Goal: Task Accomplishment & Management: Complete application form

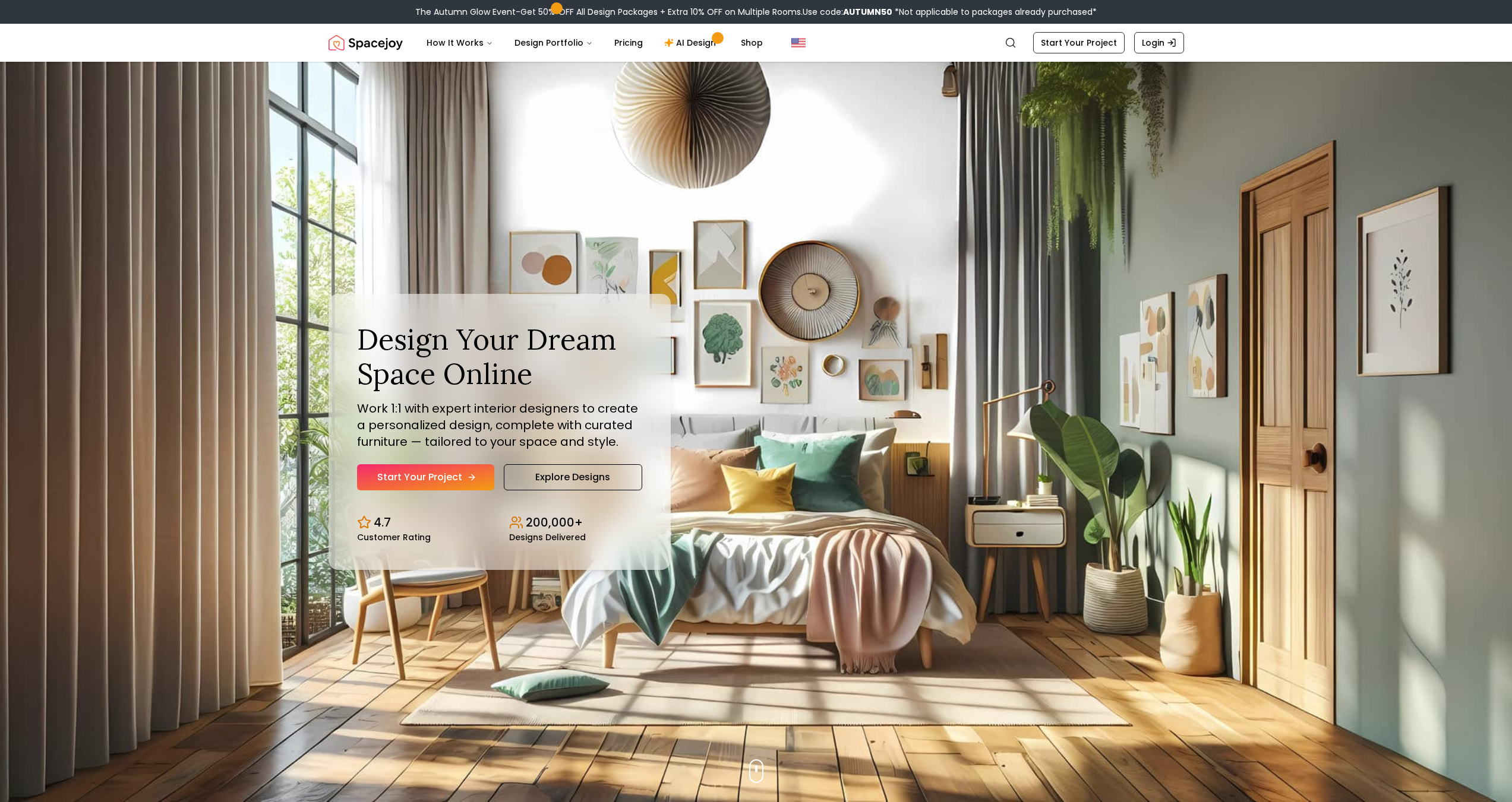
click at [413, 484] on link "Start Your Project" at bounding box center [425, 477] width 137 height 26
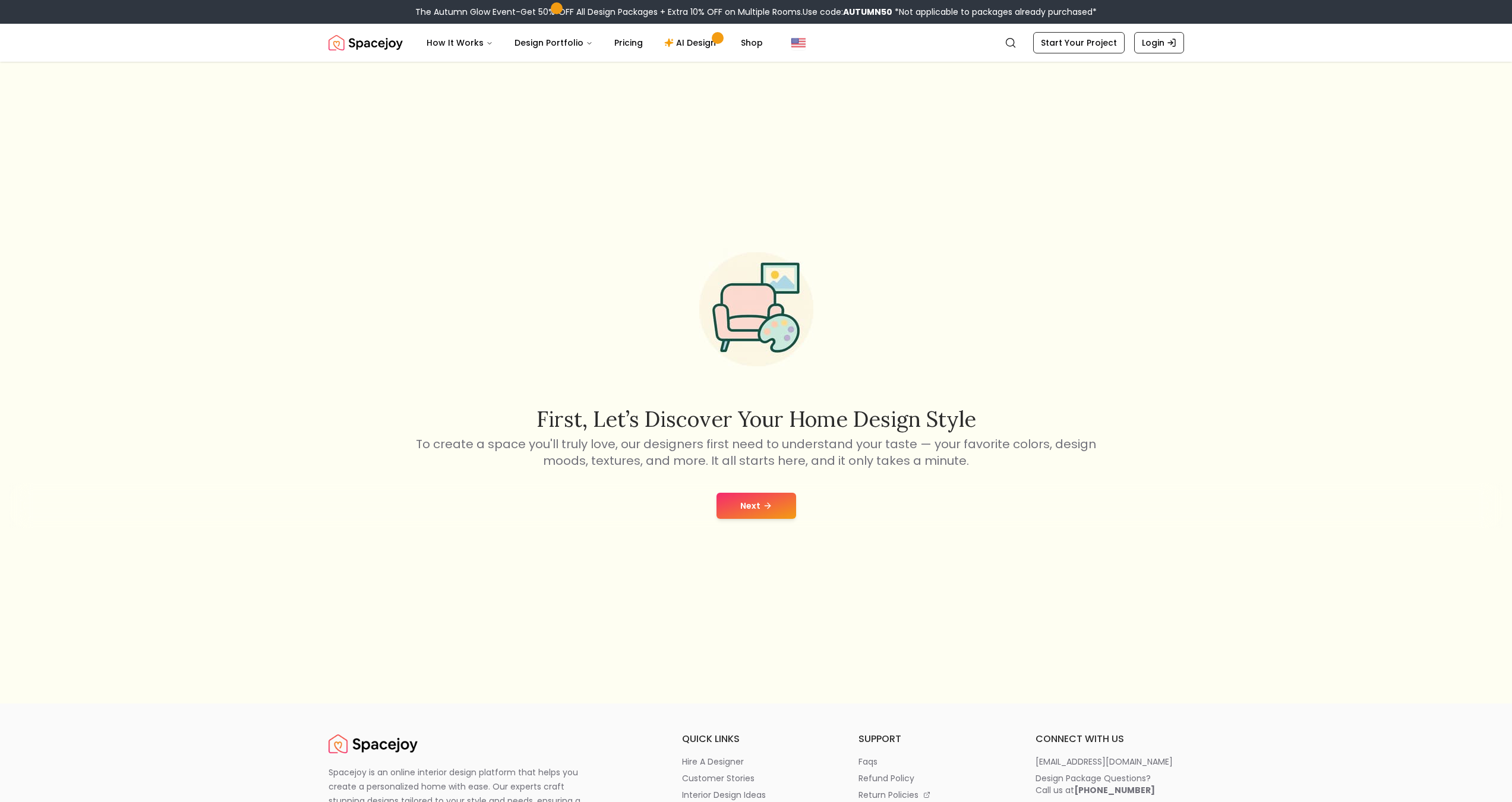
click at [745, 506] on button "Next" at bounding box center [756, 505] width 80 height 26
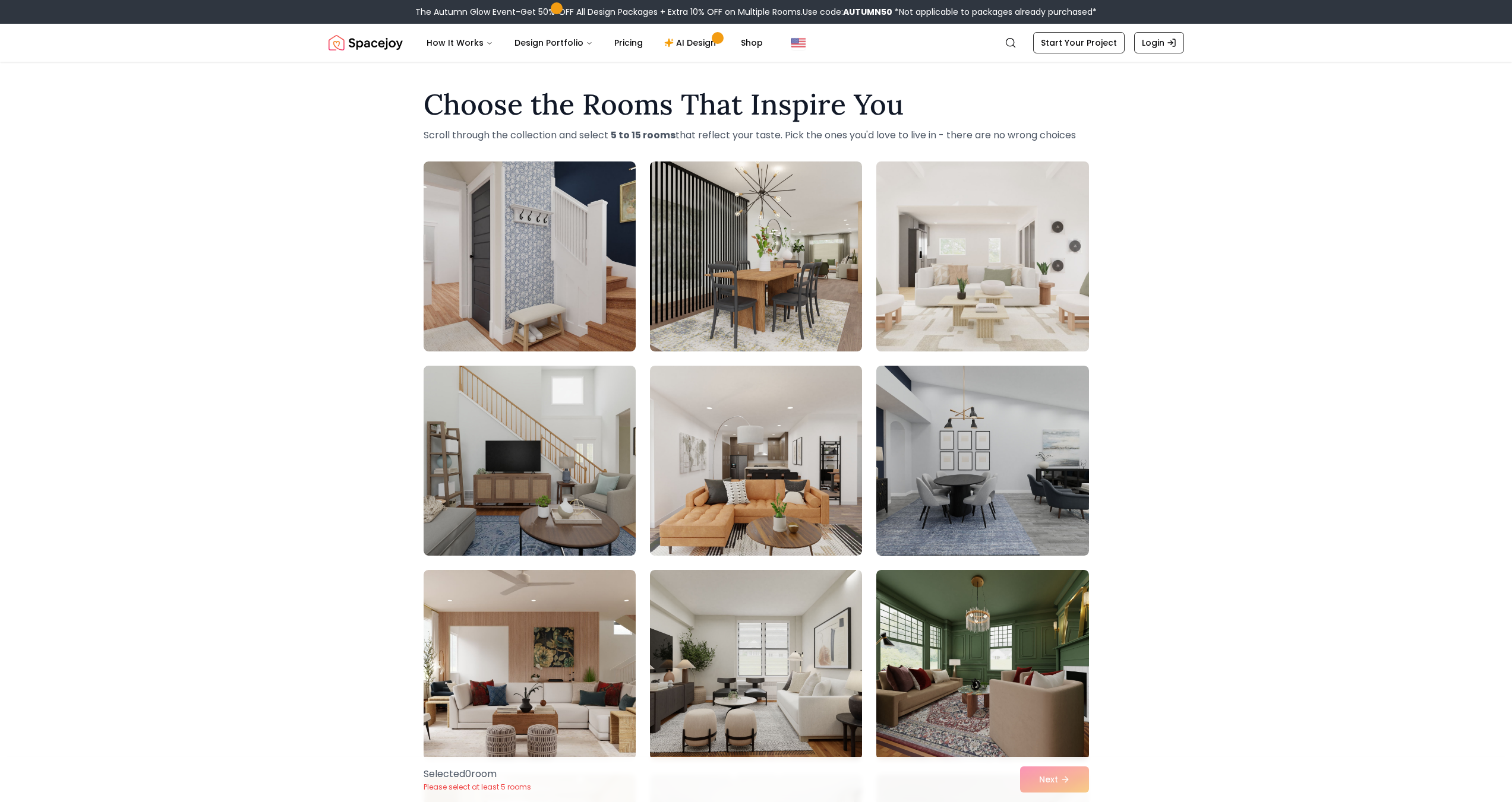
click at [978, 285] on img at bounding box center [982, 257] width 223 height 200
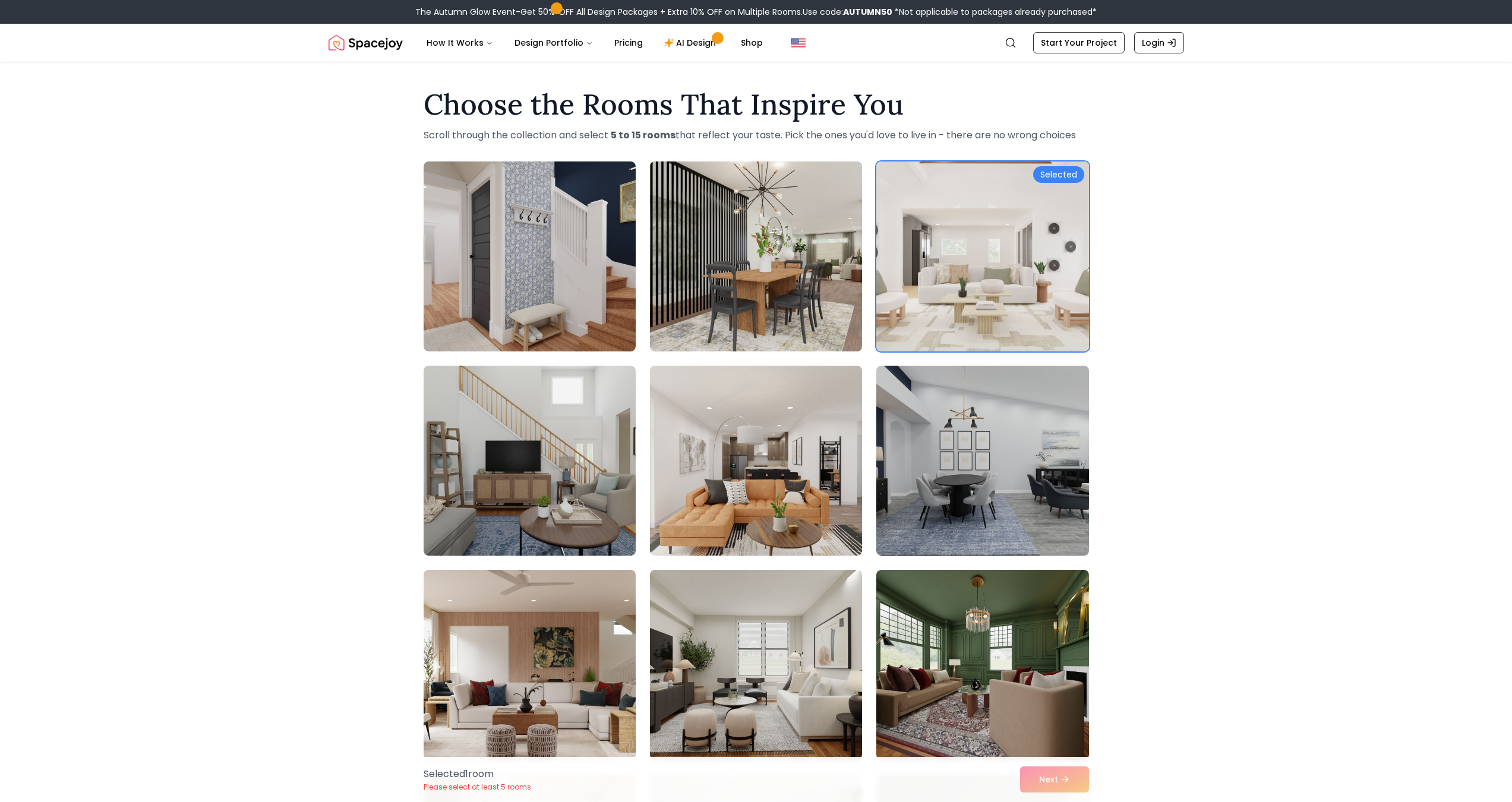
click at [831, 273] on img at bounding box center [756, 257] width 223 height 200
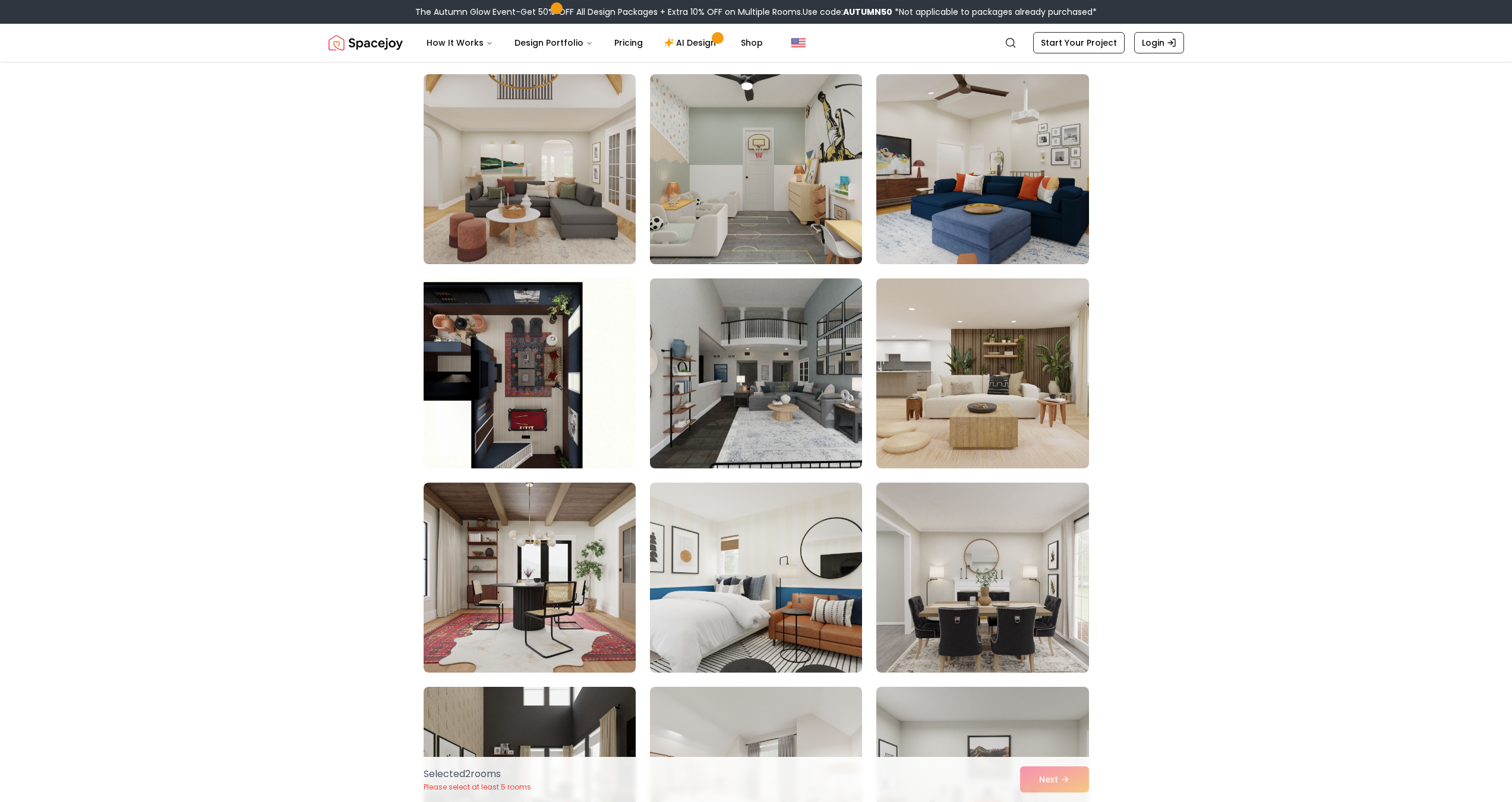
scroll to position [1722, 0]
click at [912, 434] on img at bounding box center [982, 373] width 223 height 200
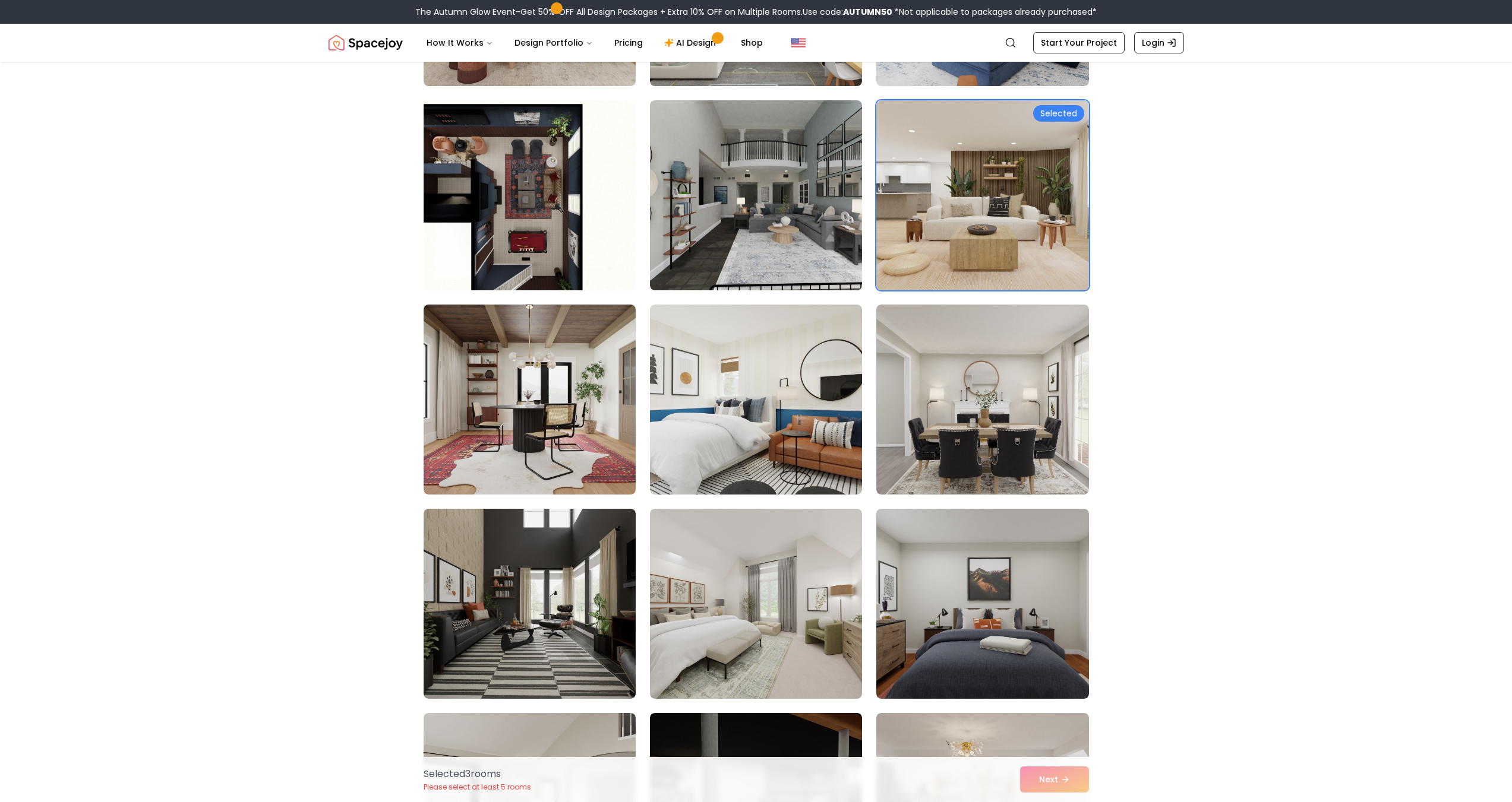
scroll to position [1900, 0]
click at [899, 410] on img at bounding box center [982, 400] width 223 height 200
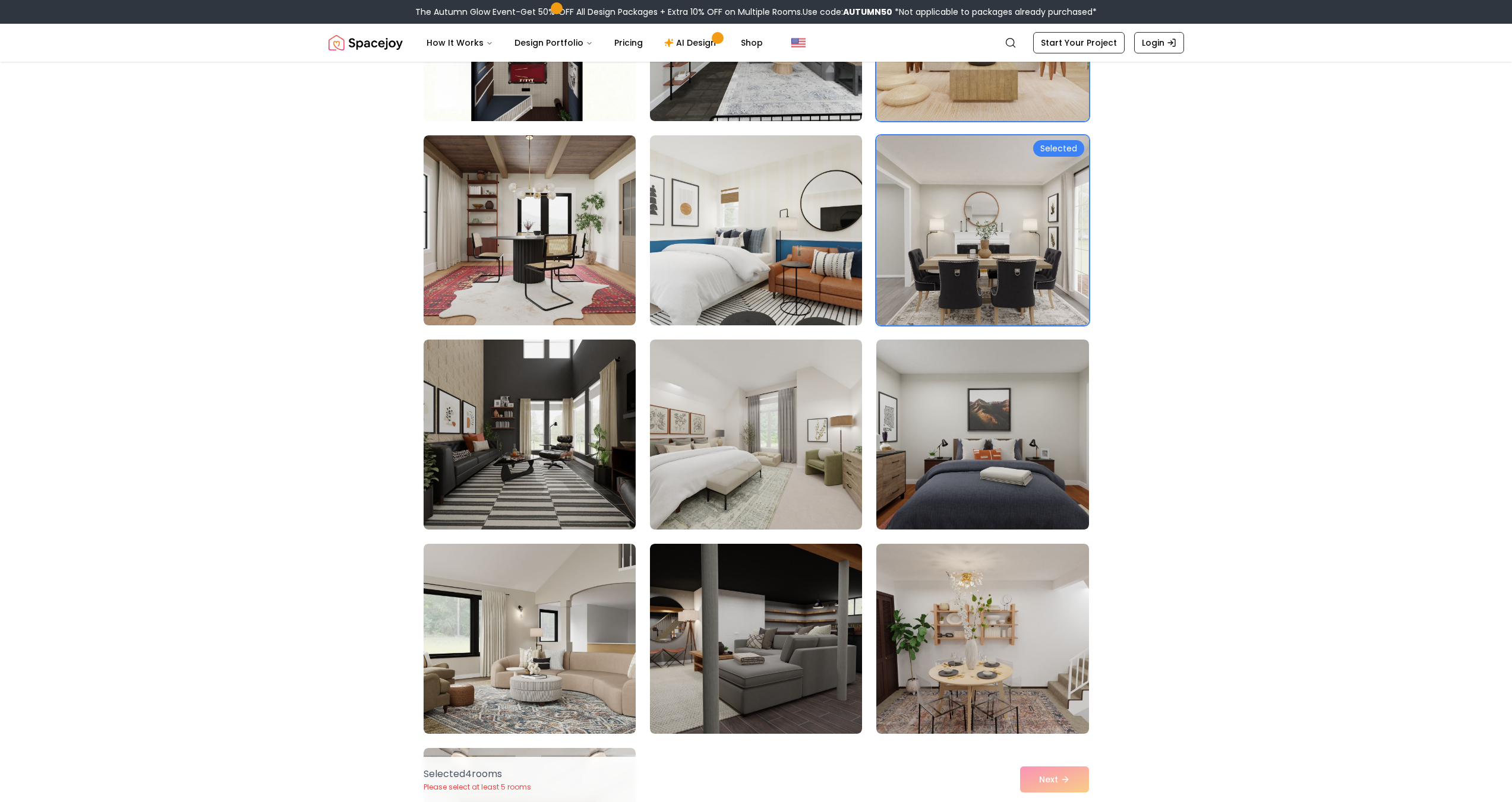
scroll to position [2137, 0]
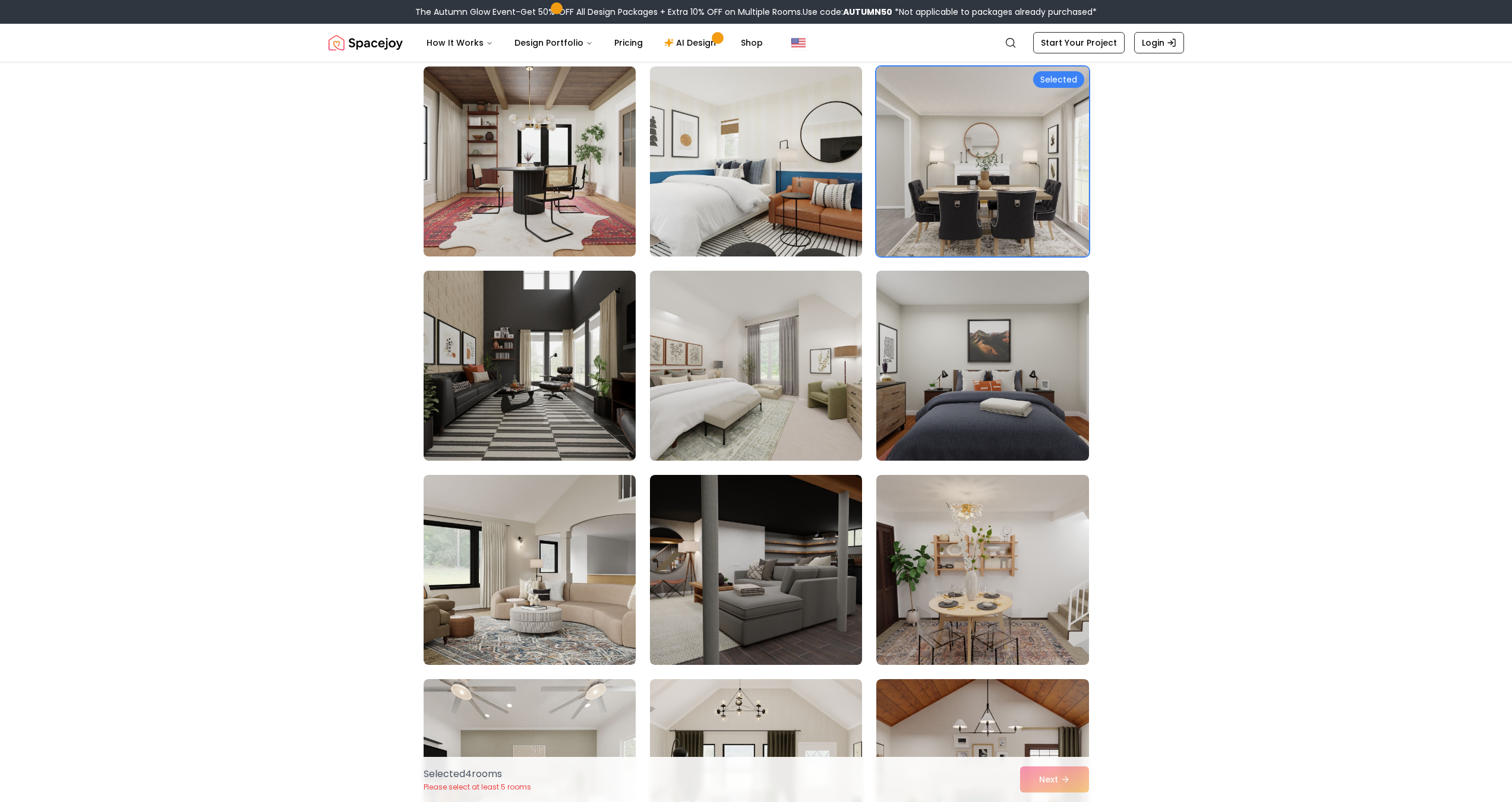
click at [831, 400] on img at bounding box center [756, 366] width 223 height 200
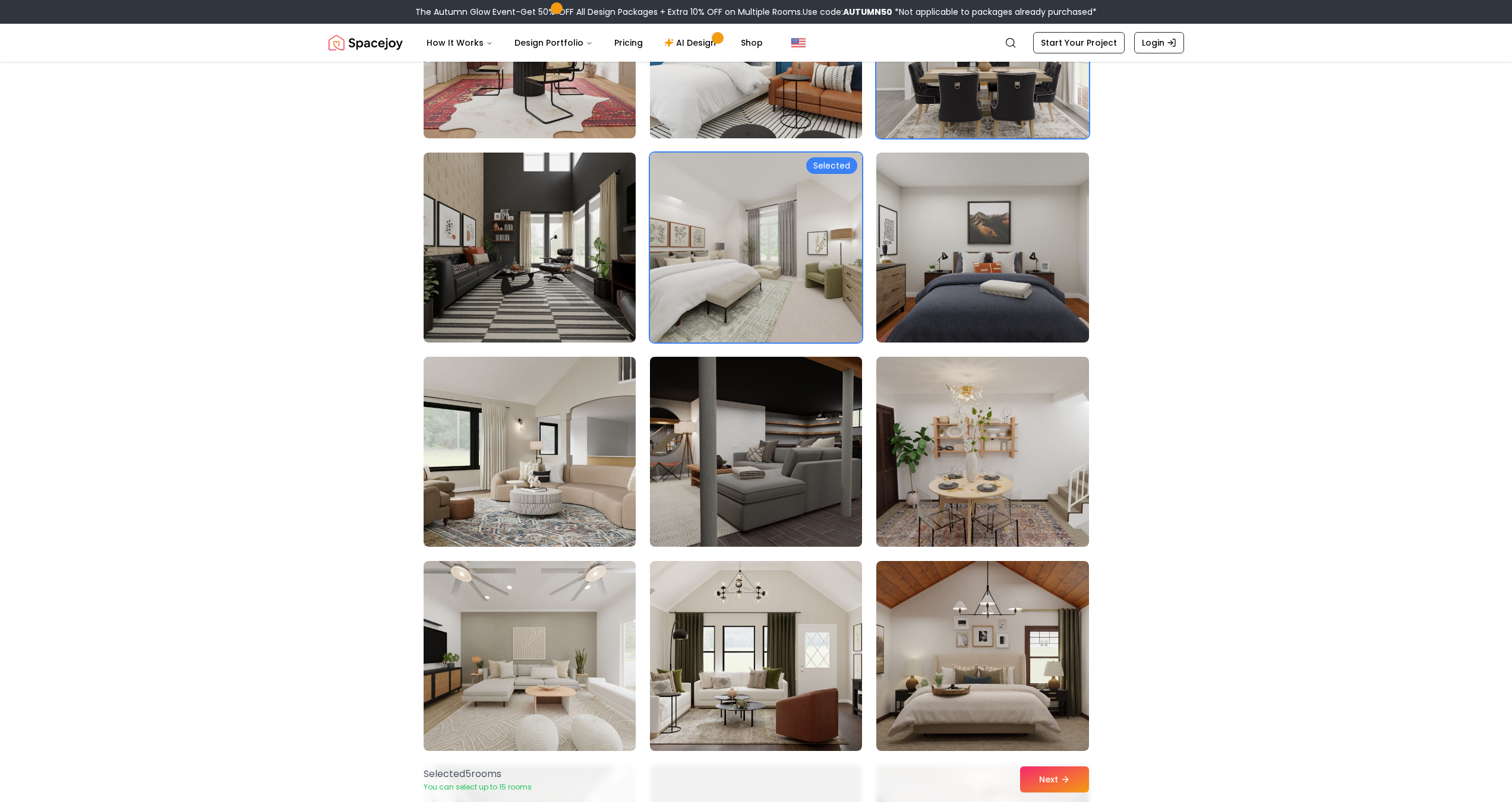
scroll to position [2256, 0]
click at [827, 407] on img at bounding box center [756, 451] width 223 height 200
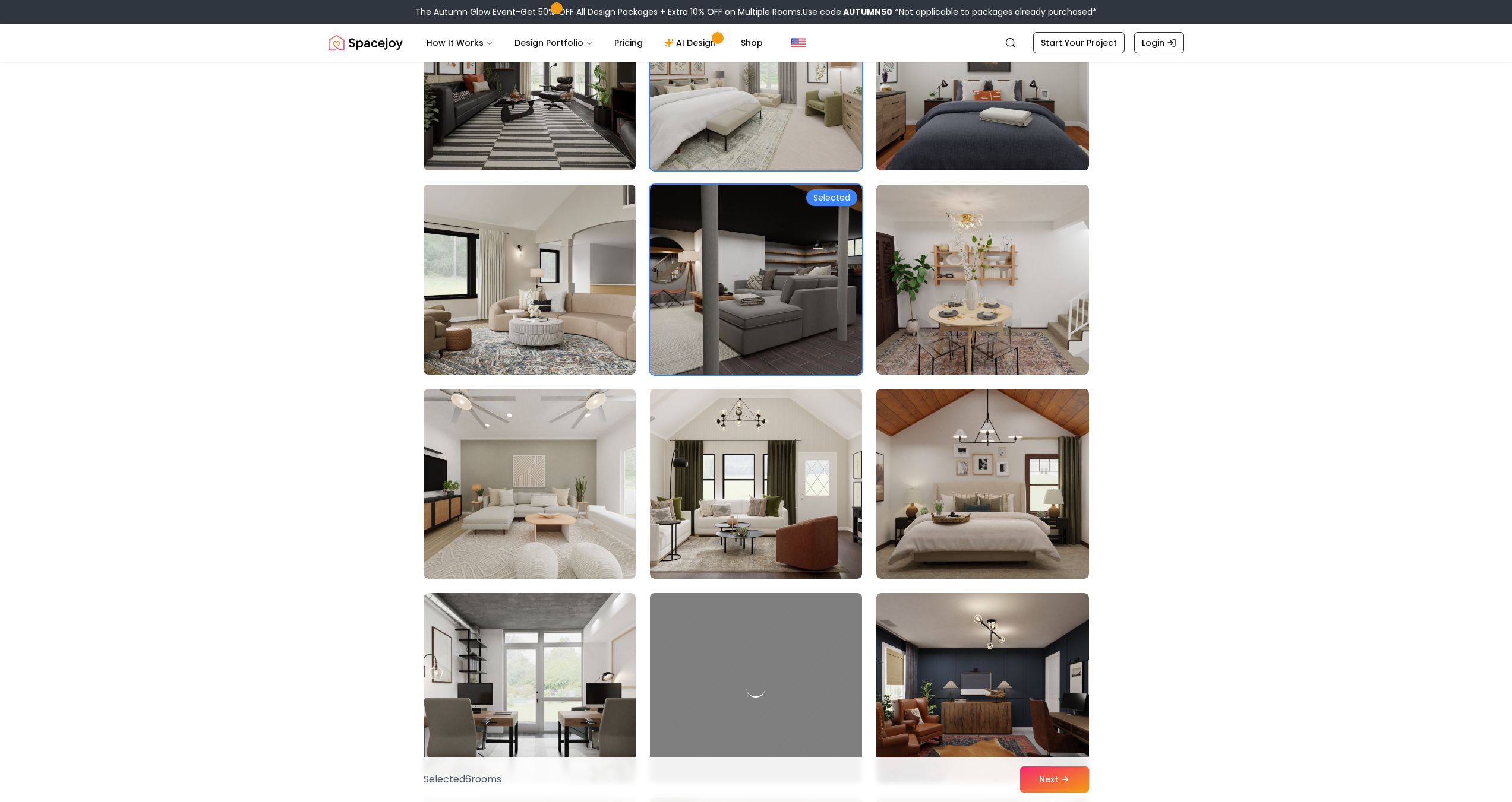
scroll to position [2434, 0]
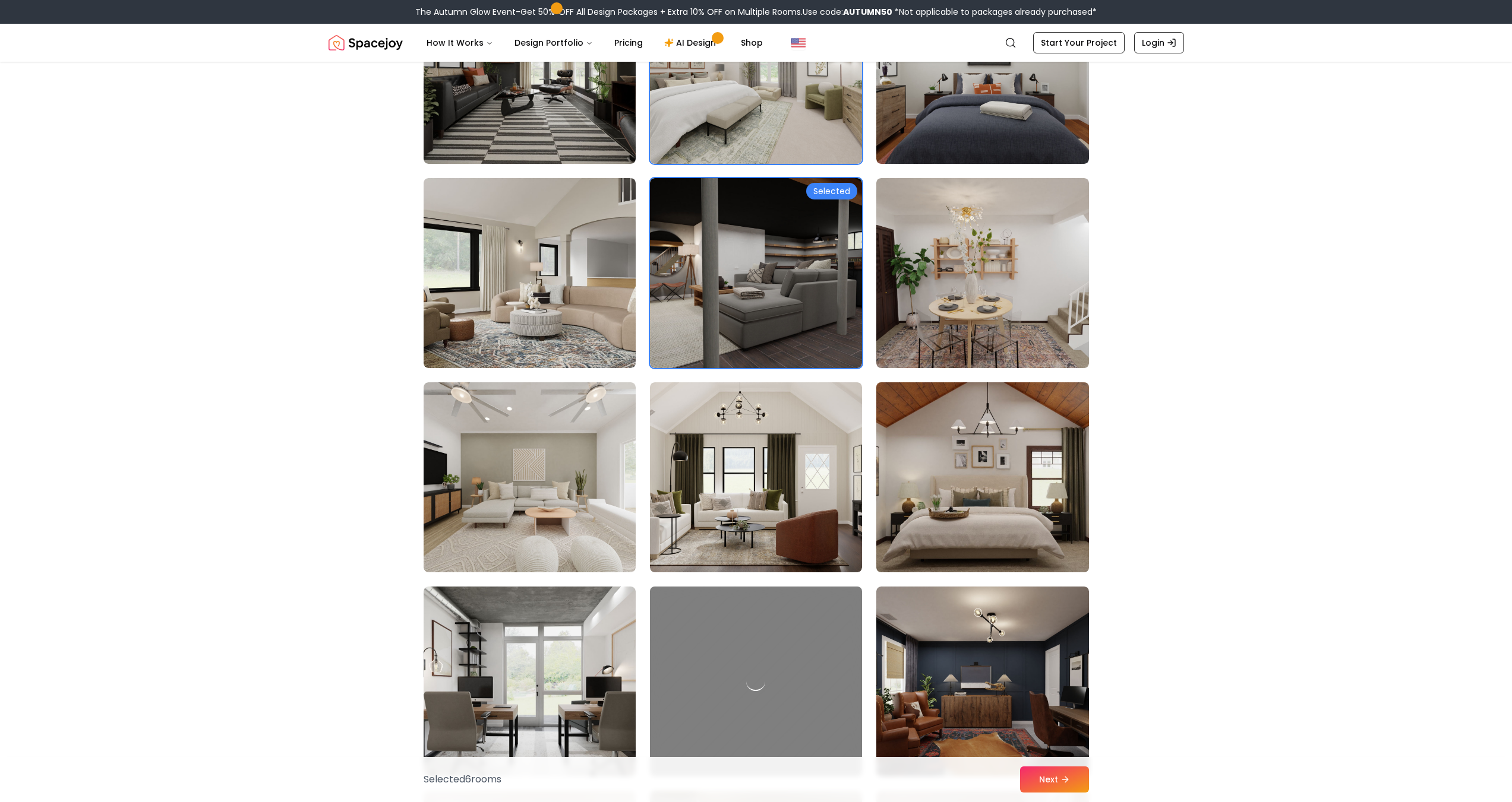
click at [943, 482] on img at bounding box center [982, 477] width 223 height 200
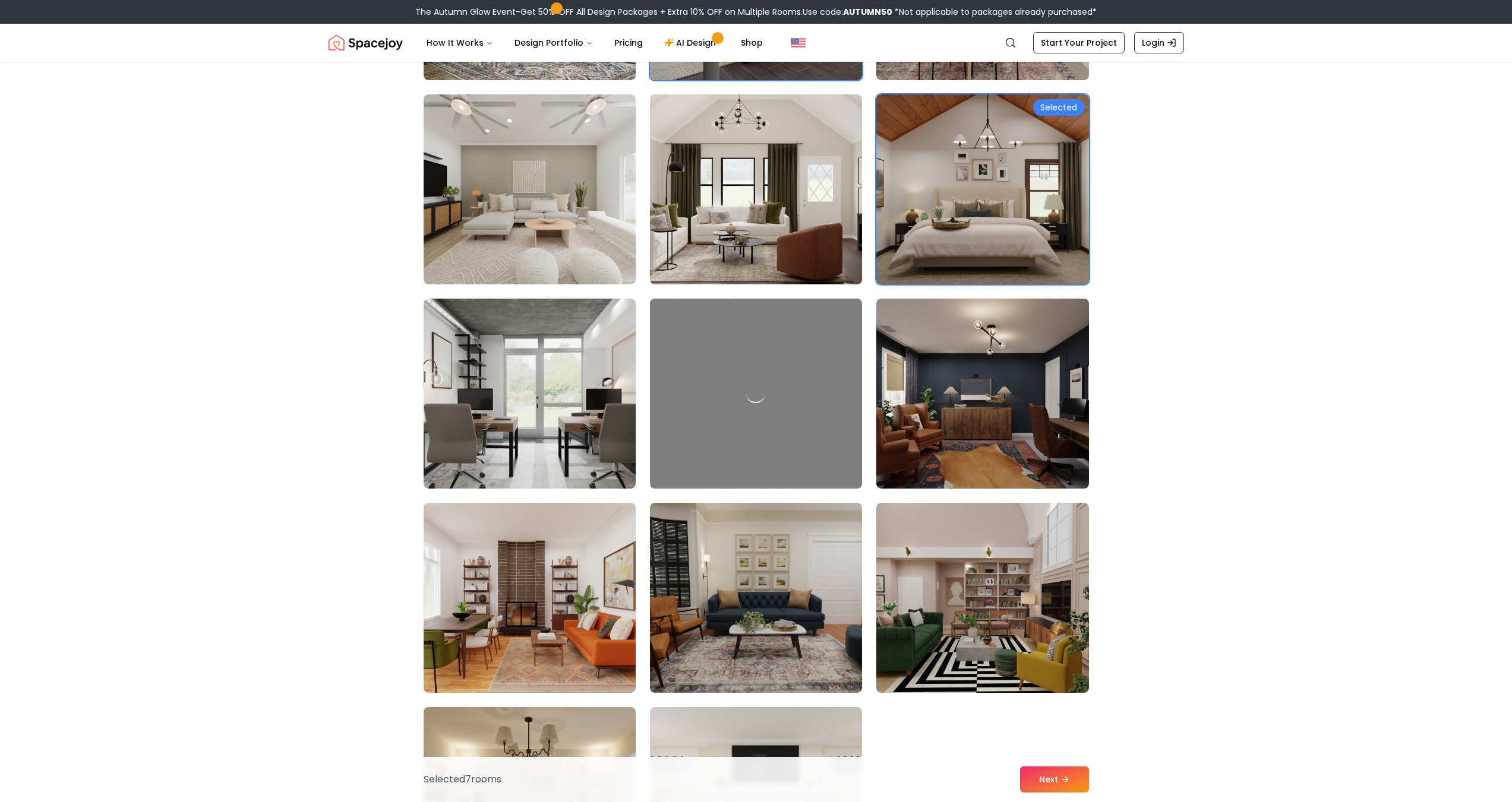
scroll to position [2732, 0]
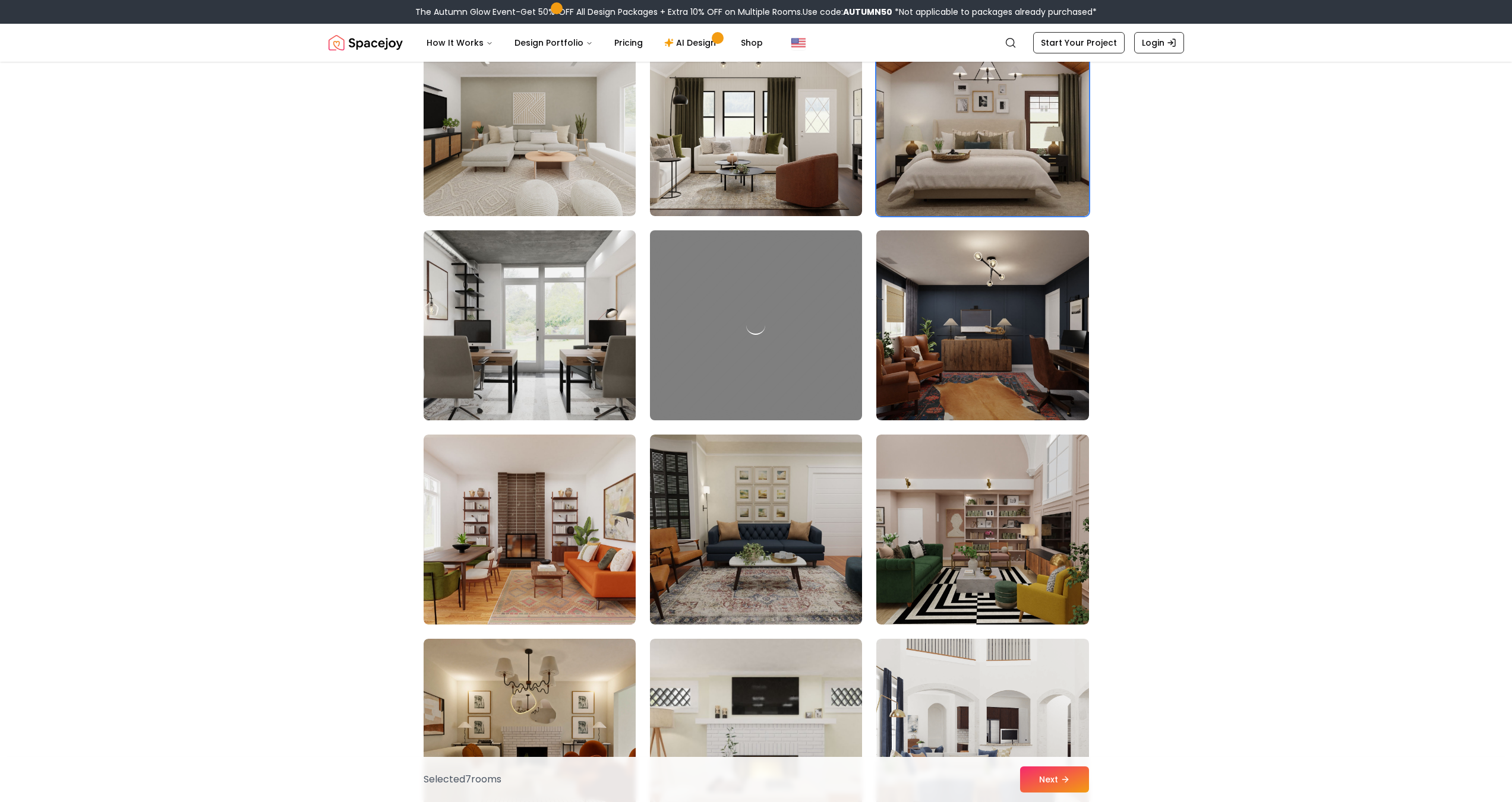
click at [537, 361] on img at bounding box center [530, 326] width 223 height 200
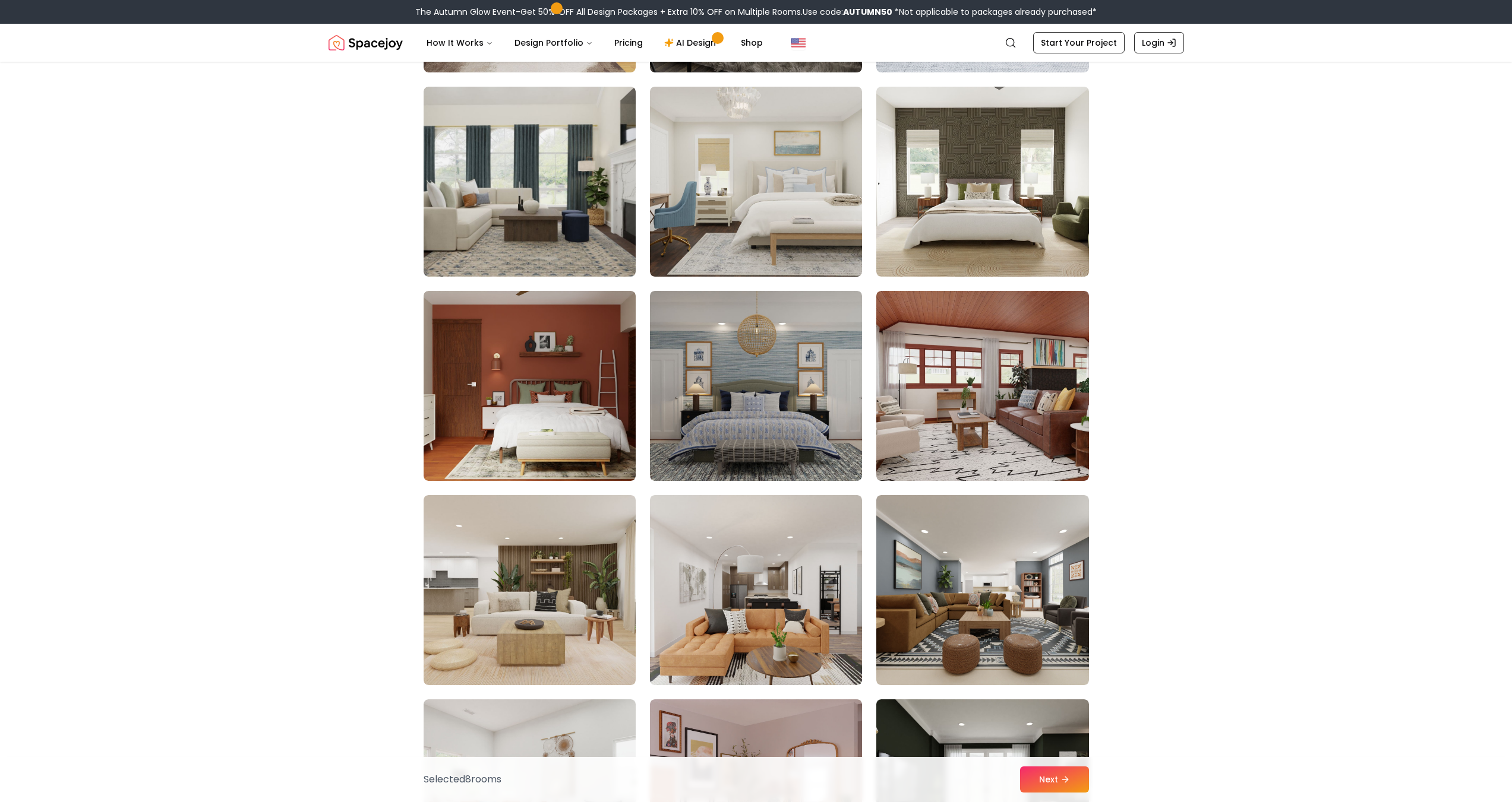
scroll to position [5581, 0]
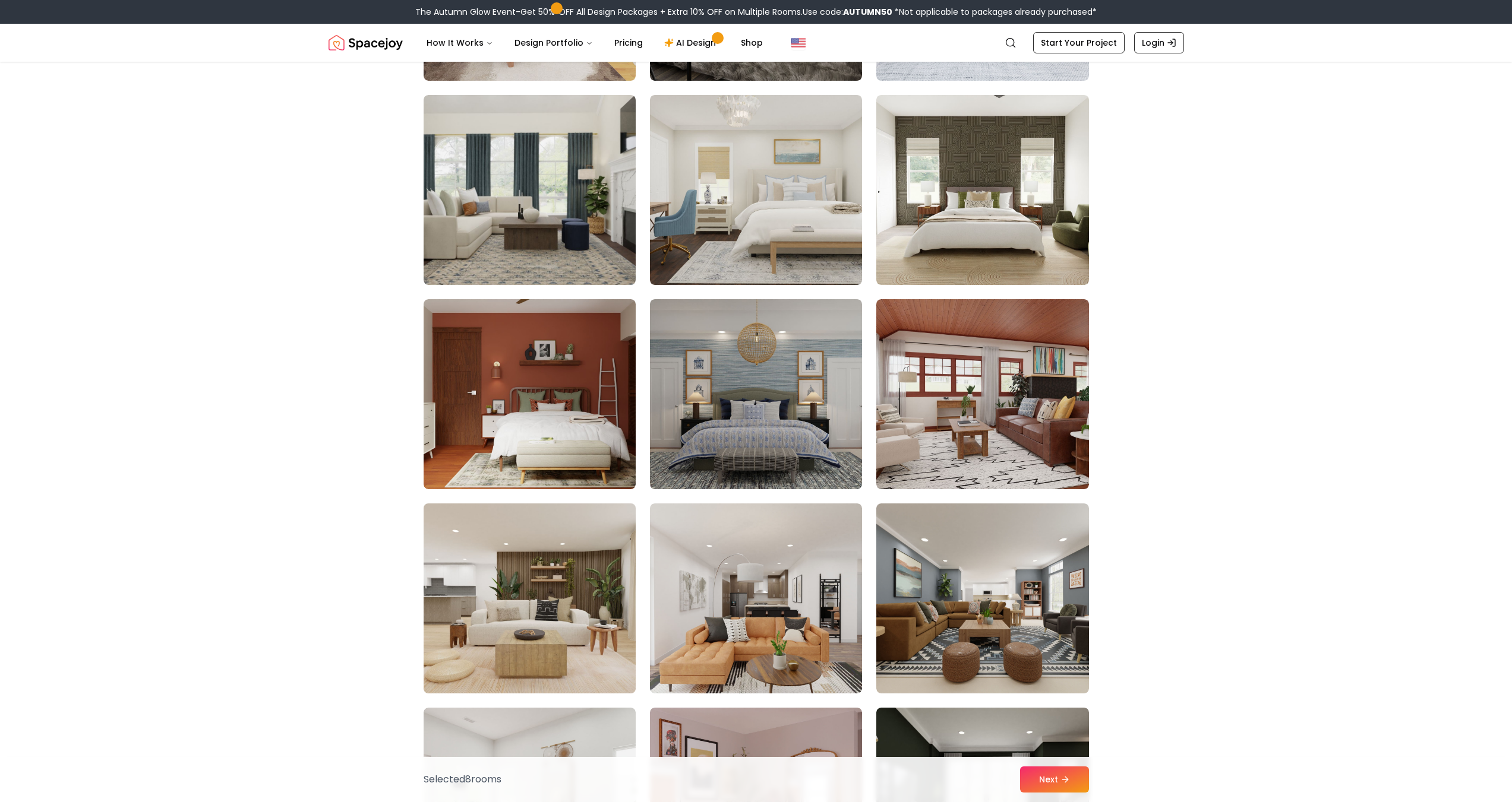
click at [584, 598] on img at bounding box center [530, 598] width 223 height 200
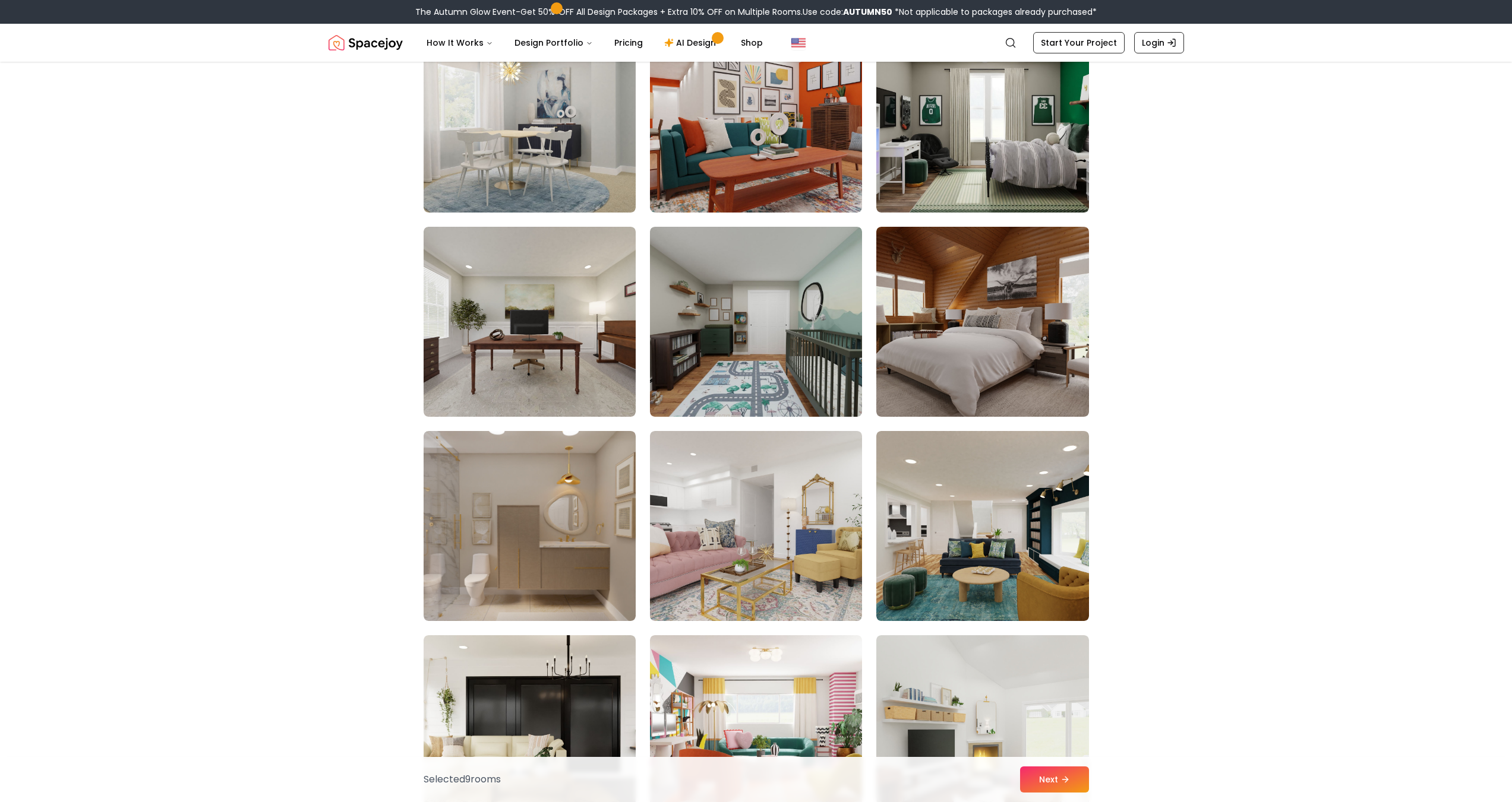
scroll to position [4631, 0]
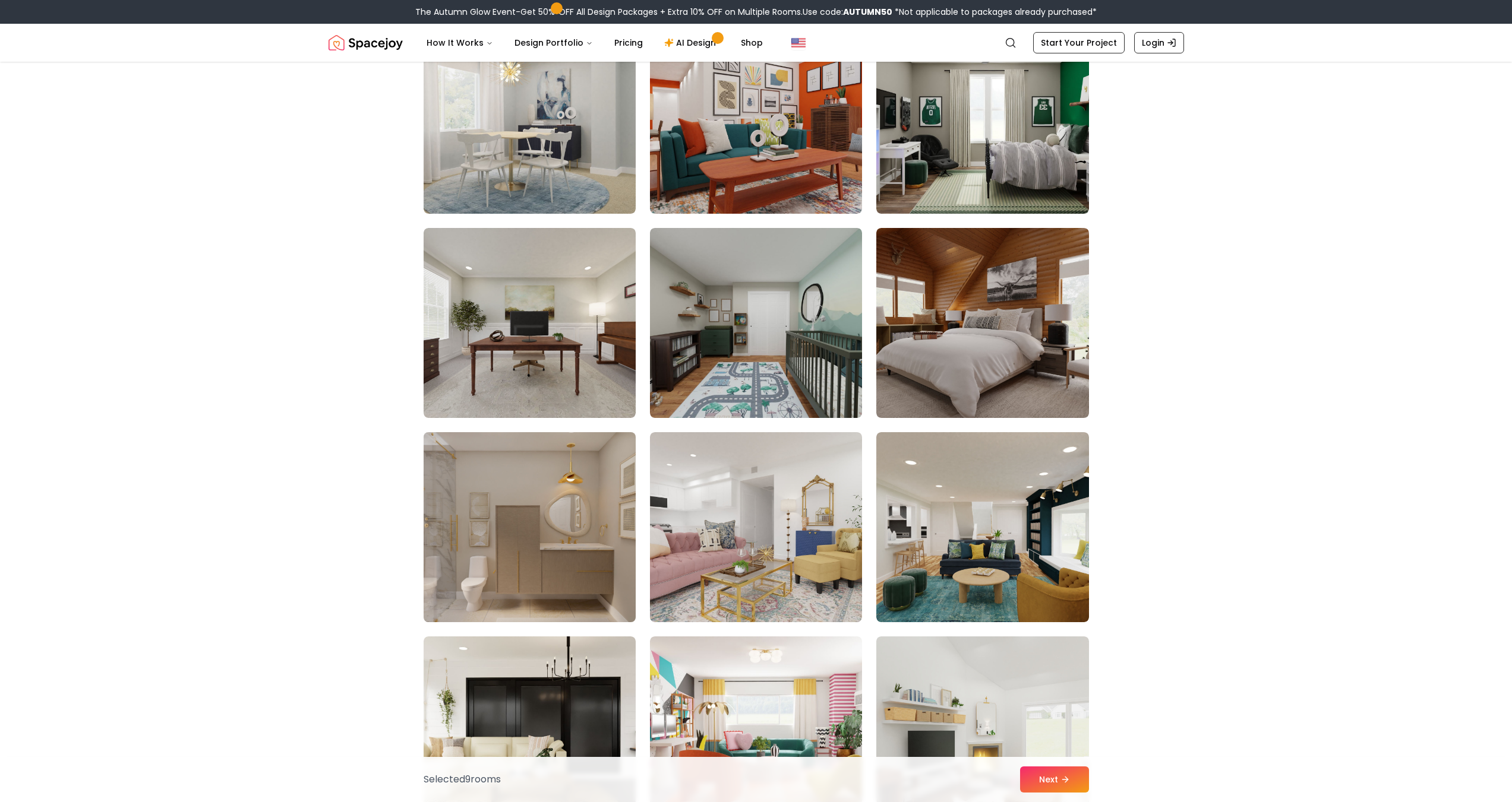
click at [581, 583] on img at bounding box center [530, 527] width 223 height 200
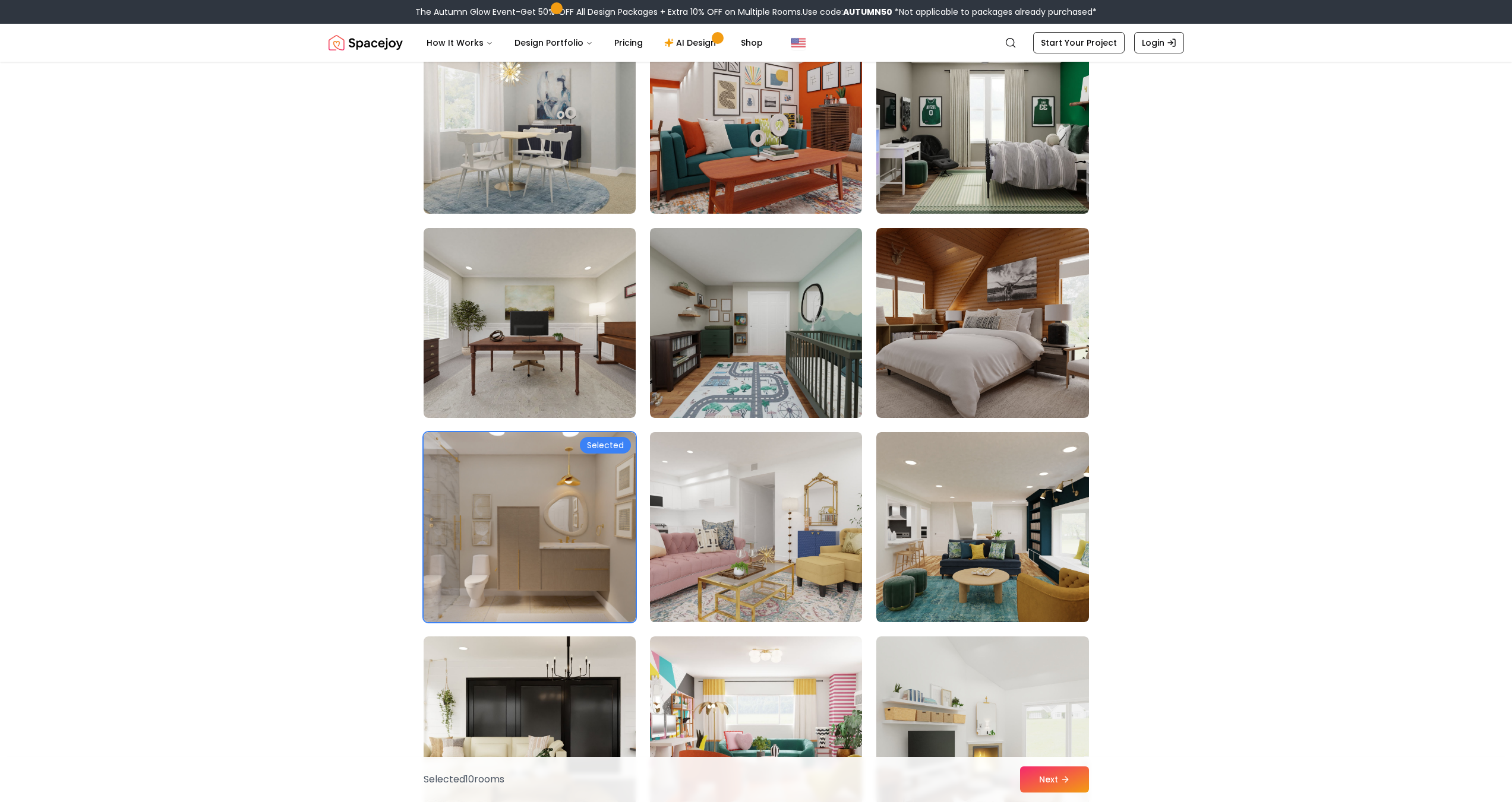
scroll to position [4453, 0]
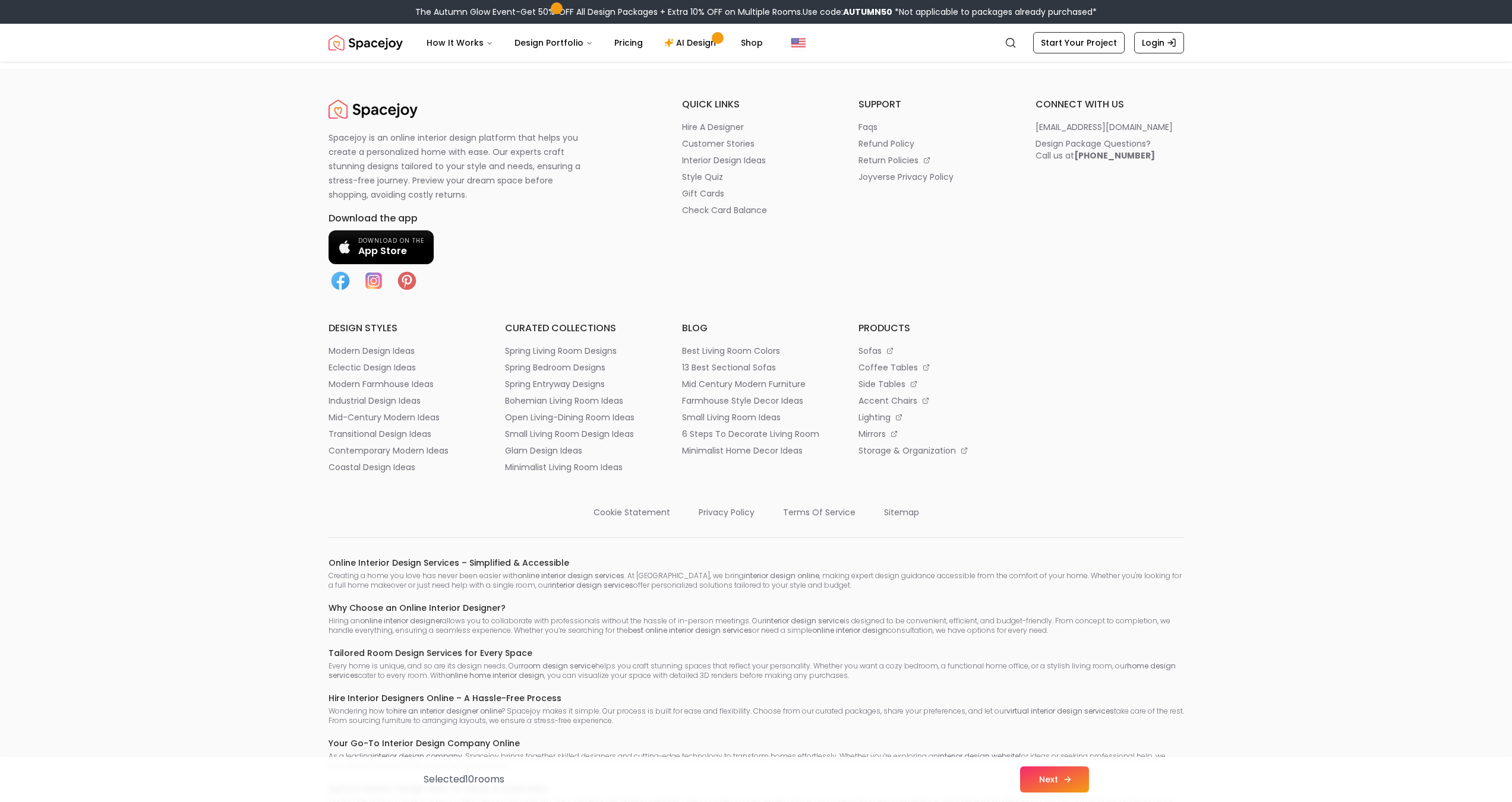
click at [1074, 783] on button "Next" at bounding box center [1054, 780] width 69 height 26
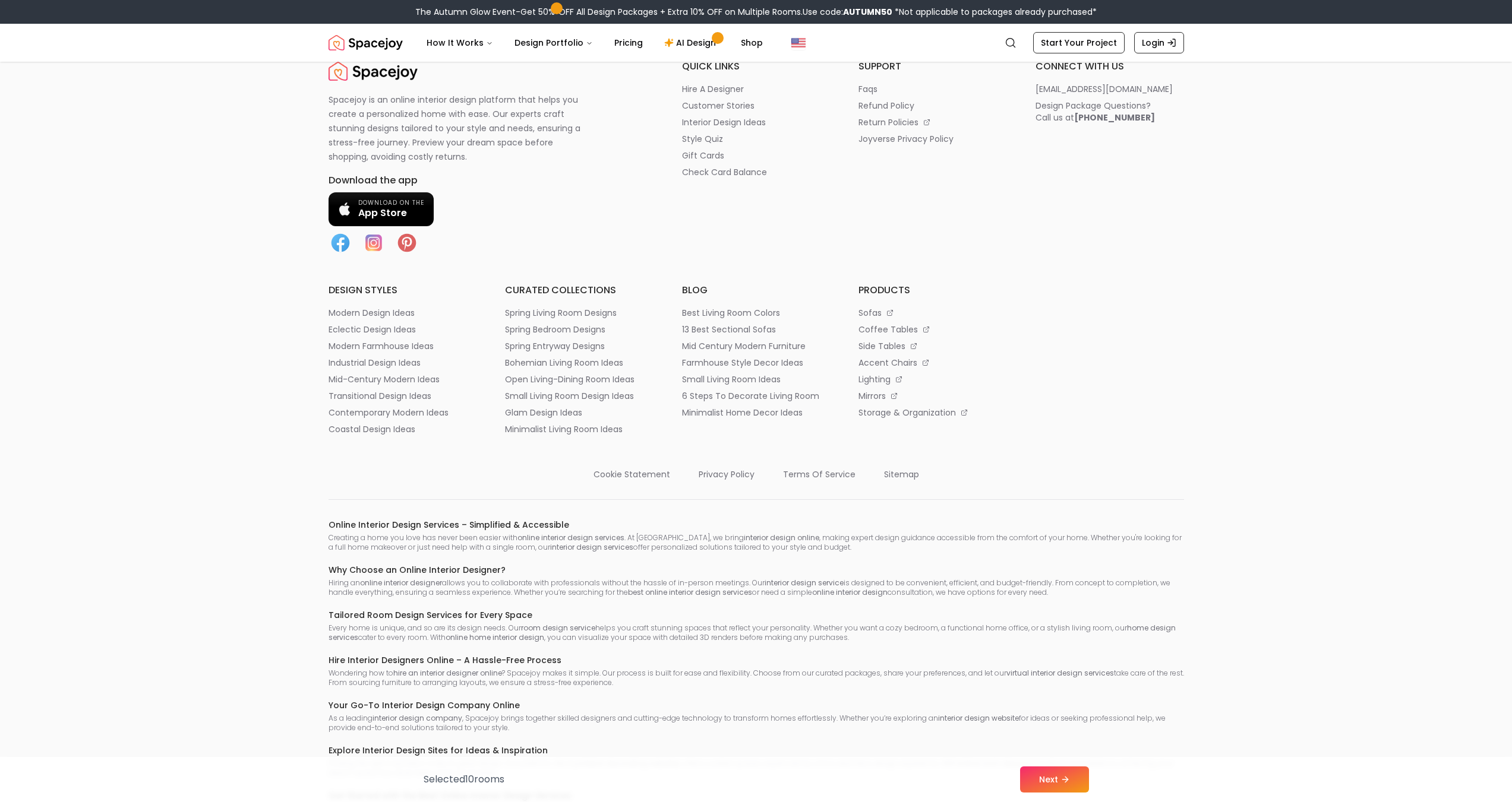
scroll to position [7032, 0]
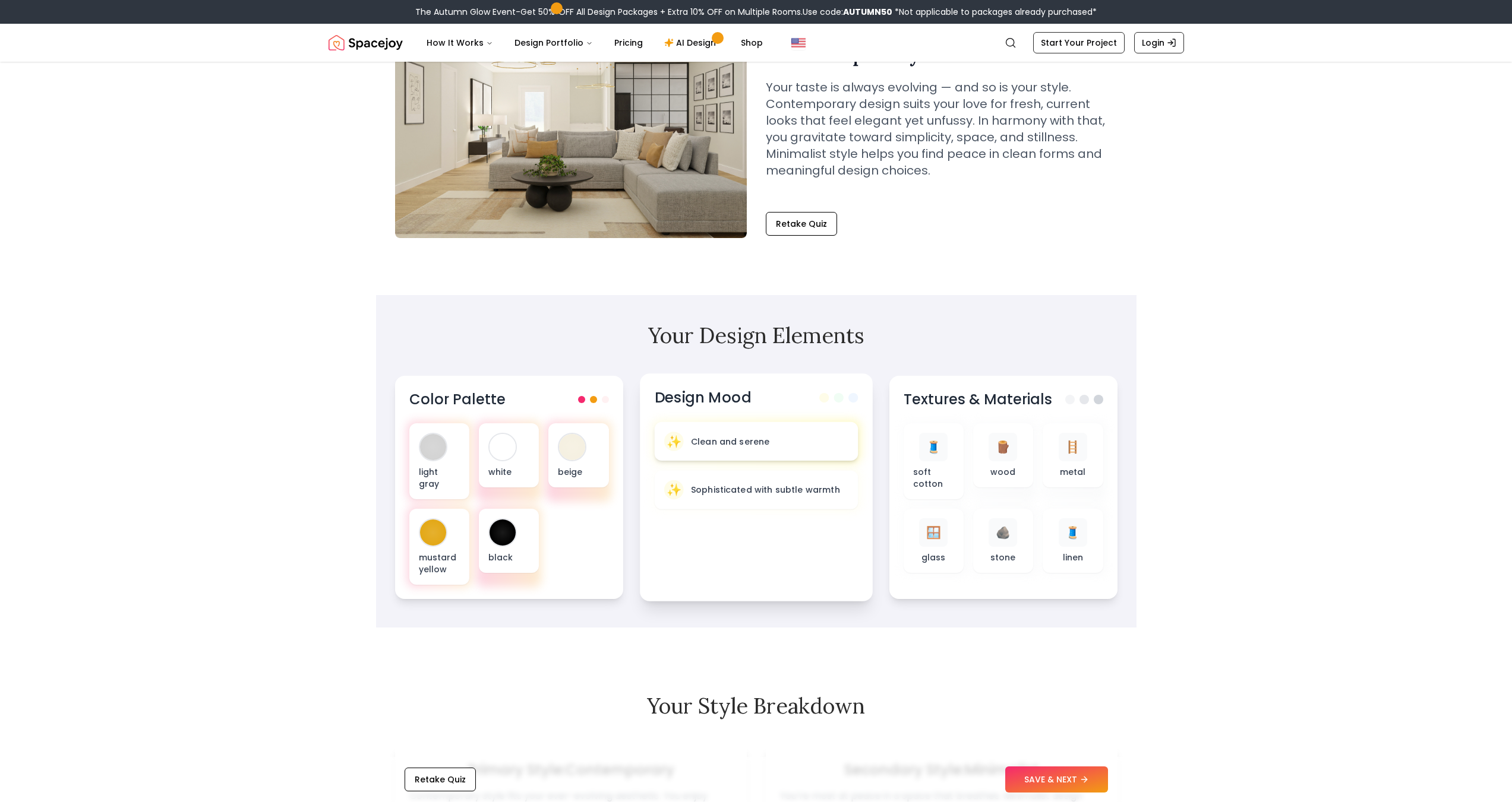
scroll to position [119, 0]
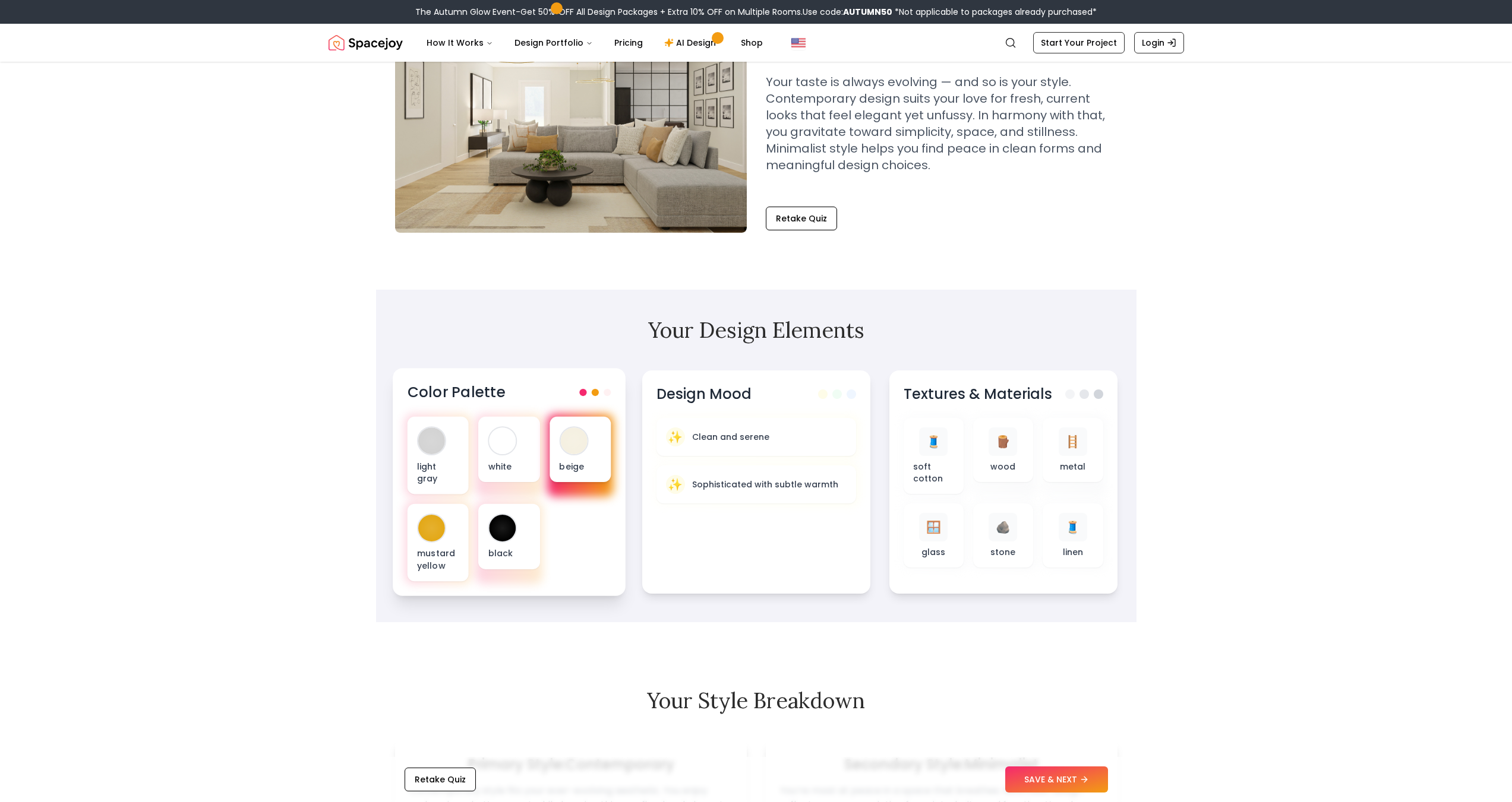
click at [575, 448] on div at bounding box center [574, 440] width 27 height 27
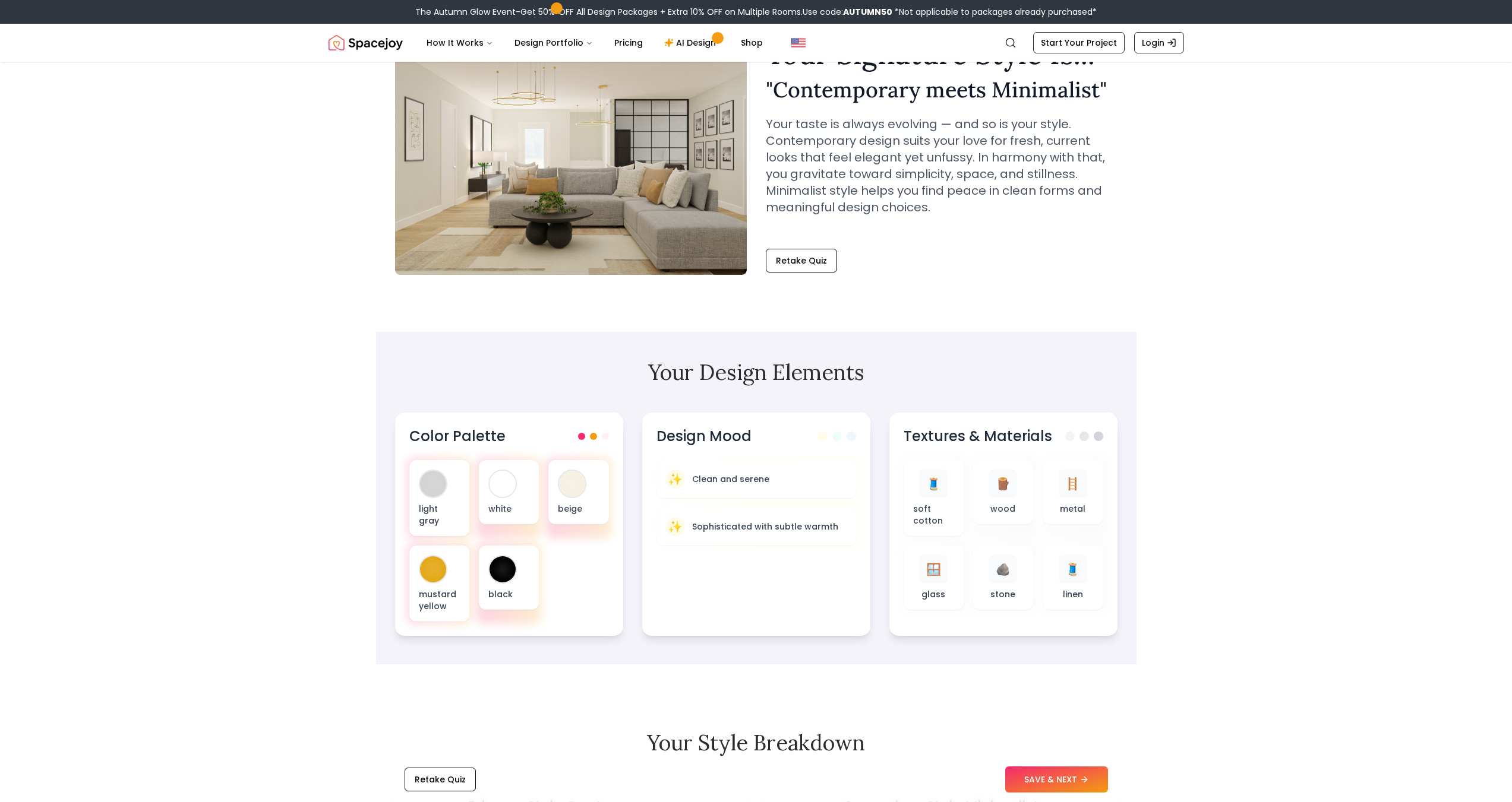
scroll to position [0, 0]
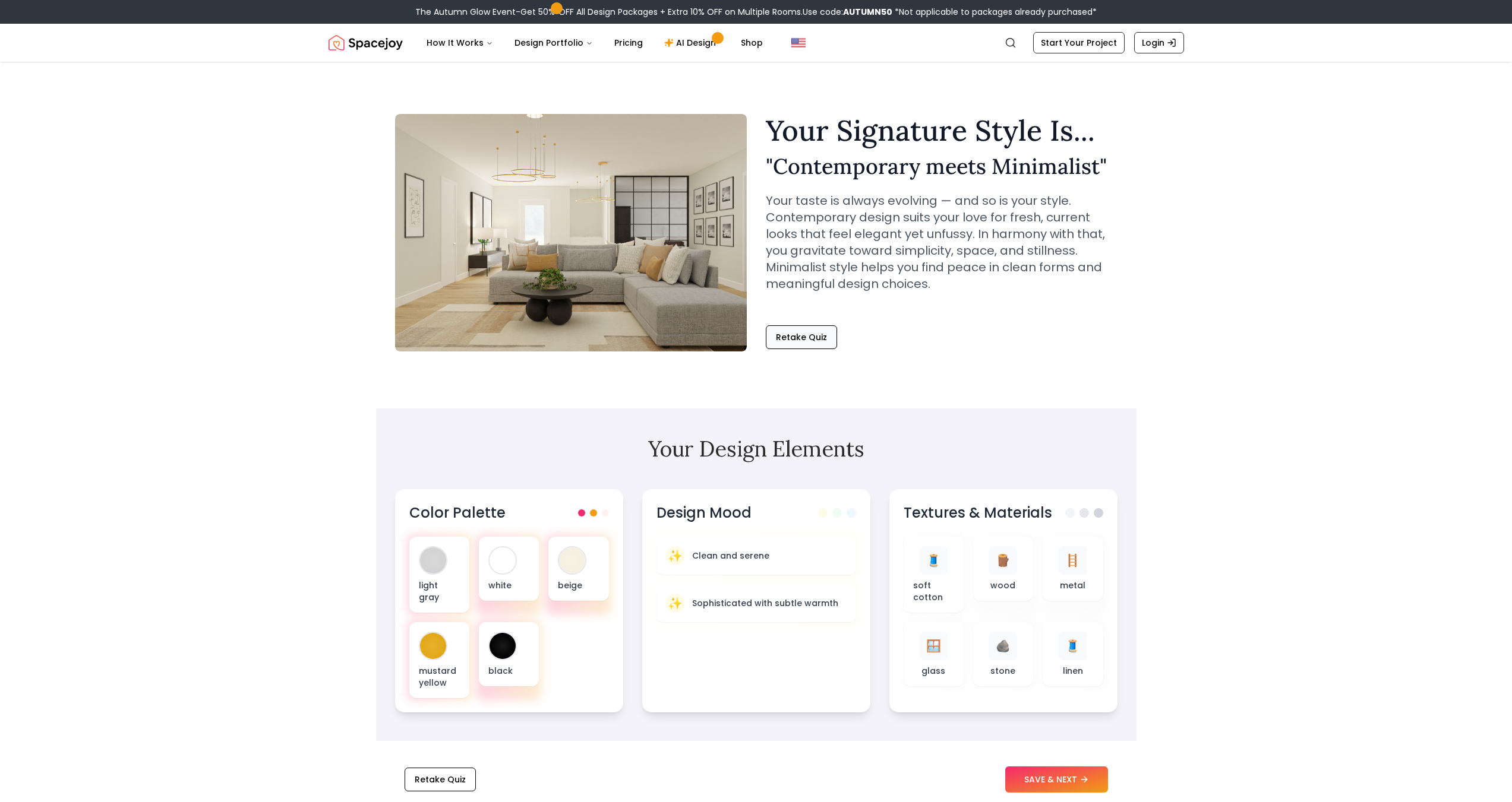
click at [797, 345] on button "Retake Quiz" at bounding box center [800, 338] width 71 height 24
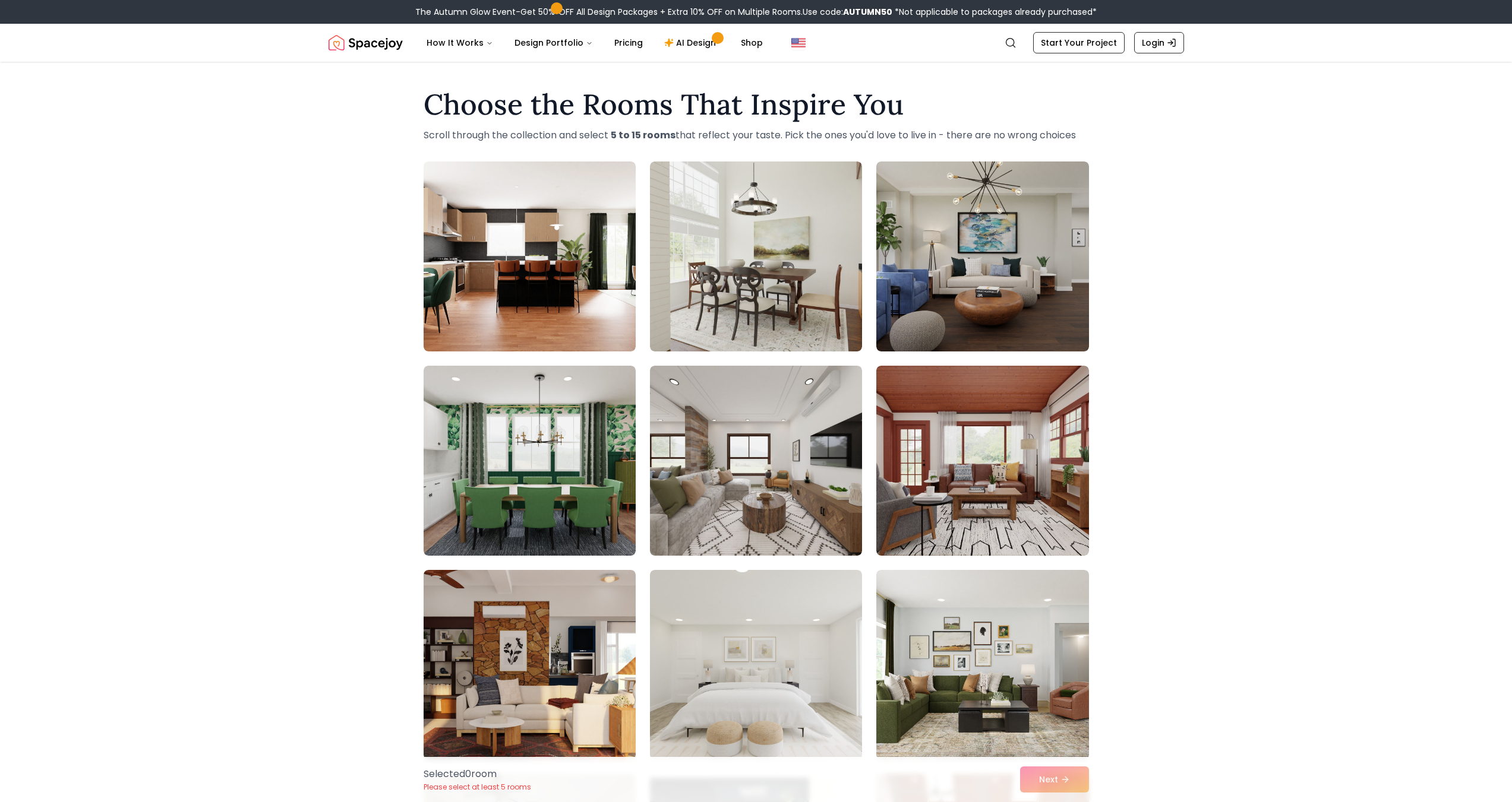
scroll to position [59, 0]
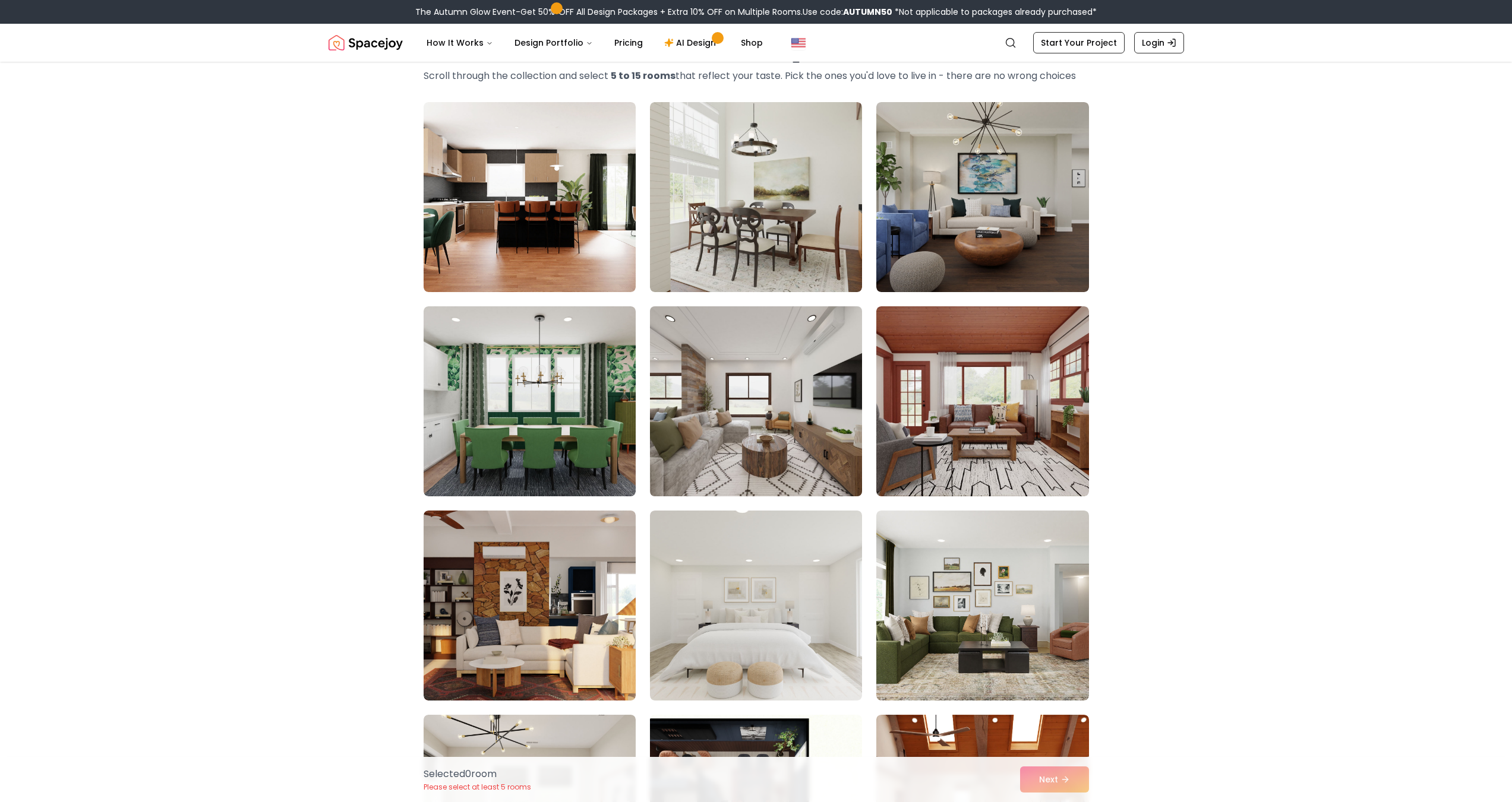
click at [789, 404] on img at bounding box center [756, 401] width 223 height 200
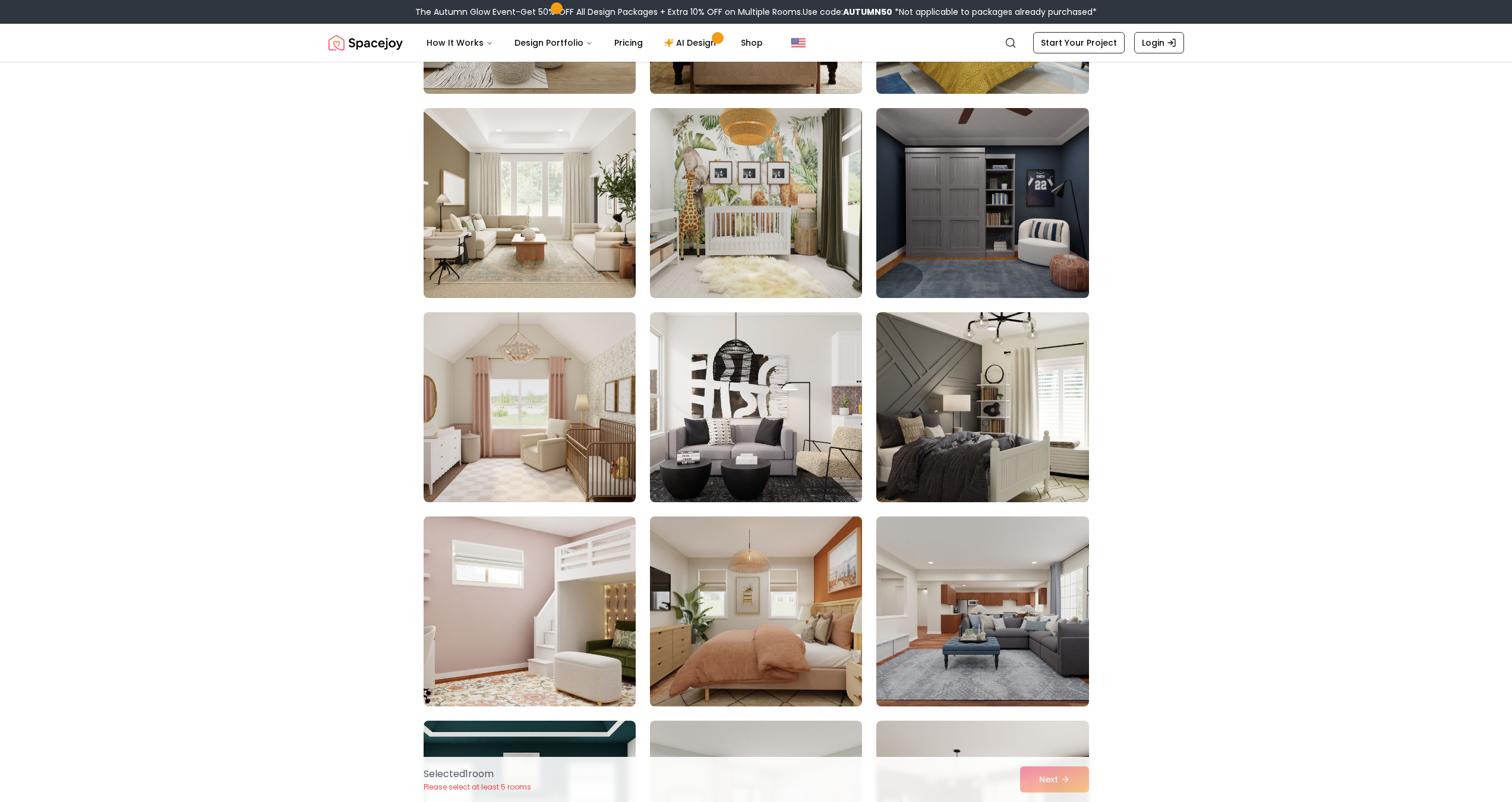
scroll to position [1306, 0]
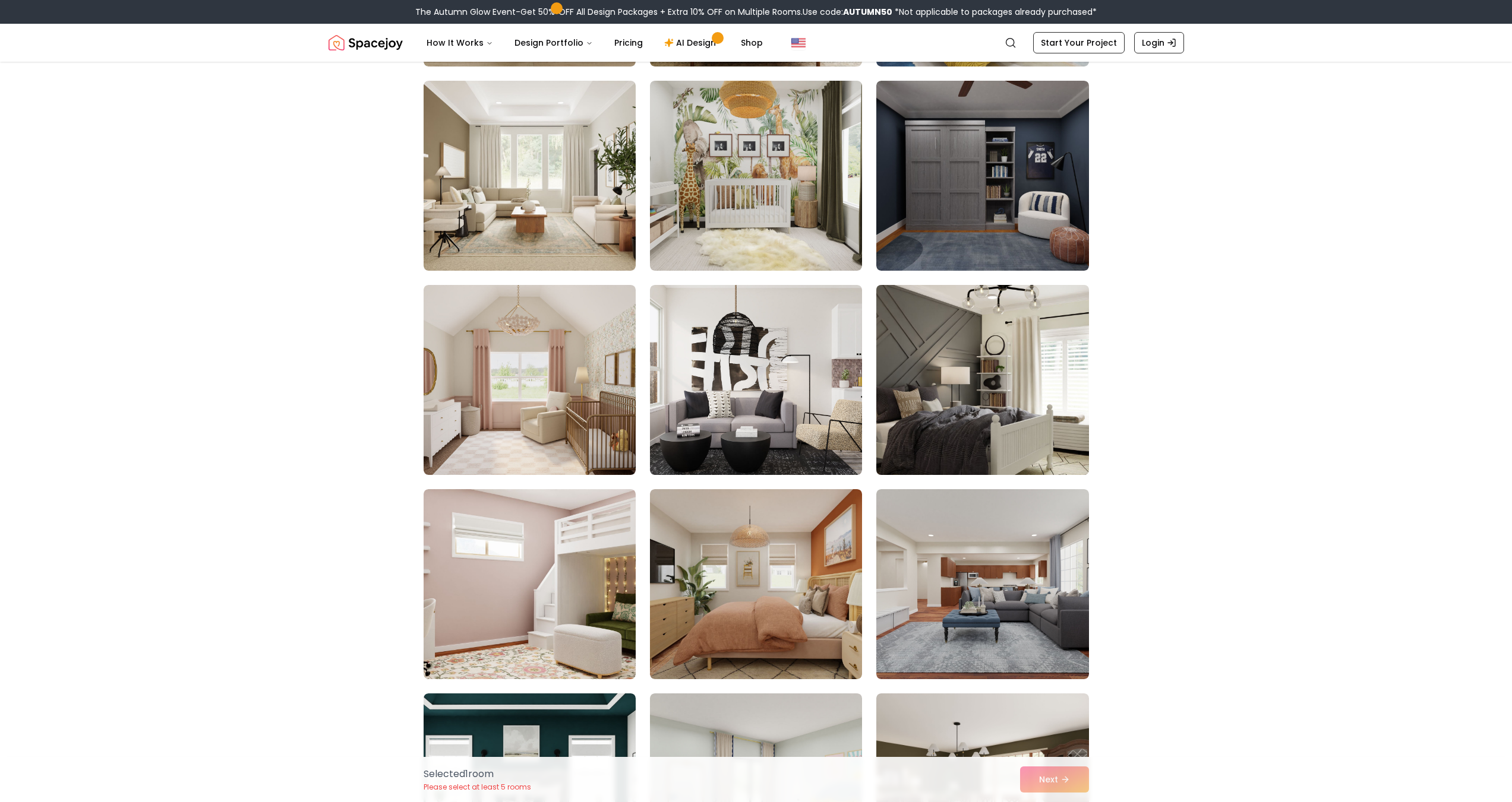
click at [985, 423] on img at bounding box center [982, 381] width 223 height 200
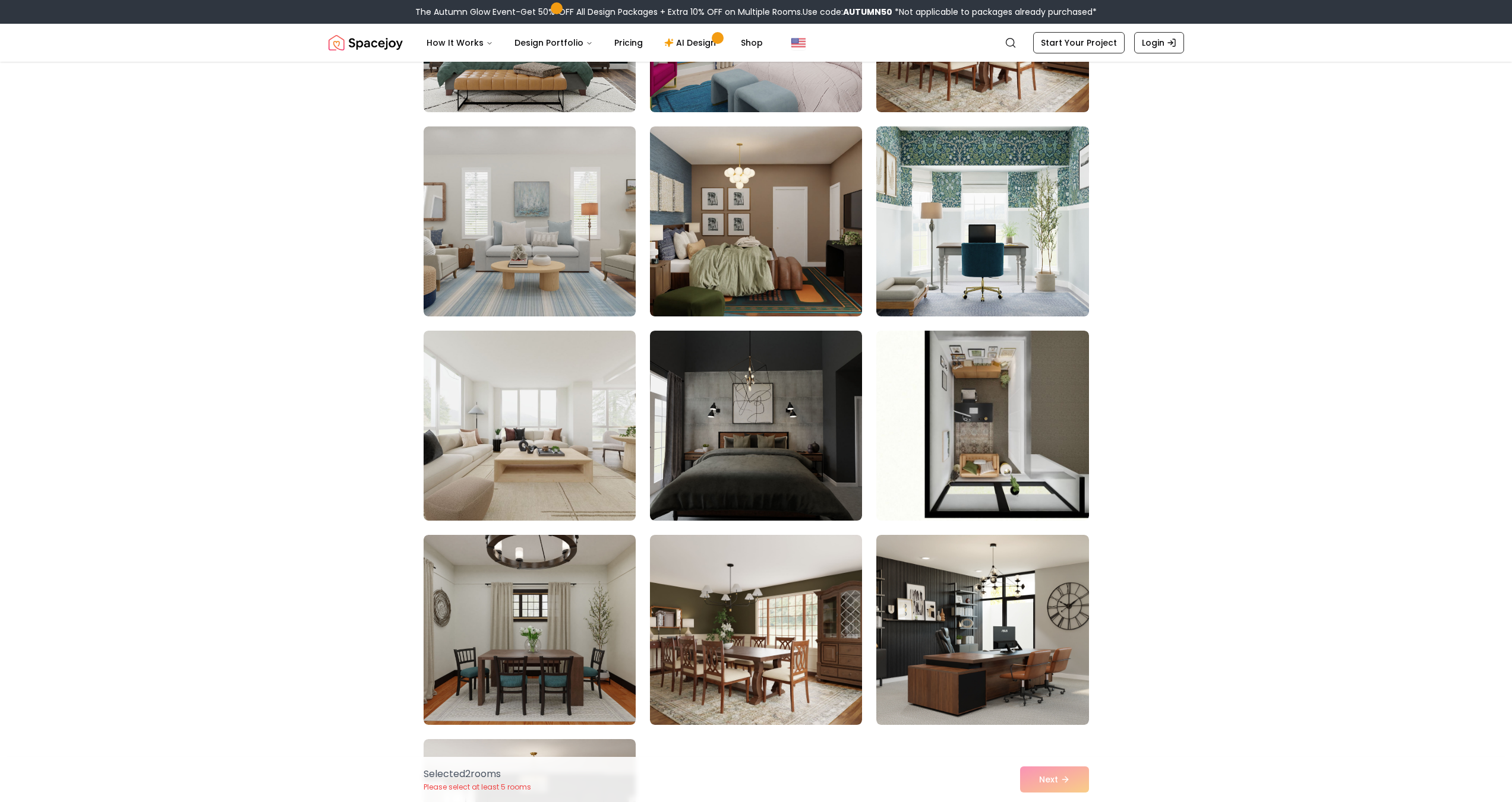
scroll to position [2078, 0]
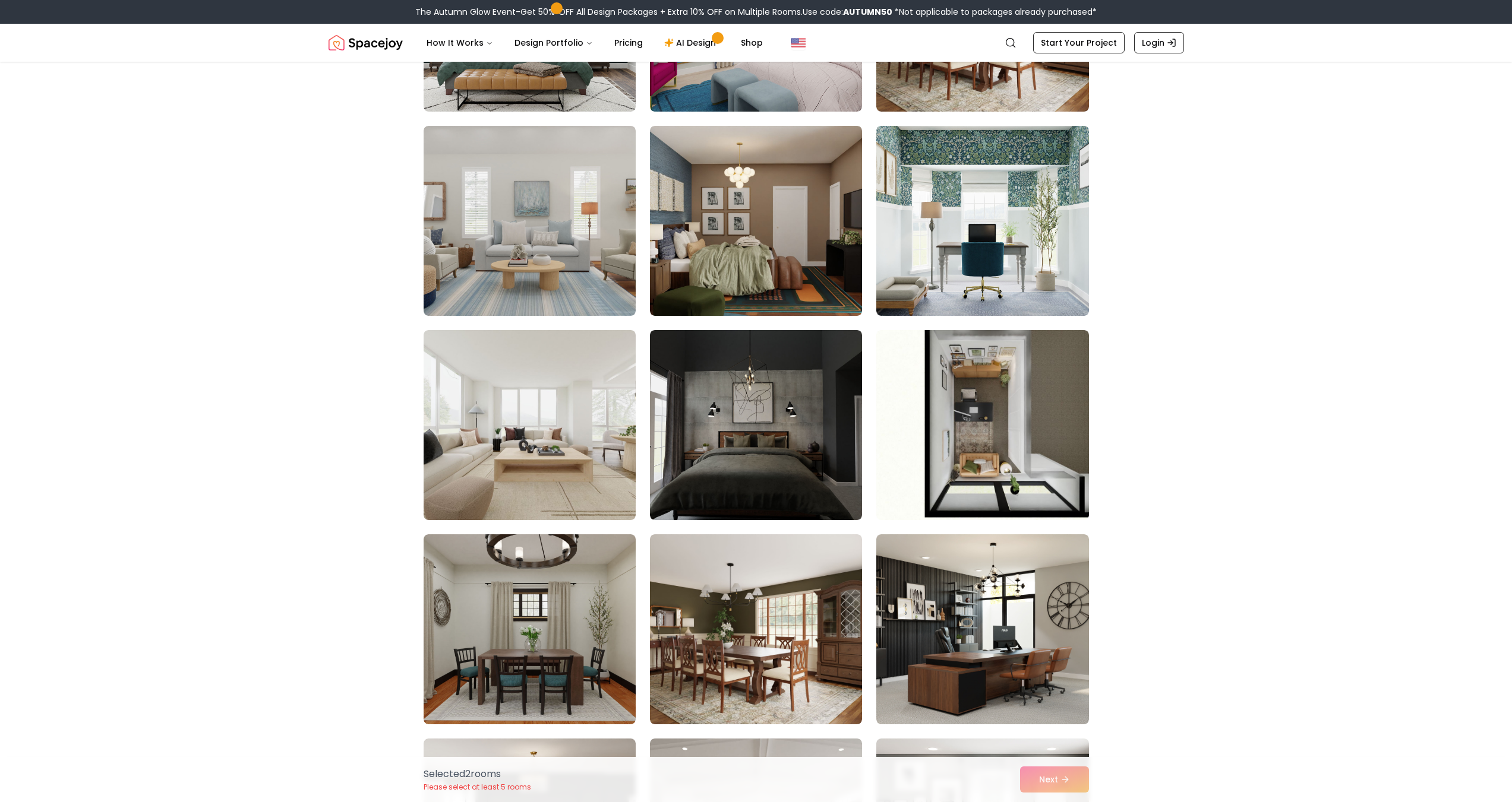
click at [789, 428] on img at bounding box center [756, 425] width 212 height 190
click at [578, 480] on img at bounding box center [530, 425] width 223 height 200
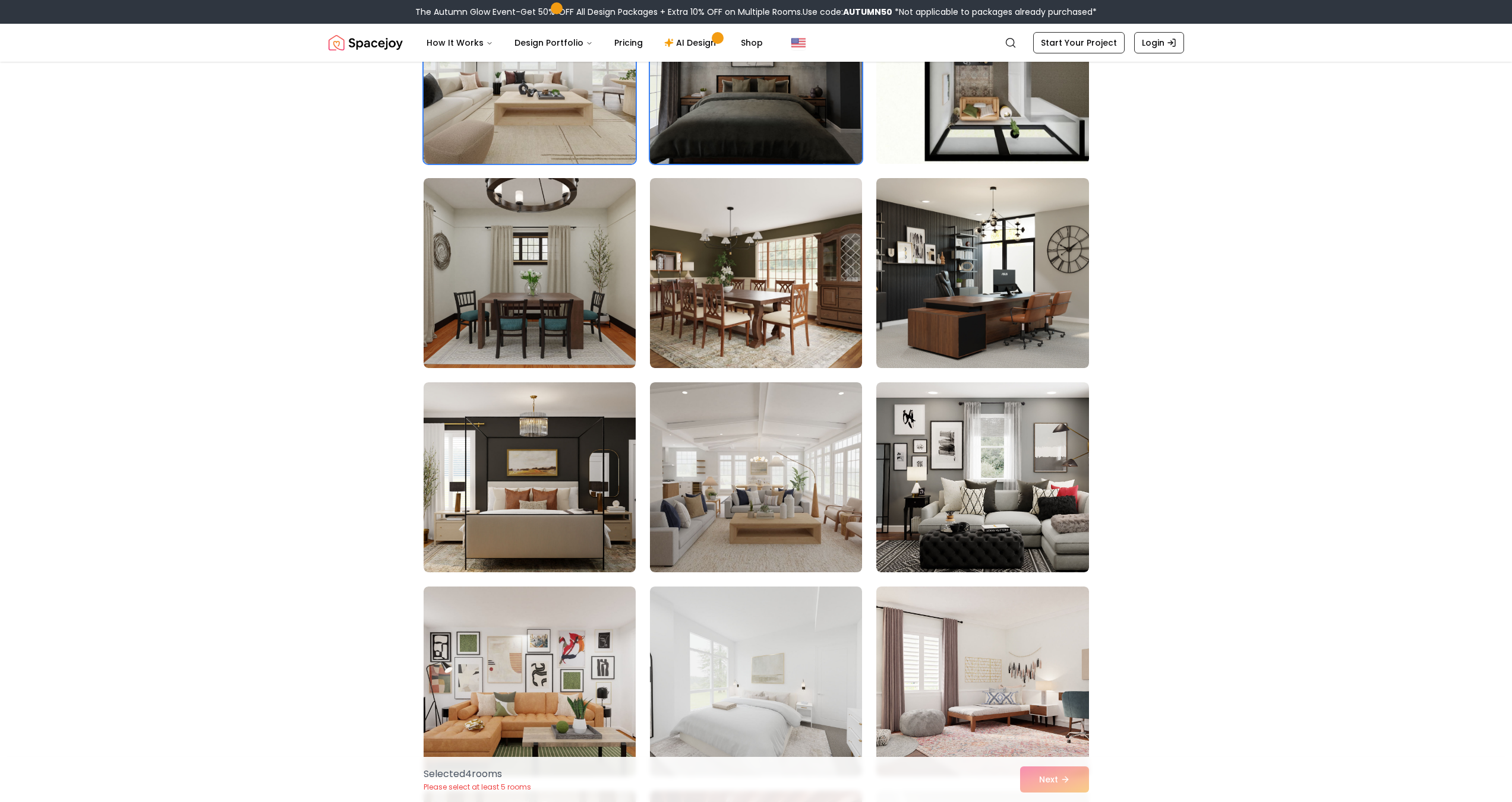
click at [718, 456] on img at bounding box center [756, 477] width 212 height 190
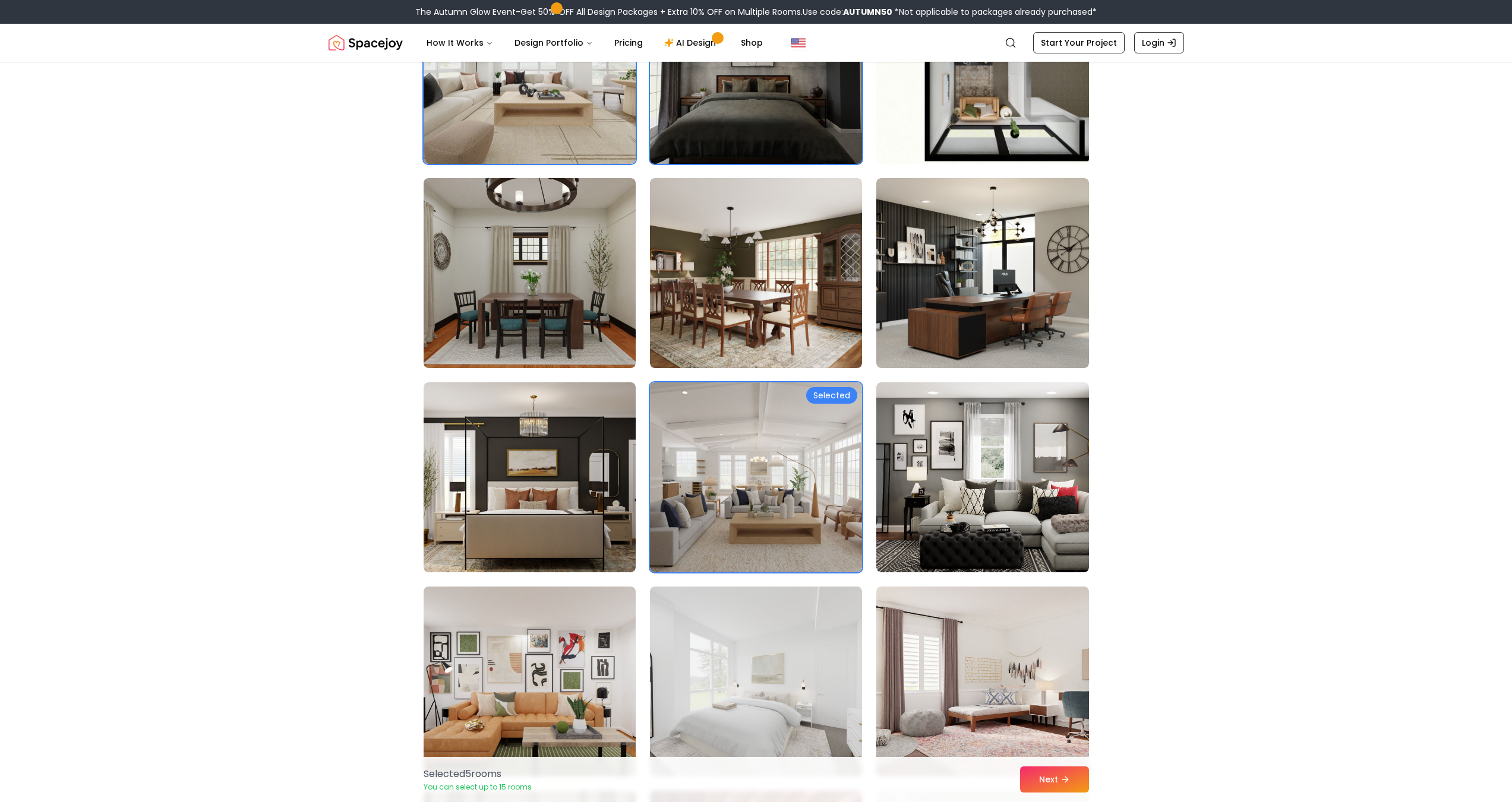
scroll to position [2256, 0]
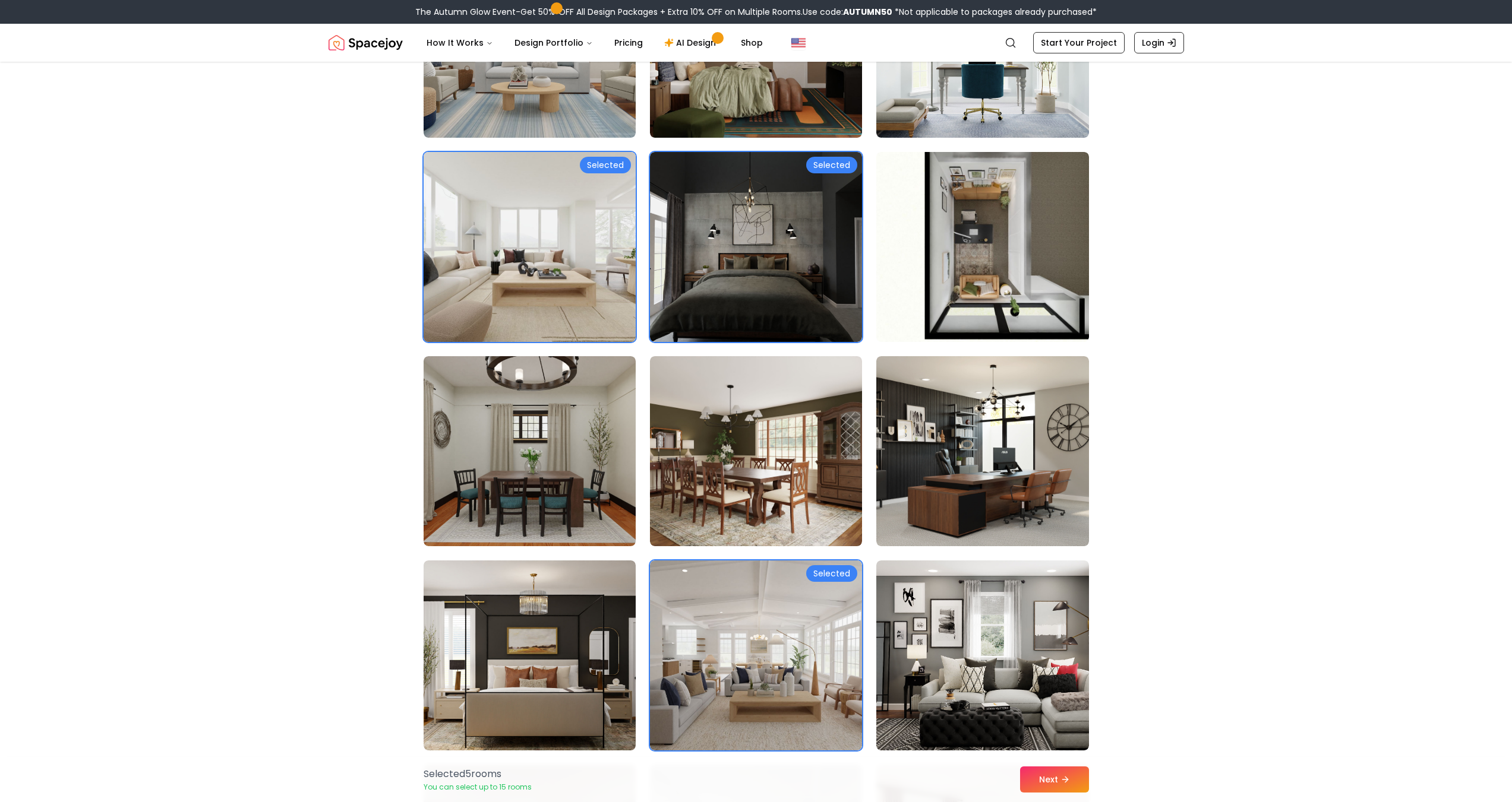
click at [597, 316] on img at bounding box center [530, 247] width 223 height 200
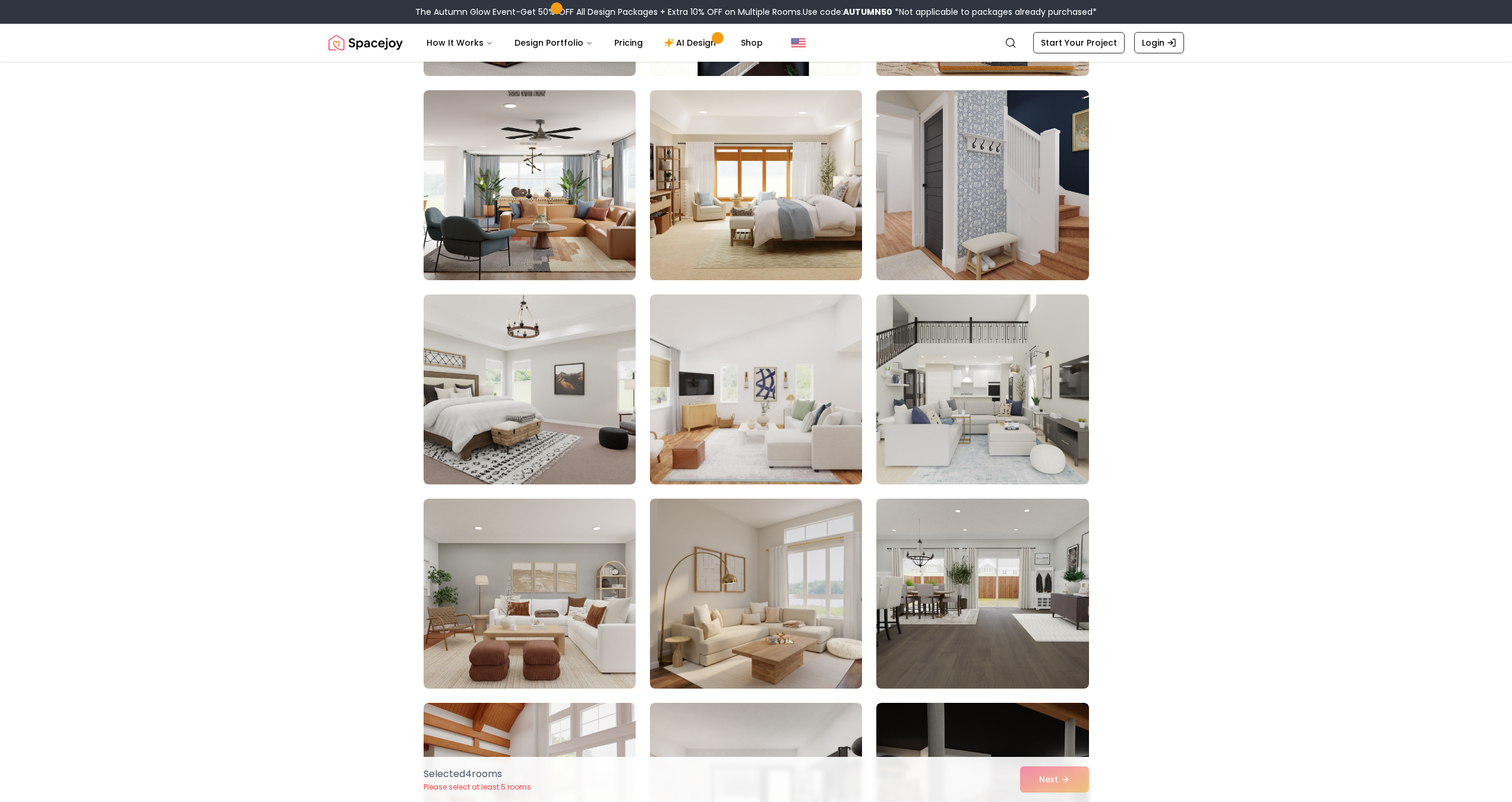
scroll to position [4275, 0]
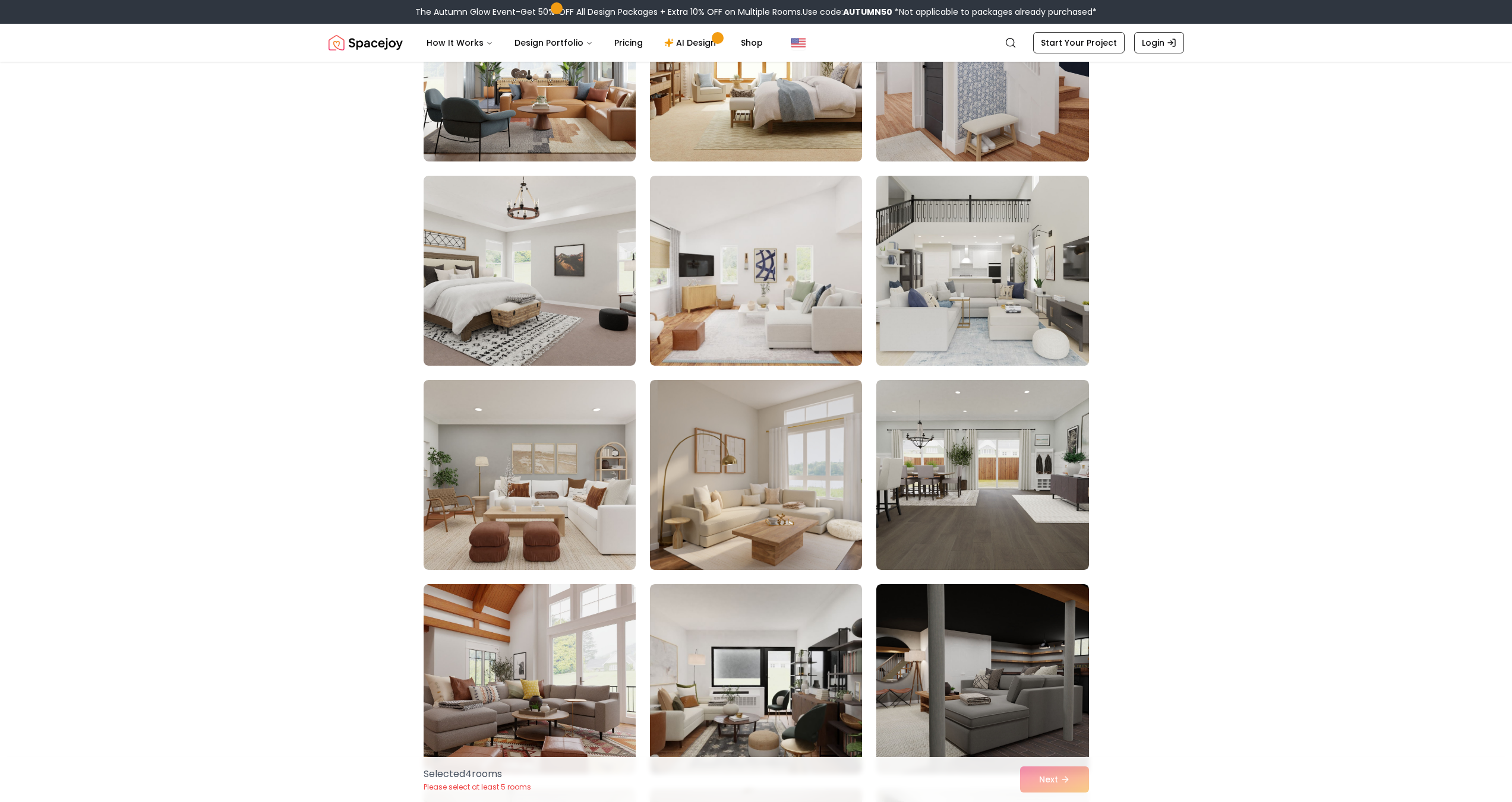
click at [923, 328] on img at bounding box center [982, 271] width 223 height 200
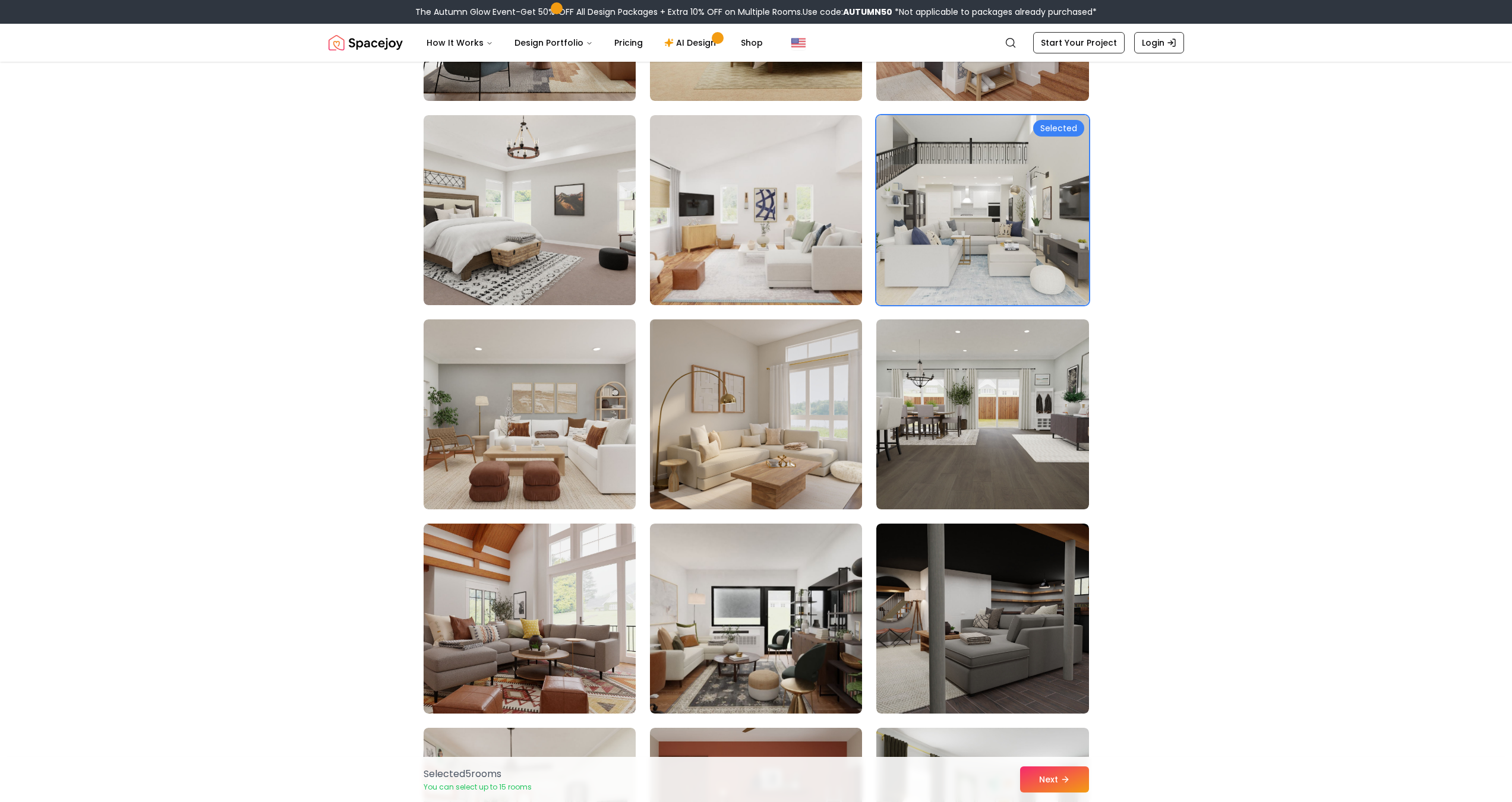
scroll to position [4394, 0]
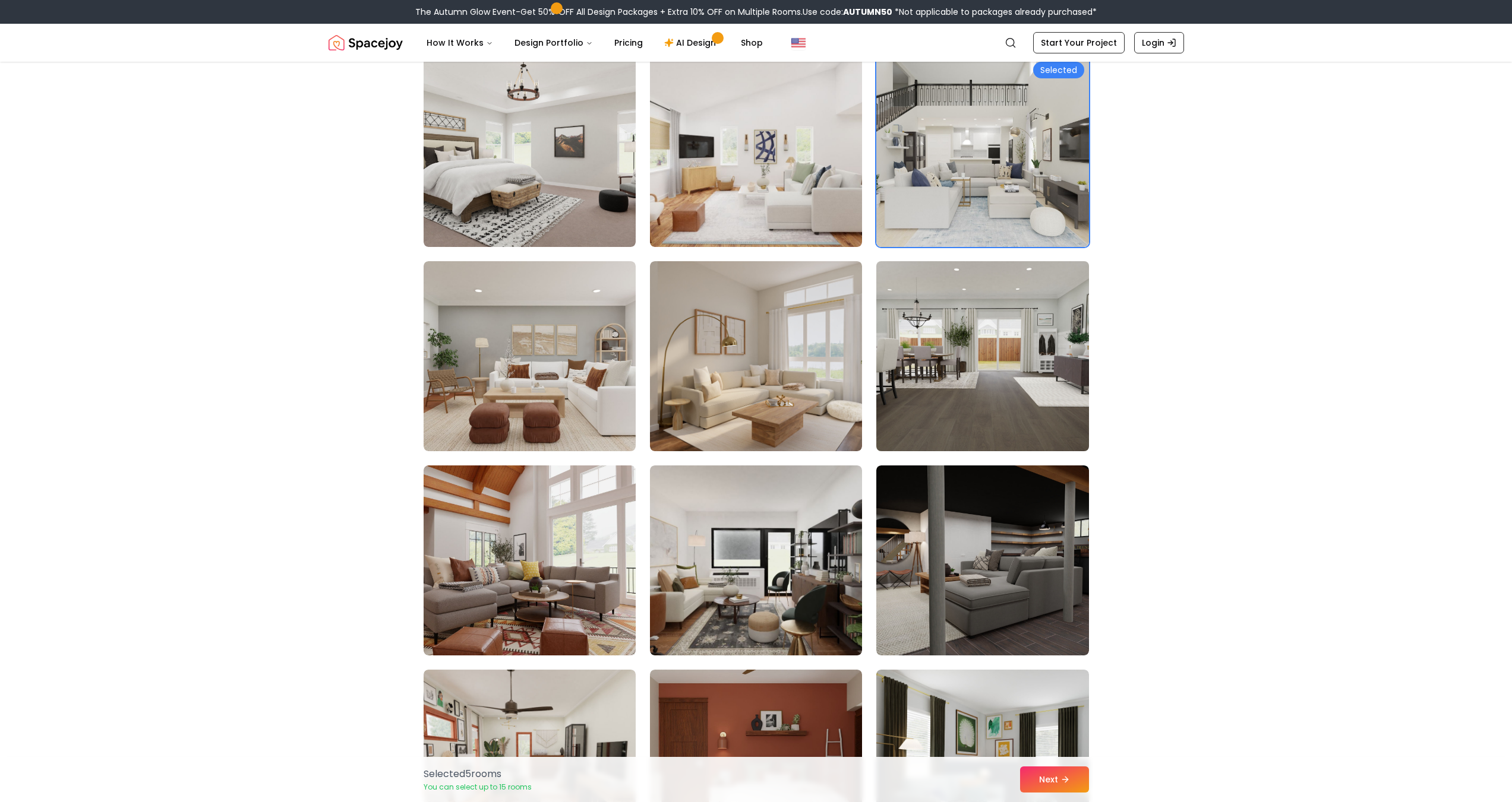
click at [928, 374] on img at bounding box center [982, 357] width 223 height 200
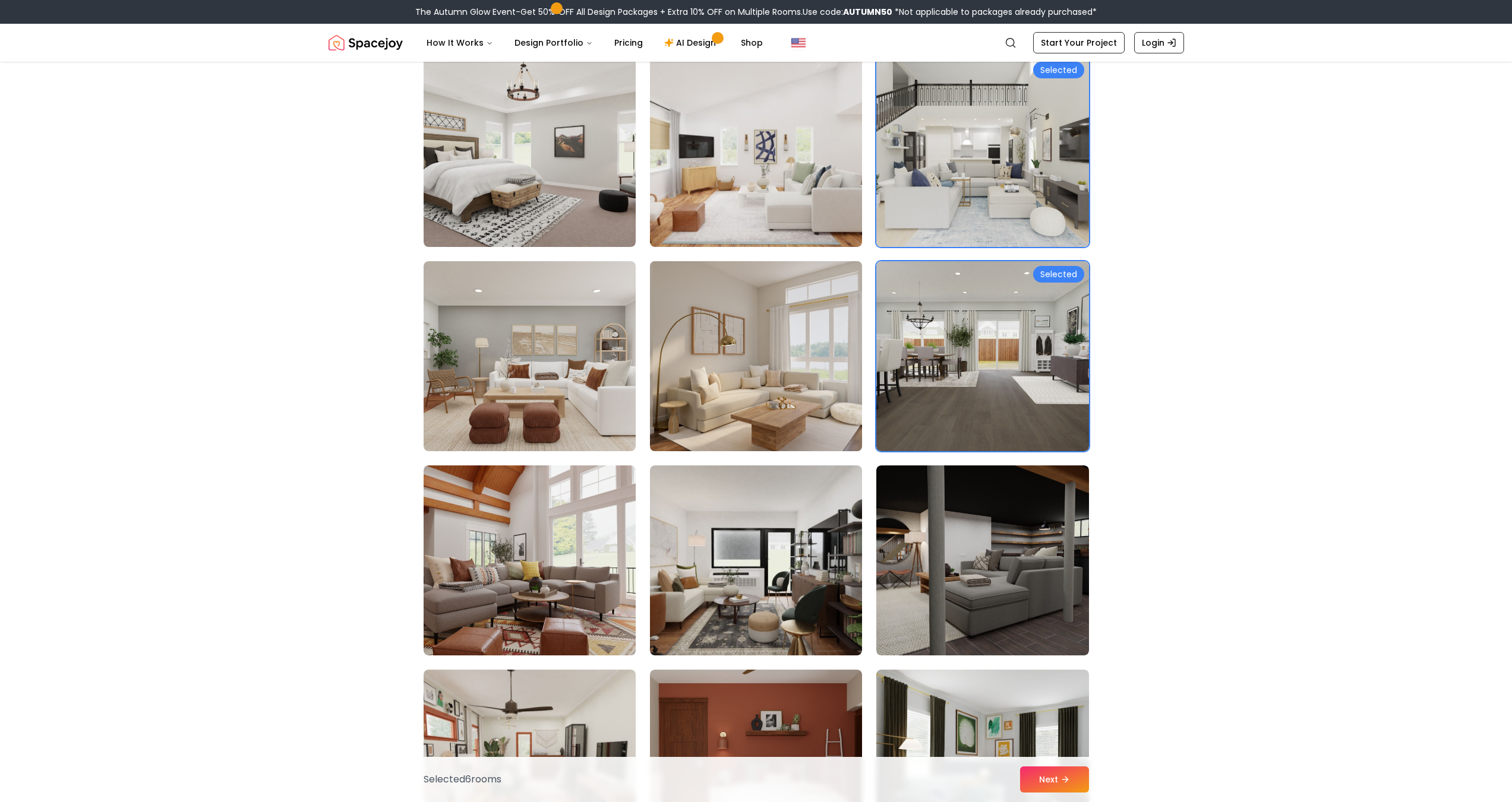
click at [745, 410] on img at bounding box center [756, 357] width 223 height 200
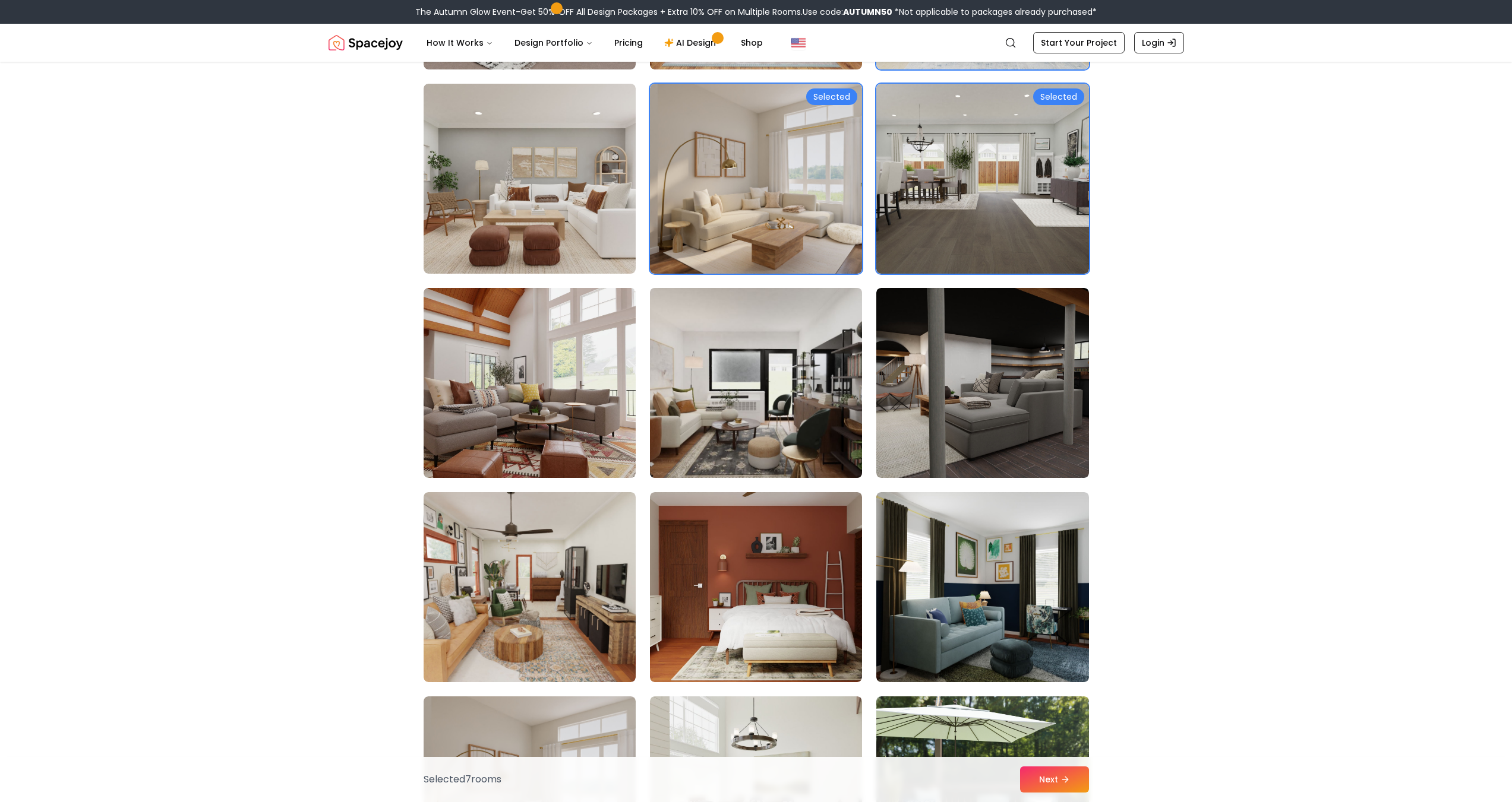
scroll to position [4572, 0]
click at [957, 434] on img at bounding box center [982, 383] width 223 height 200
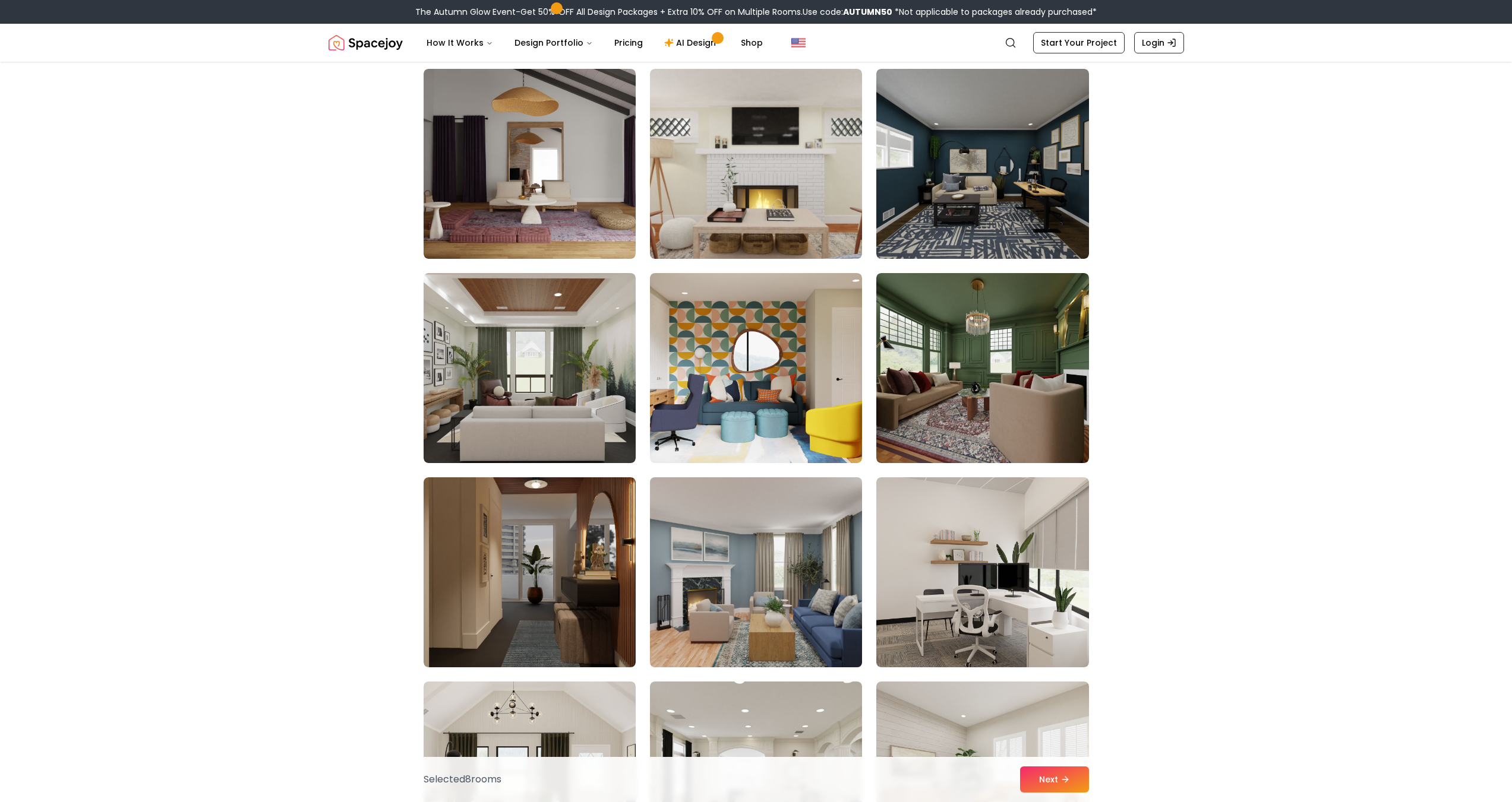
scroll to position [5462, 0]
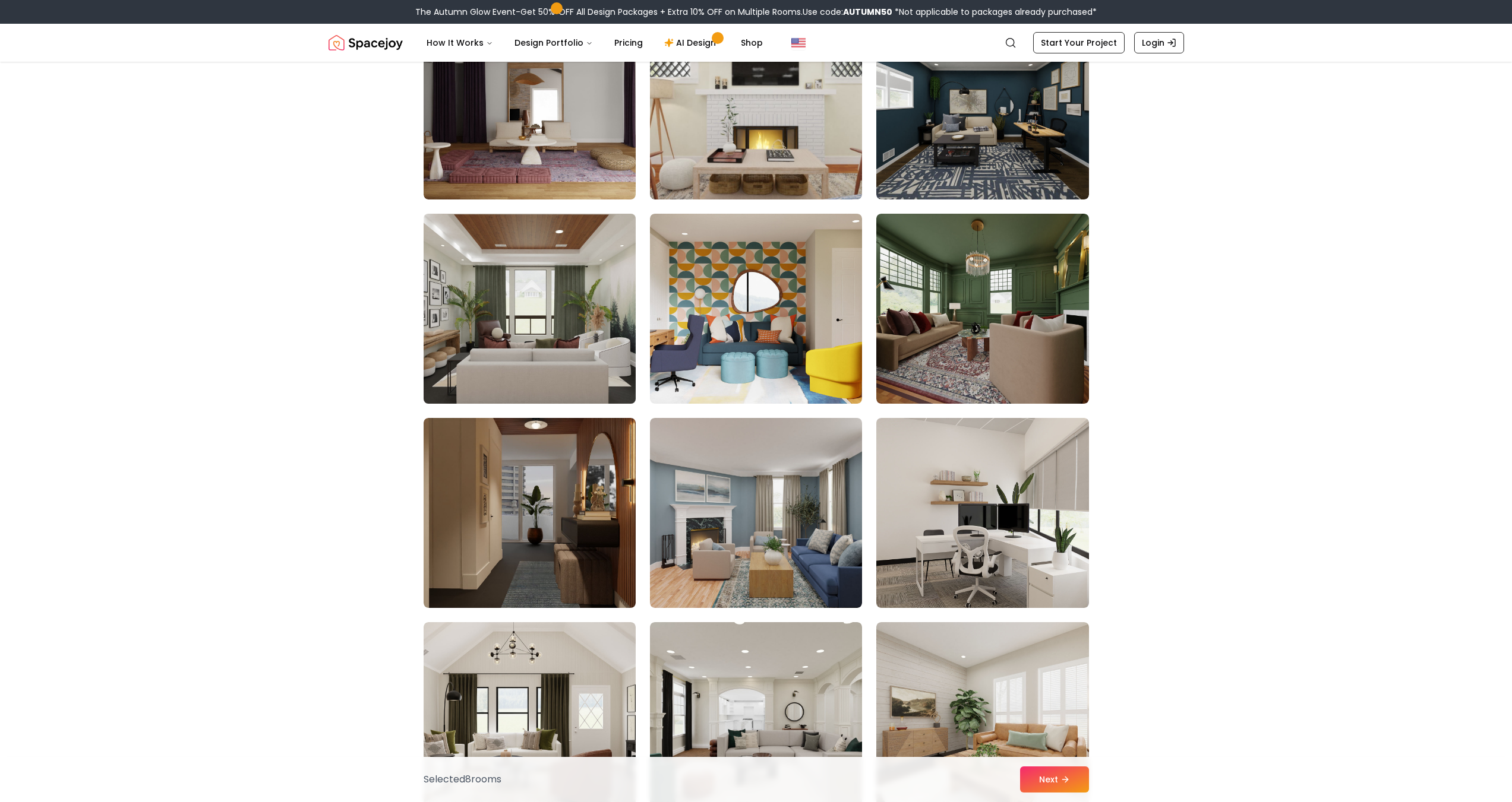
click at [558, 360] on img at bounding box center [530, 309] width 223 height 200
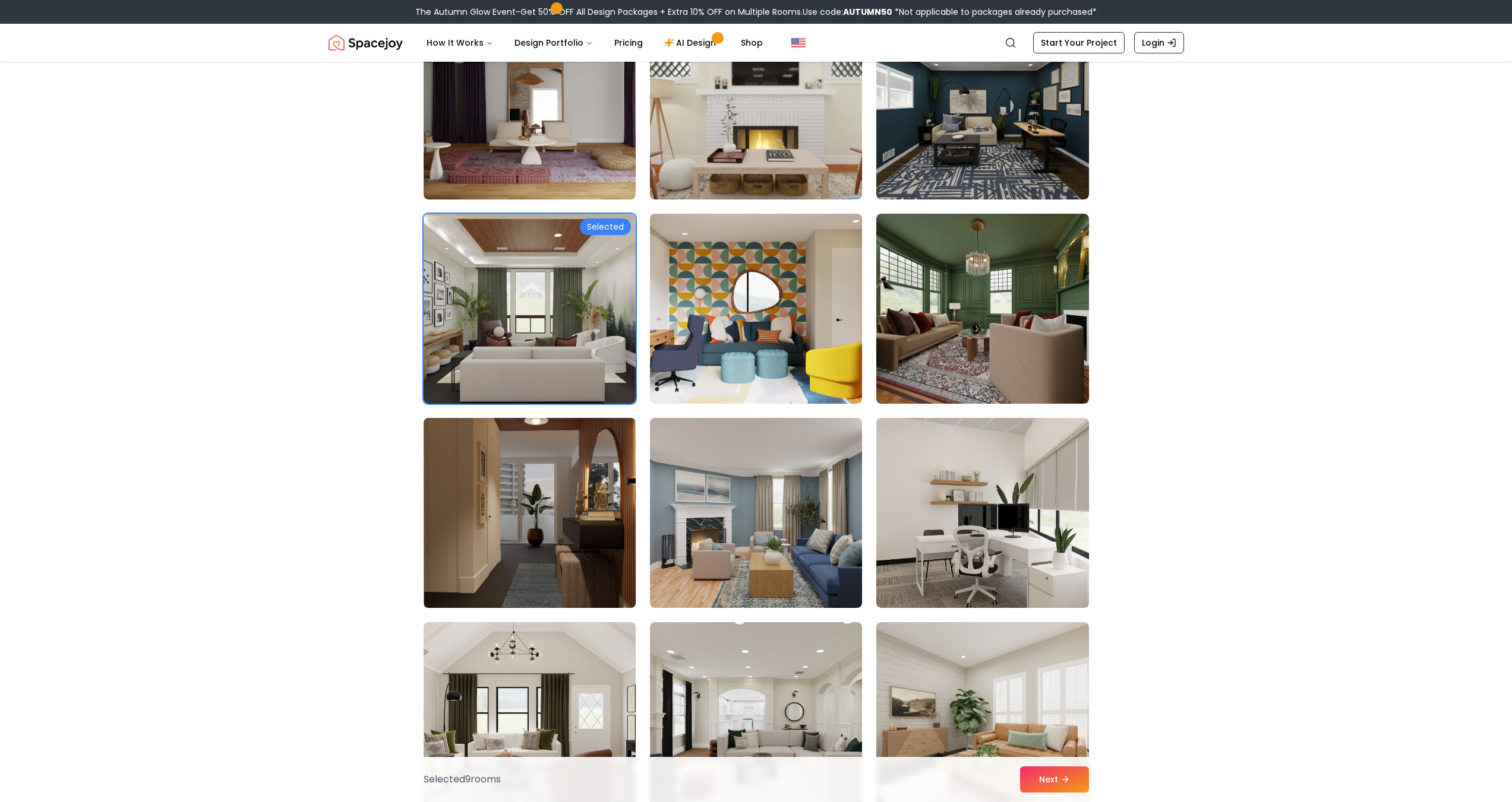
click at [561, 528] on img at bounding box center [530, 513] width 223 height 200
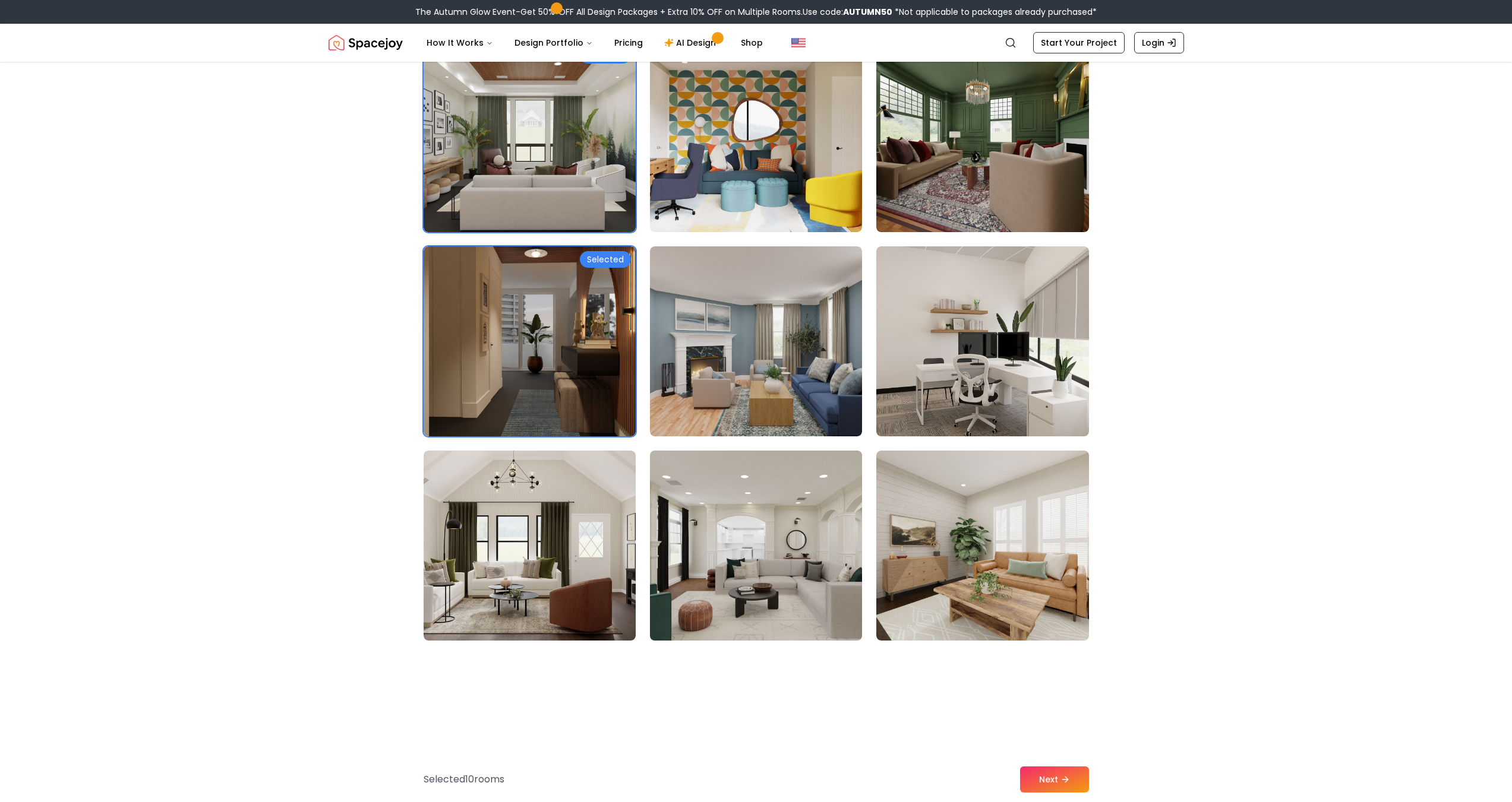
scroll to position [5641, 0]
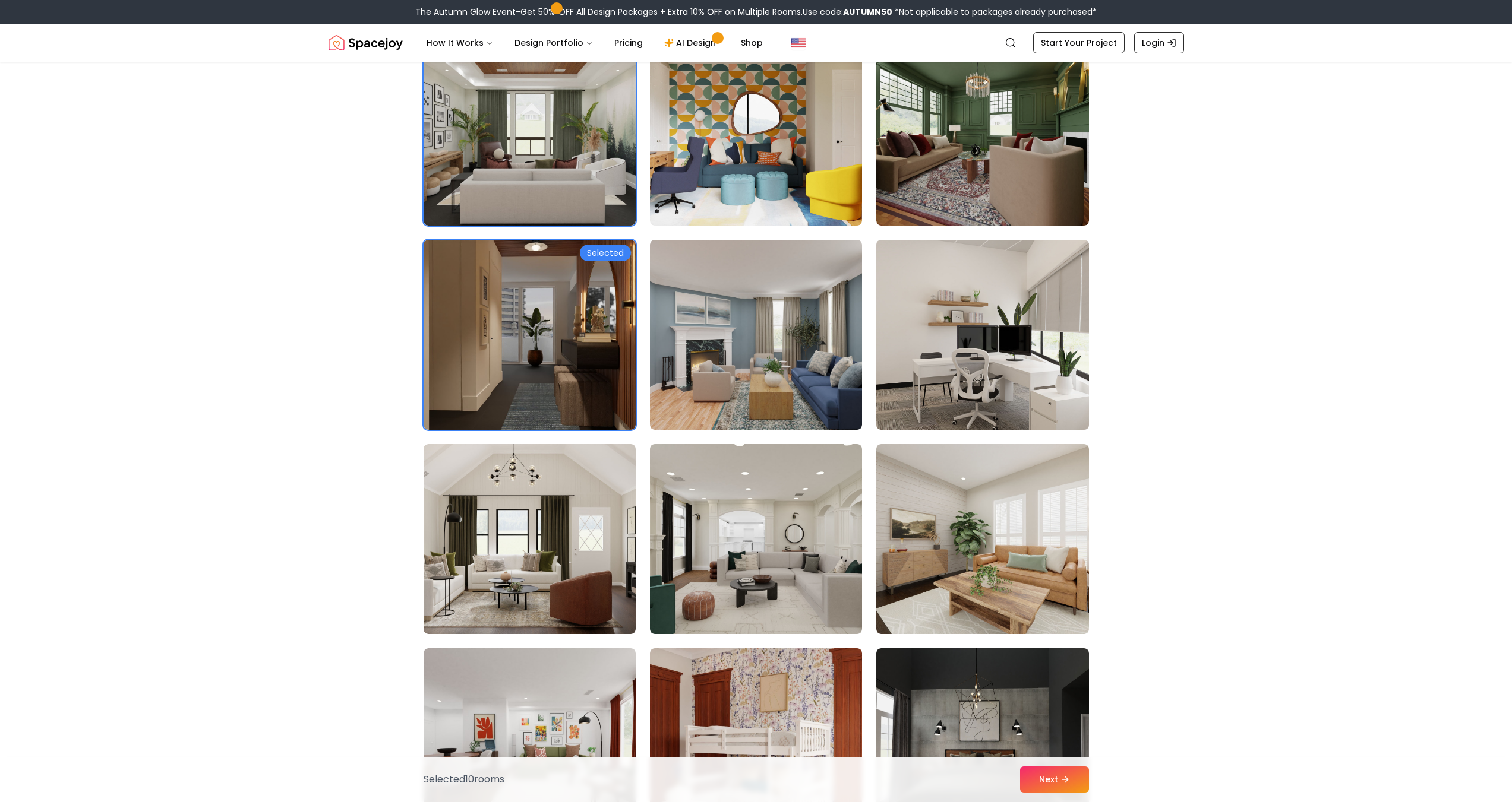
click at [1051, 314] on img at bounding box center [982, 335] width 223 height 200
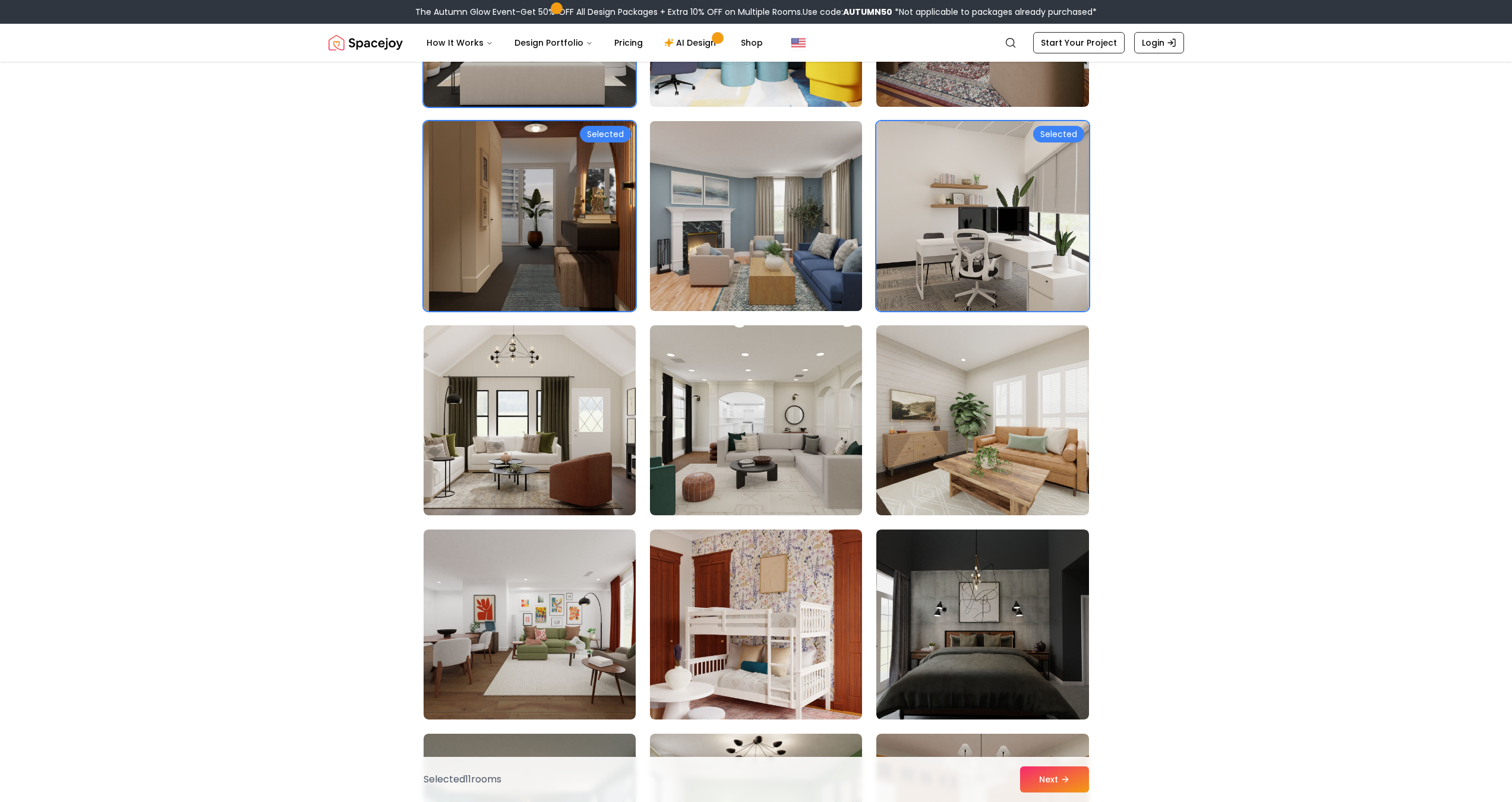
scroll to position [5819, 0]
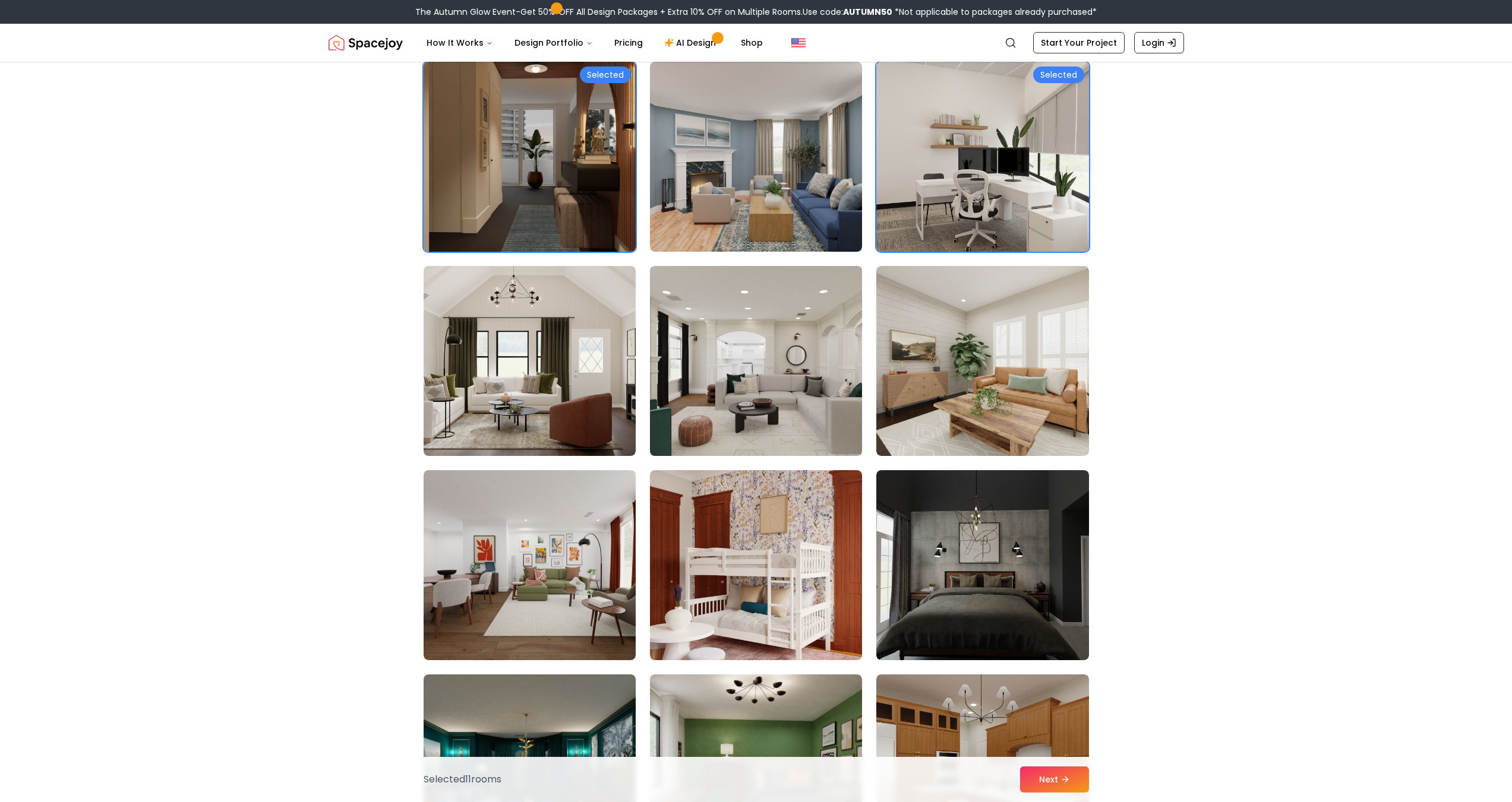
click at [758, 394] on img at bounding box center [756, 362] width 223 height 200
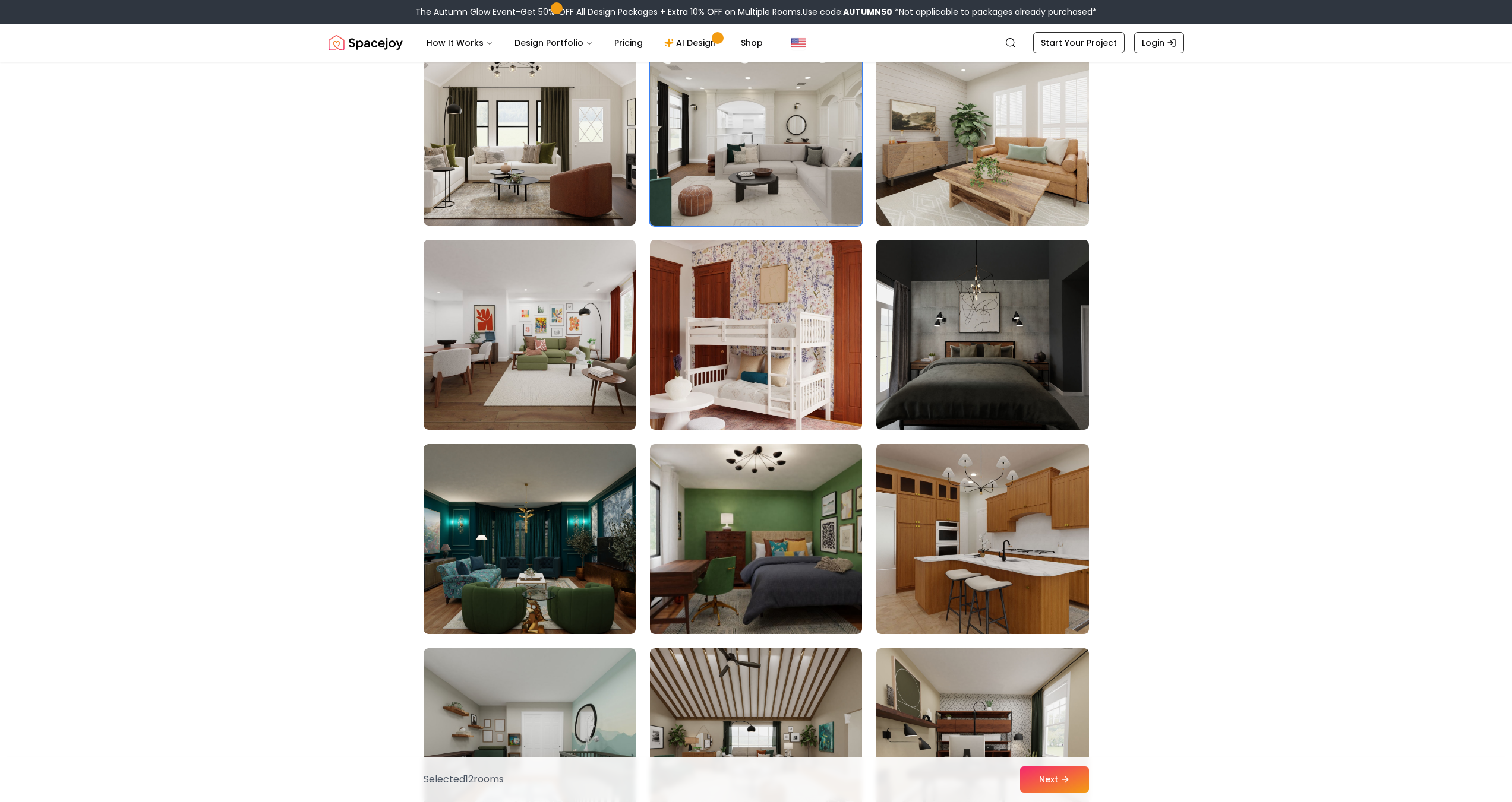
scroll to position [6056, 0]
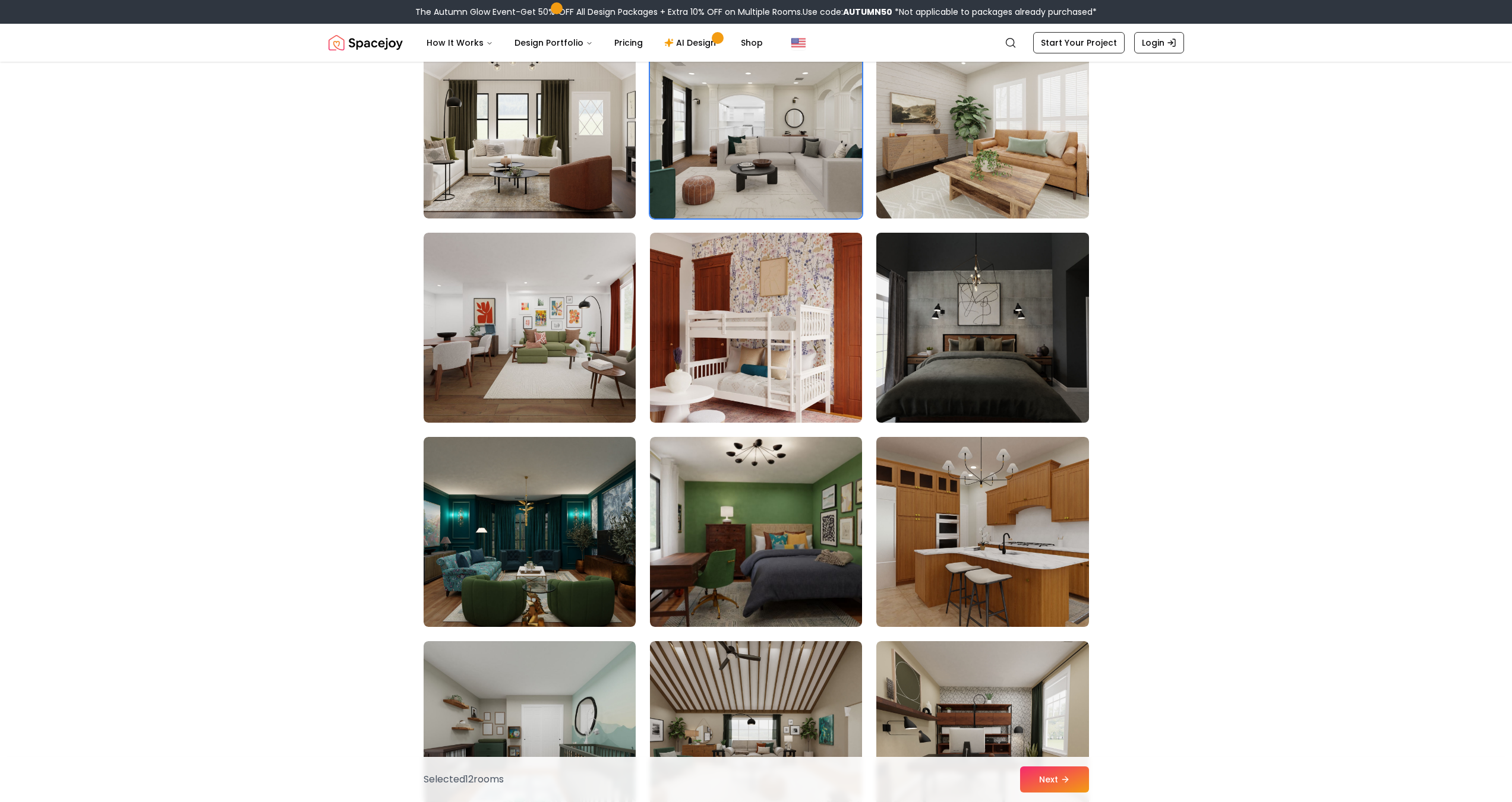
click at [907, 362] on img at bounding box center [982, 328] width 223 height 200
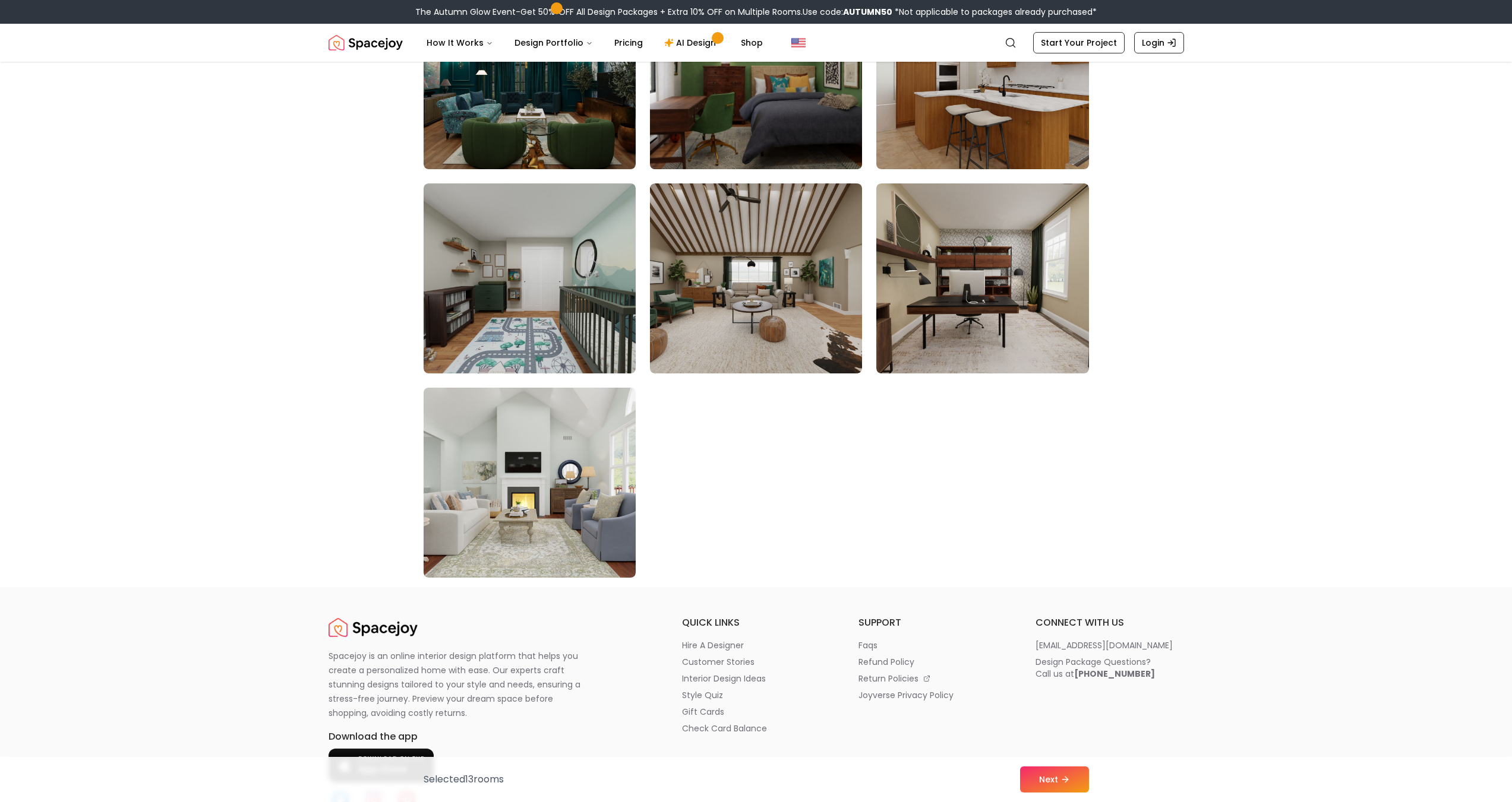
scroll to position [6532, 0]
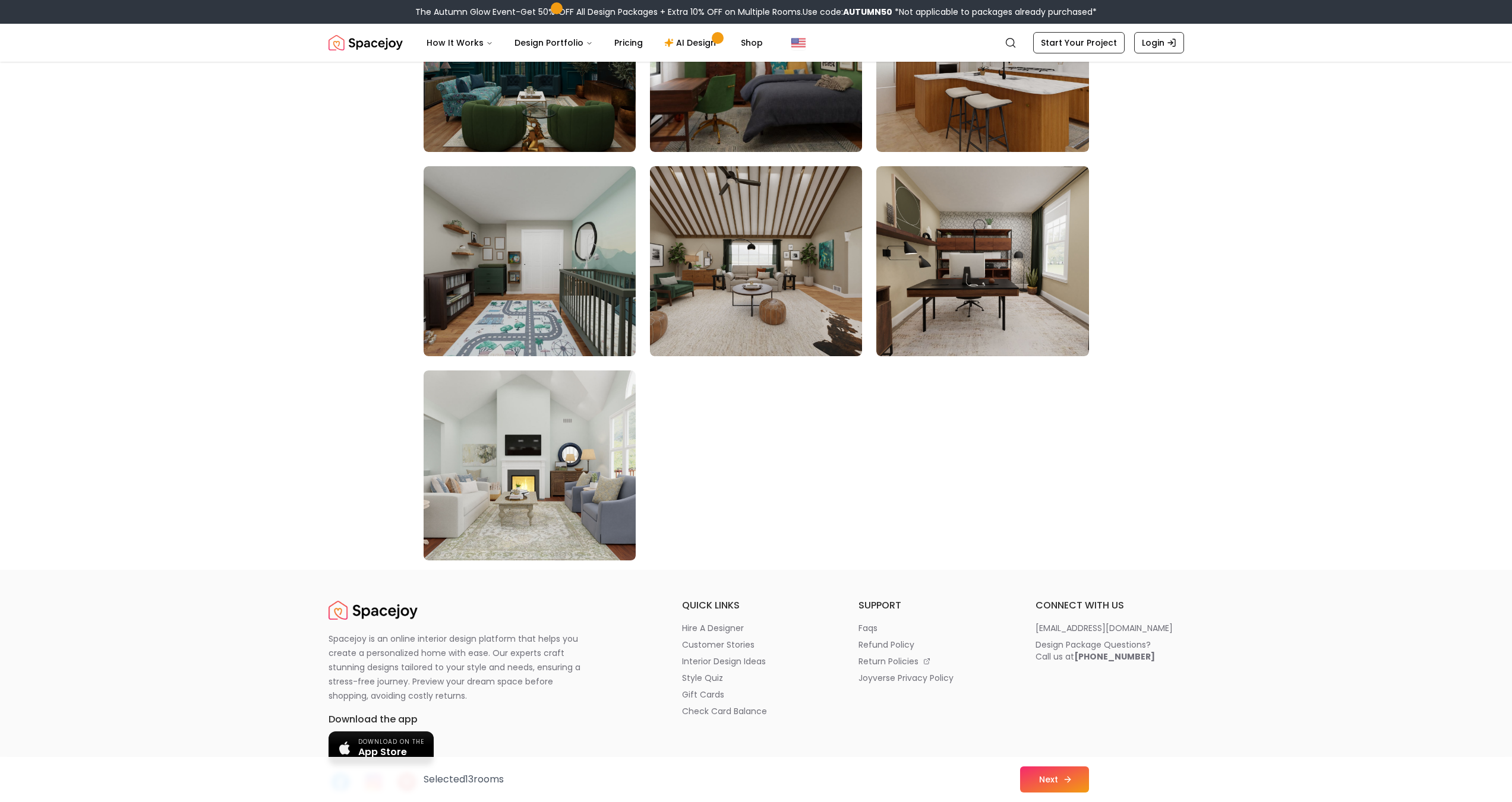
click at [1049, 777] on button "Next" at bounding box center [1054, 780] width 69 height 26
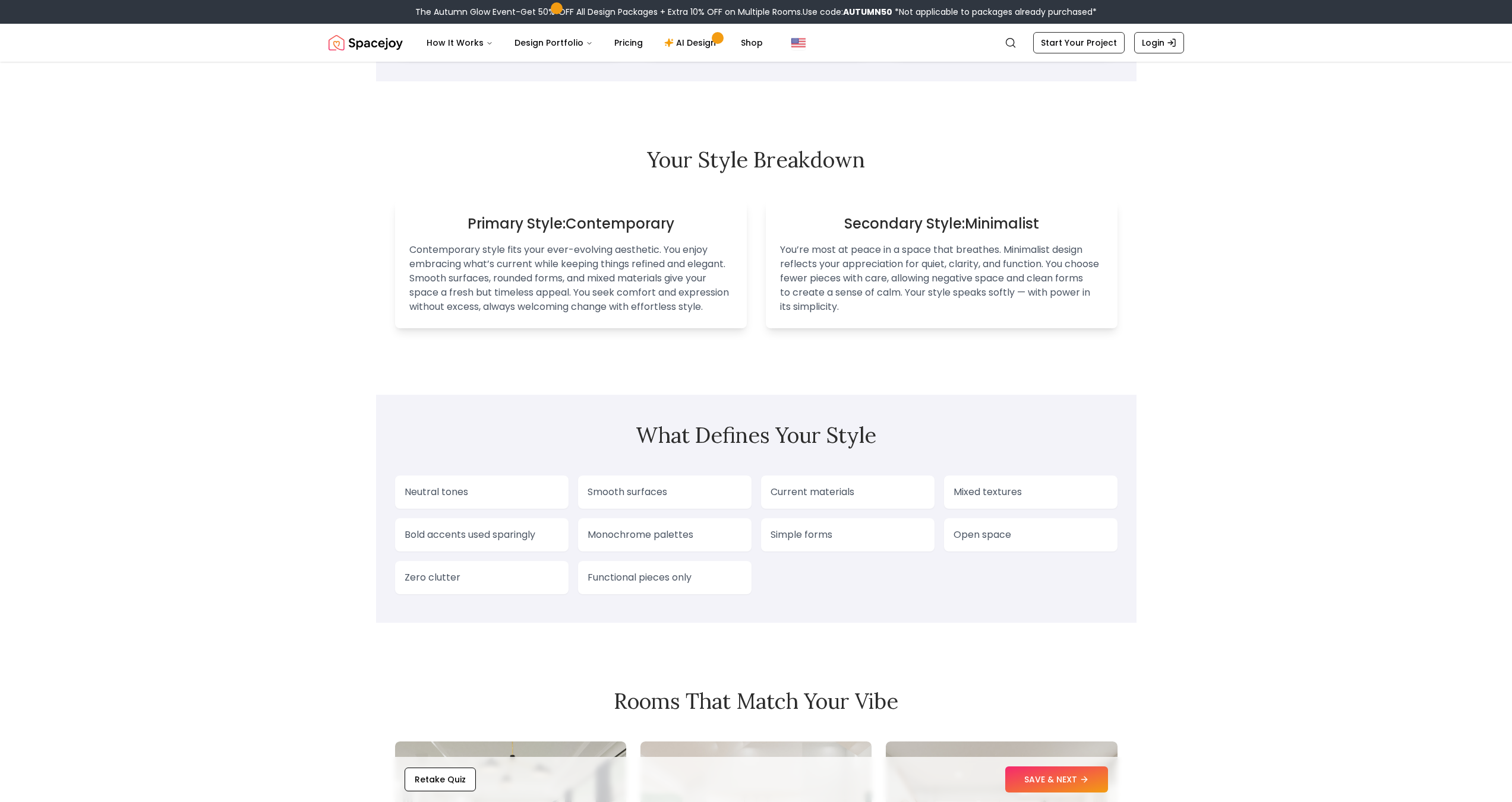
scroll to position [712, 0]
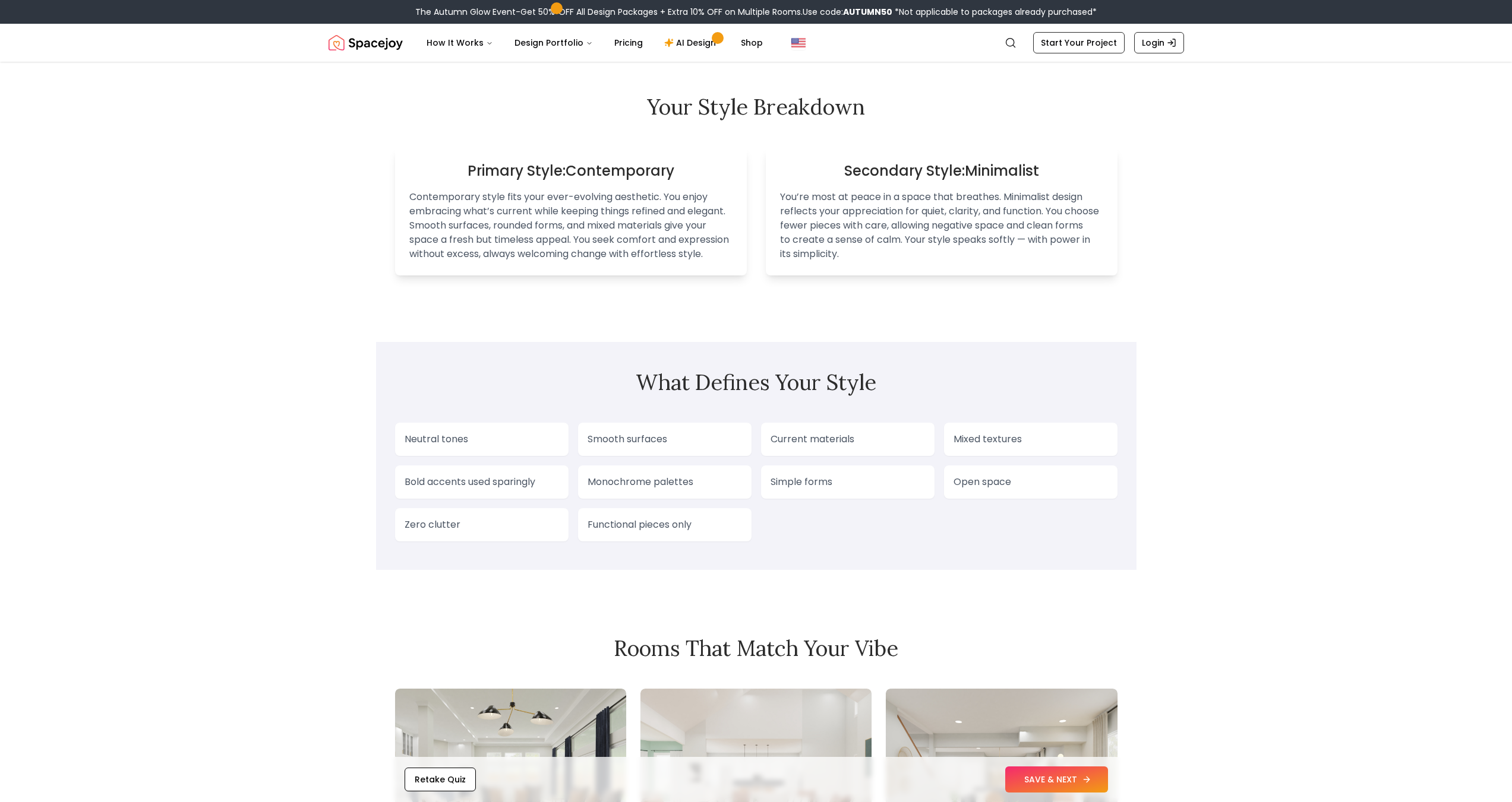
click at [1042, 780] on button "SAVE & NEXT" at bounding box center [1056, 780] width 103 height 26
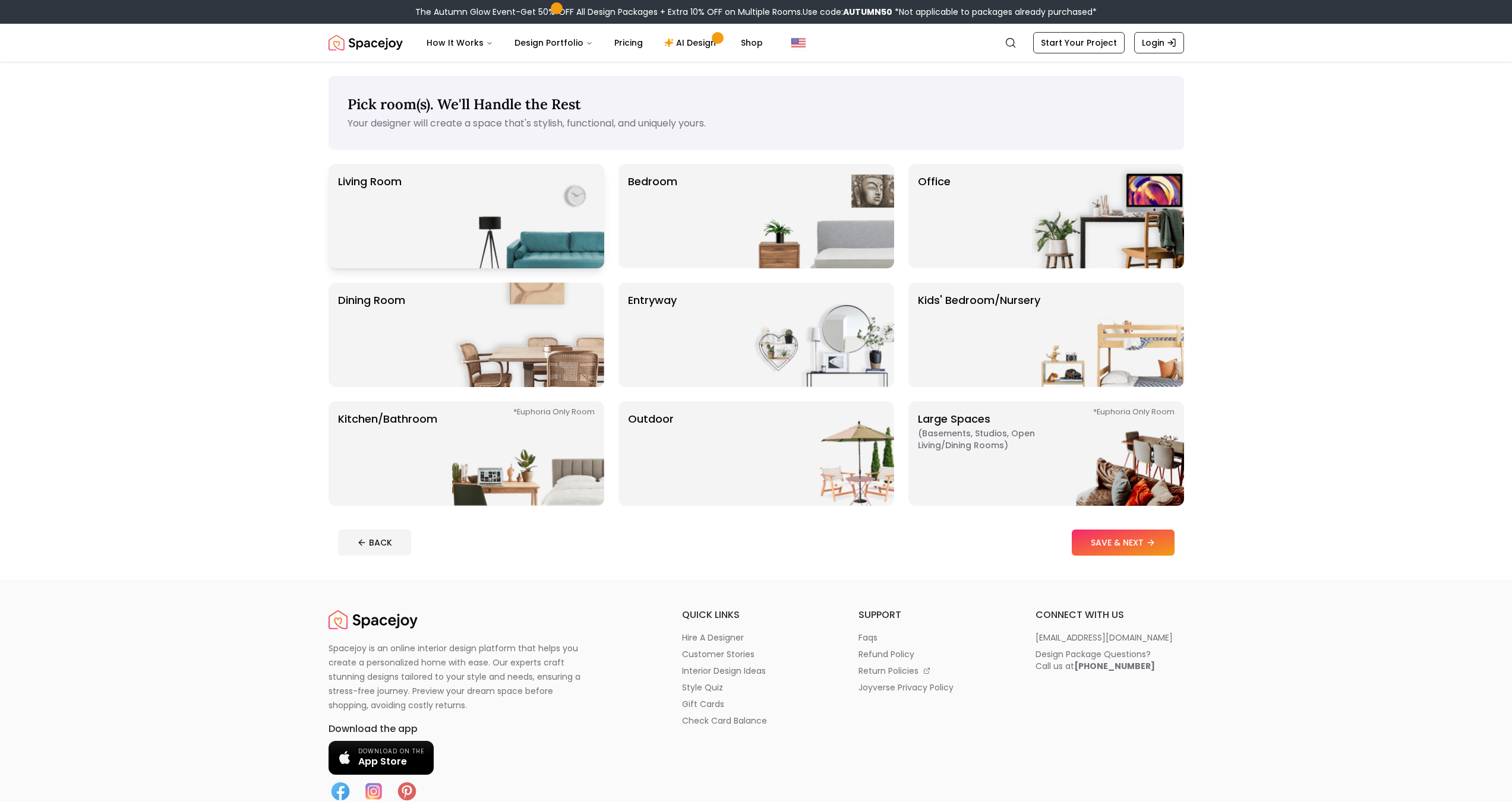
click at [511, 218] on img at bounding box center [528, 216] width 152 height 105
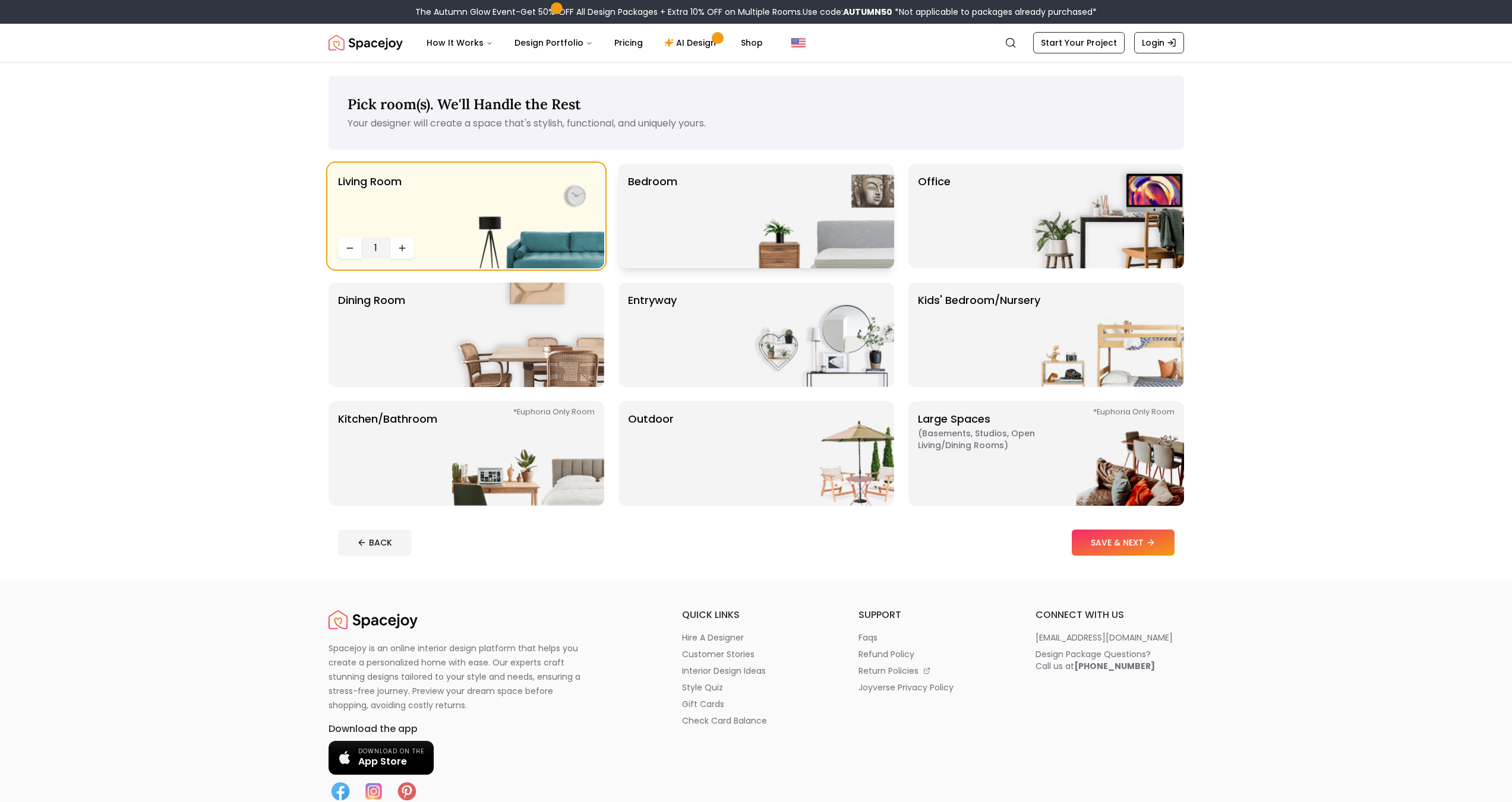
click at [710, 205] on div "Bedroom" at bounding box center [756, 216] width 276 height 105
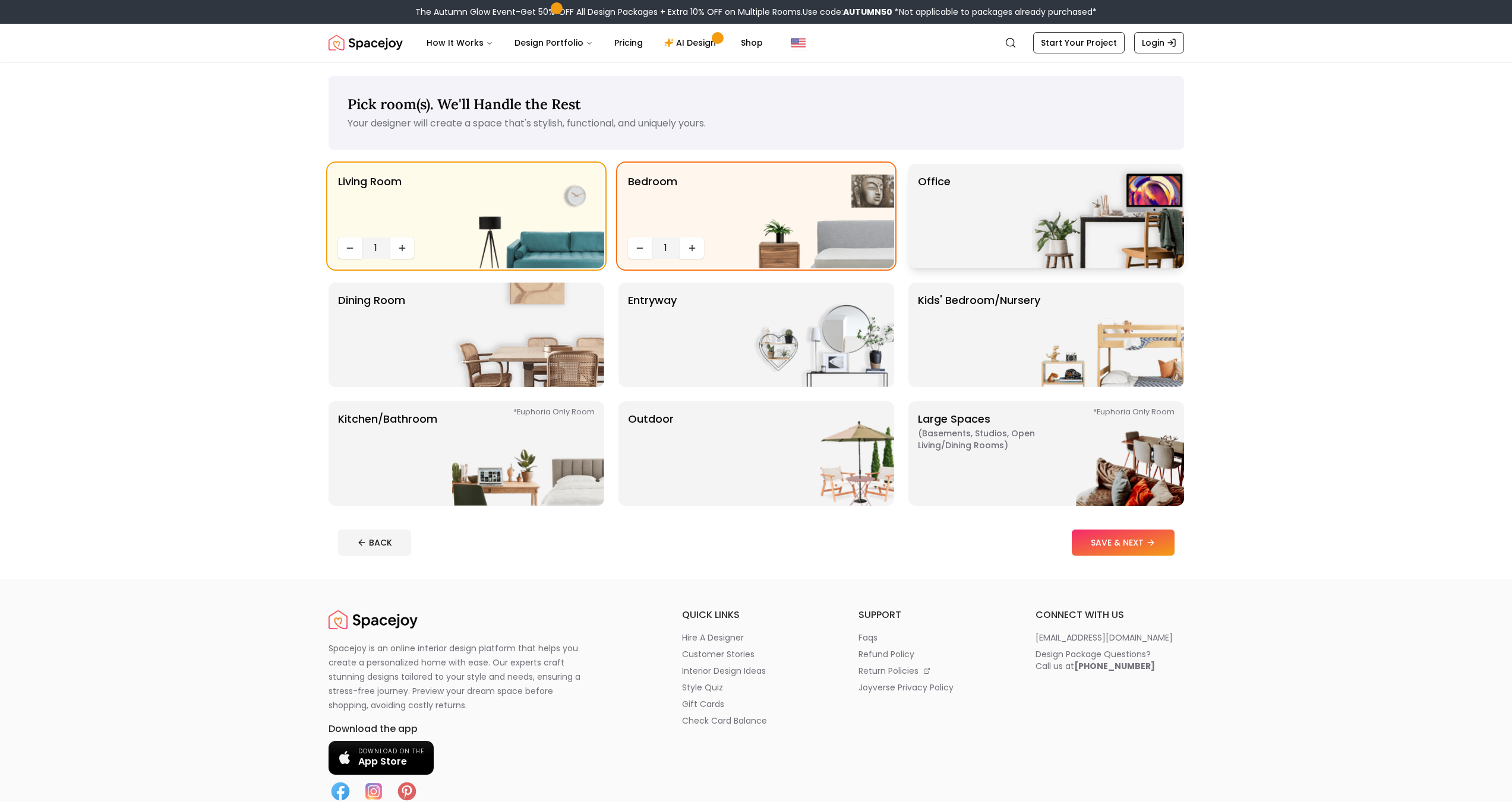
click at [956, 237] on div "Office" at bounding box center [1046, 216] width 276 height 105
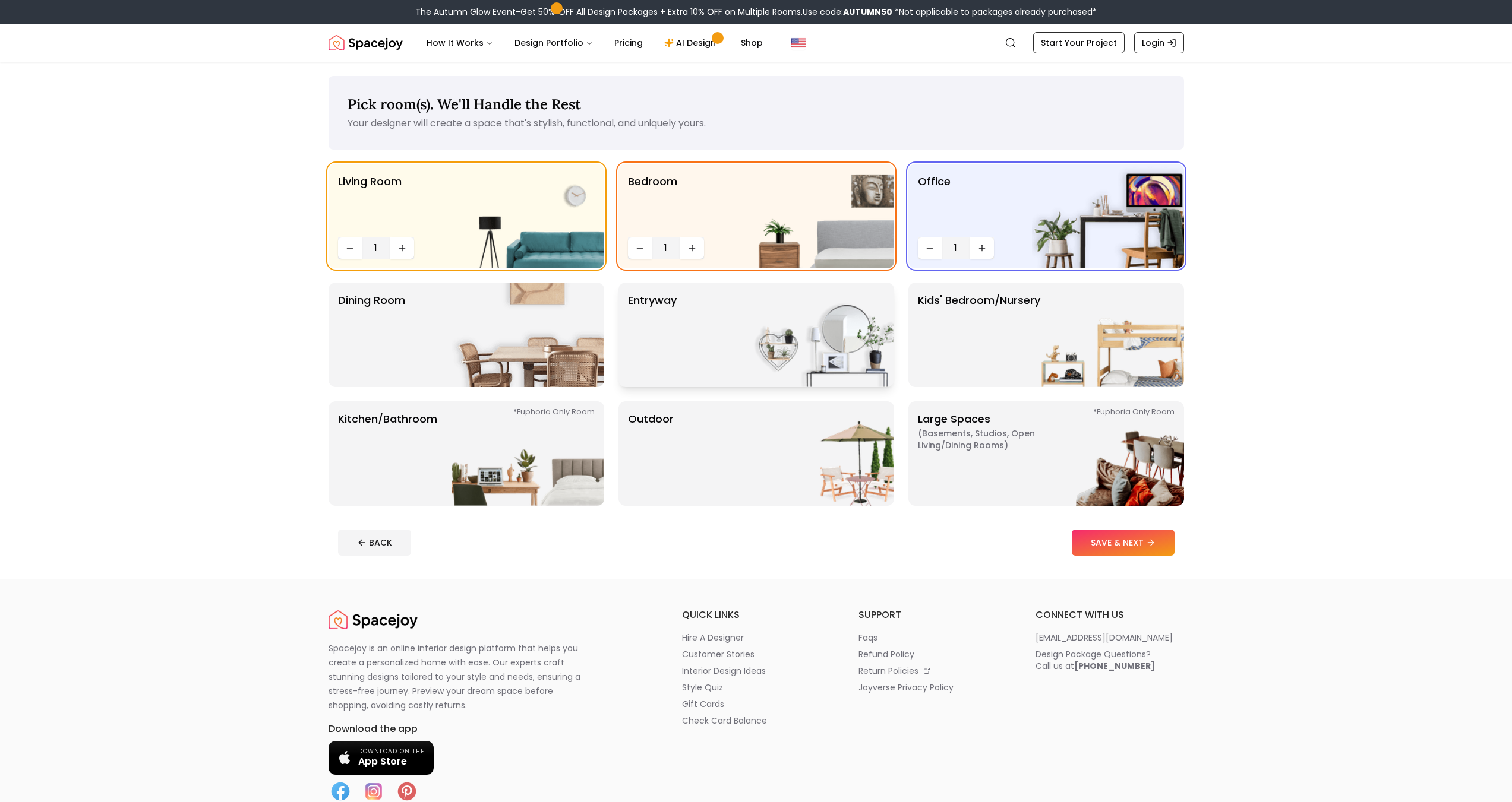
click at [774, 342] on img at bounding box center [818, 335] width 152 height 105
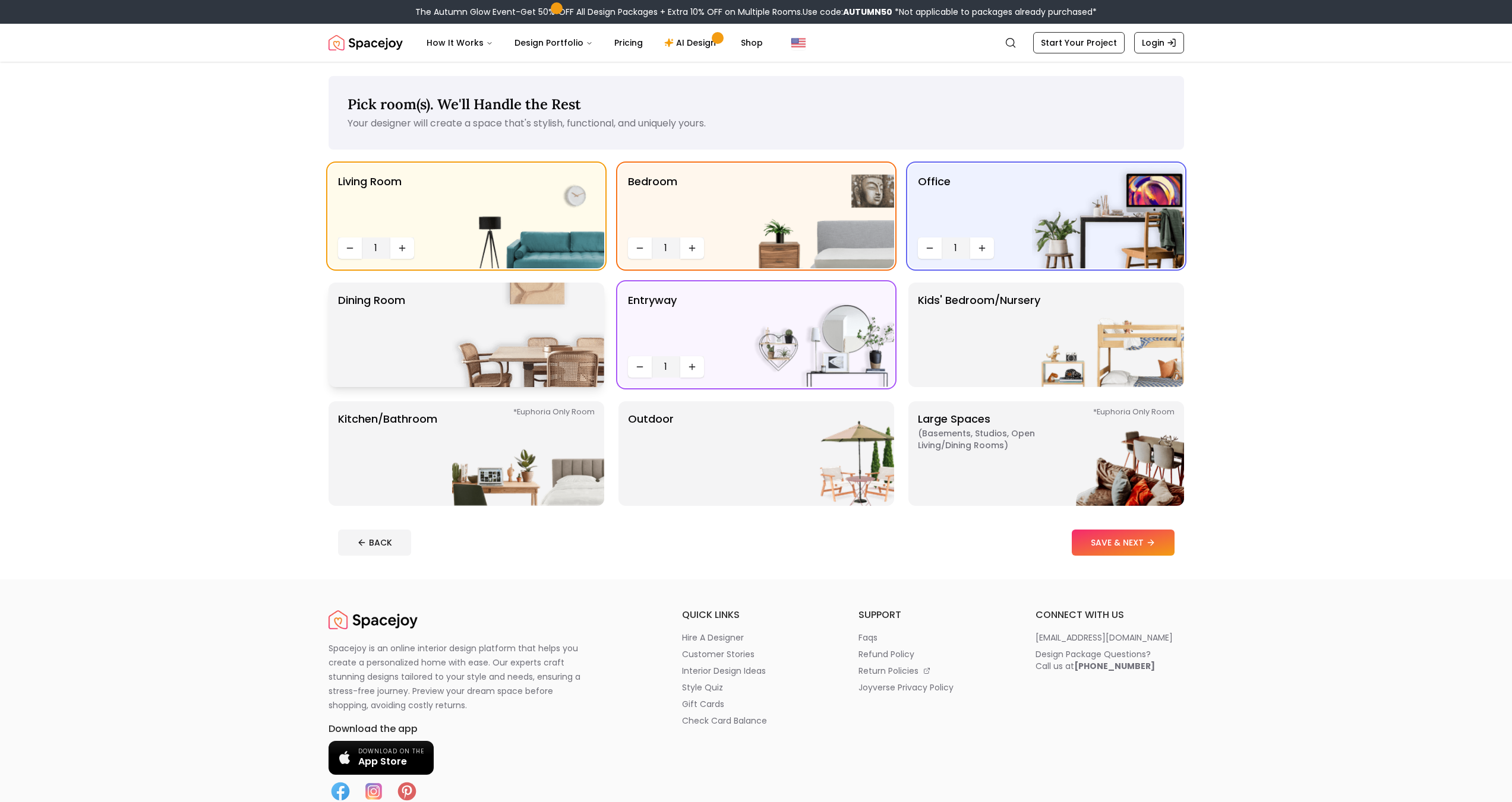
click at [483, 331] on img at bounding box center [528, 335] width 152 height 105
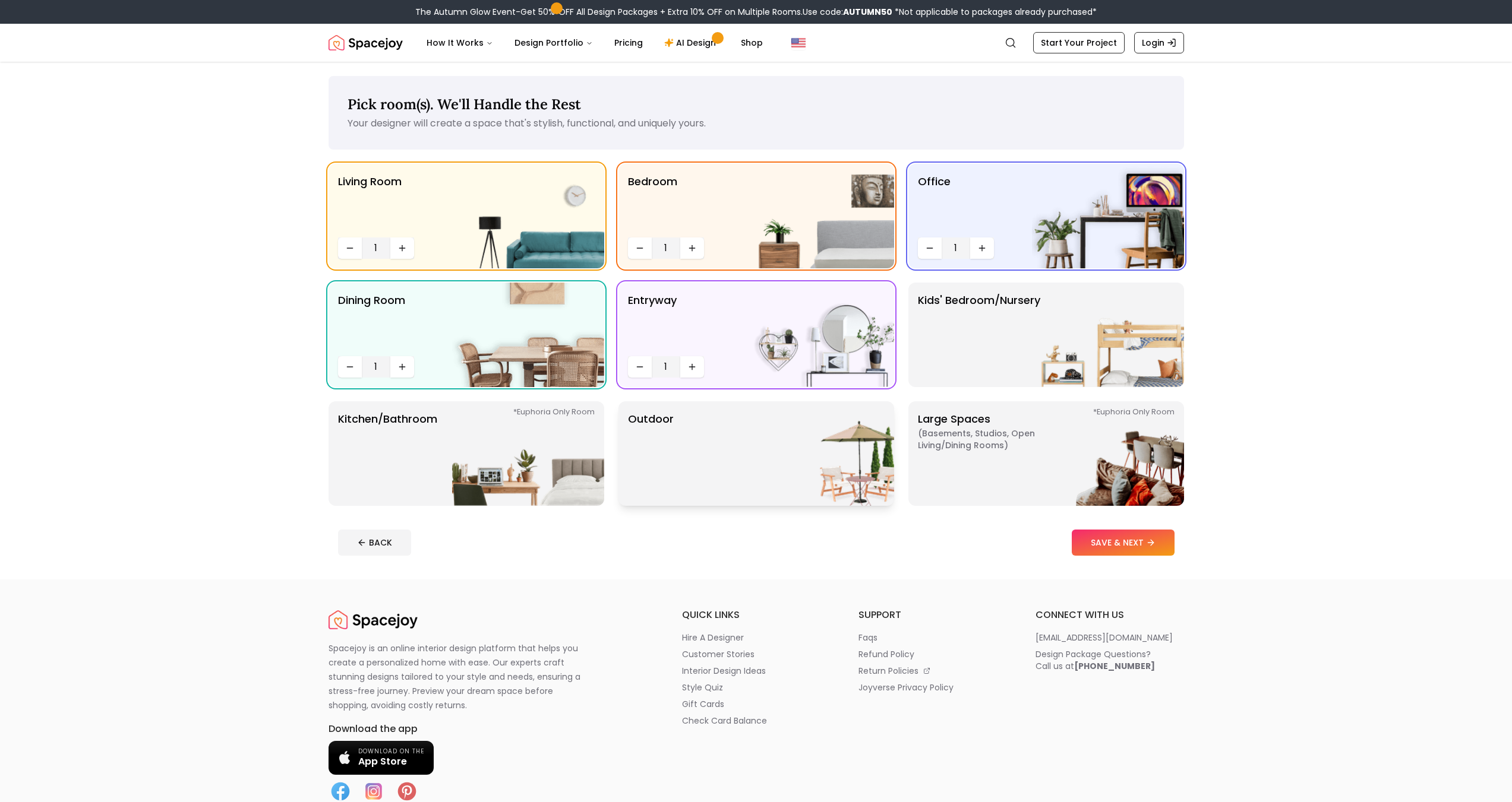
click at [721, 463] on div "Outdoor" at bounding box center [756, 453] width 276 height 105
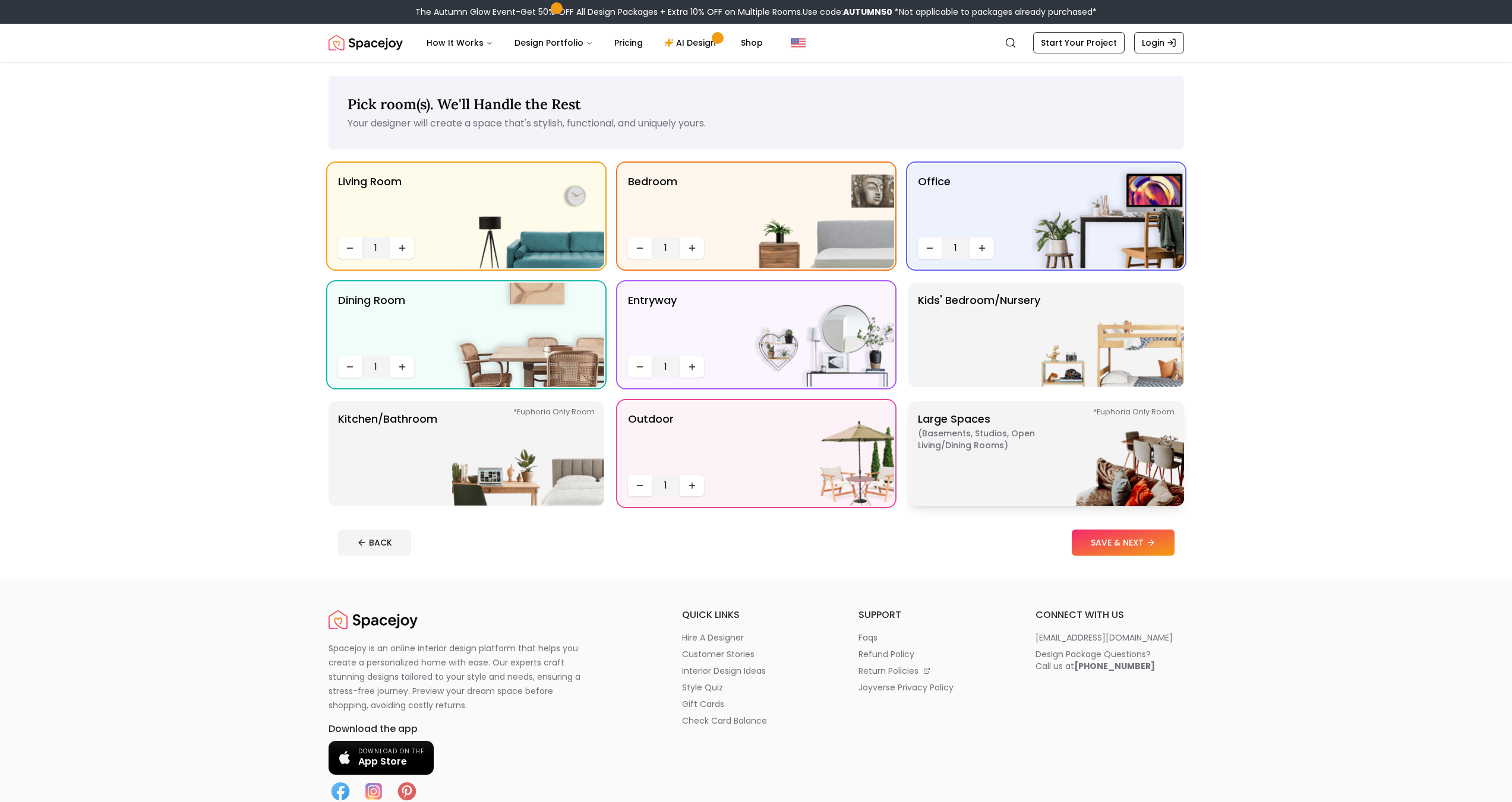
click at [932, 455] on p "Large Spaces ( Basements, Studios, Open living/dining rooms ) *Euphoria Only Ro…" at bounding box center [992, 453] width 149 height 86
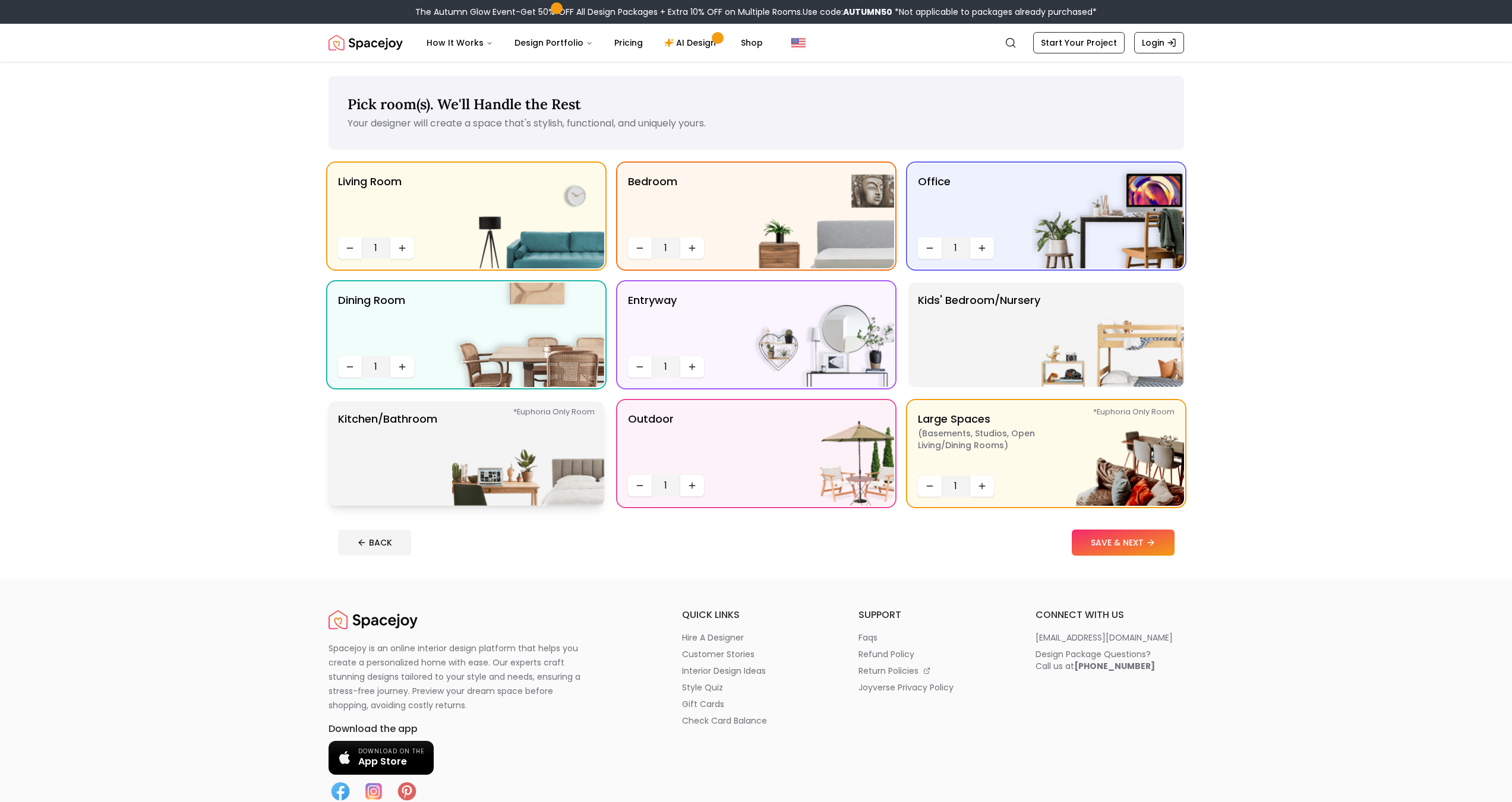
click at [509, 462] on img at bounding box center [528, 453] width 152 height 105
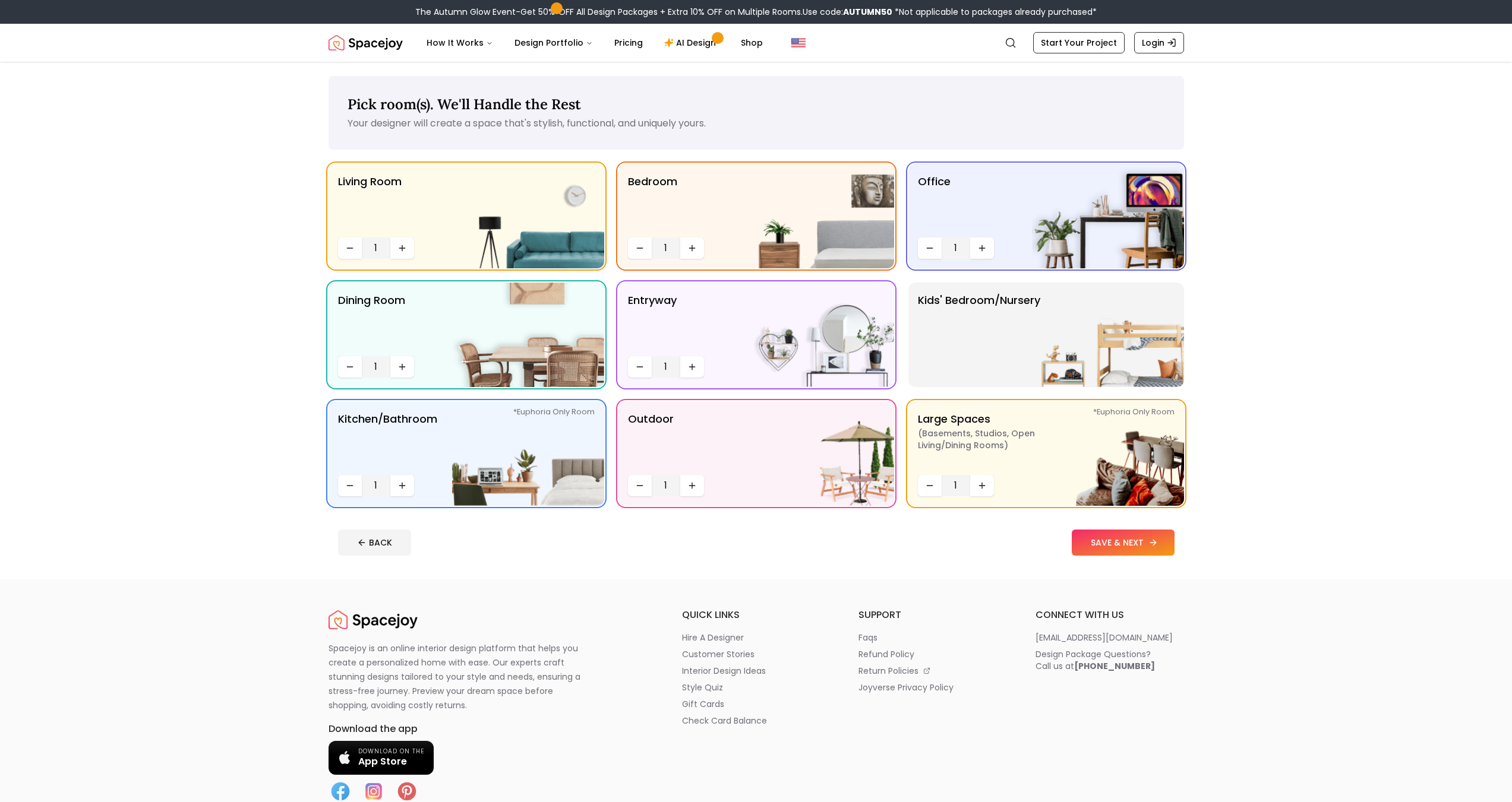
click at [1110, 539] on button "SAVE & NEXT" at bounding box center [1122, 542] width 103 height 26
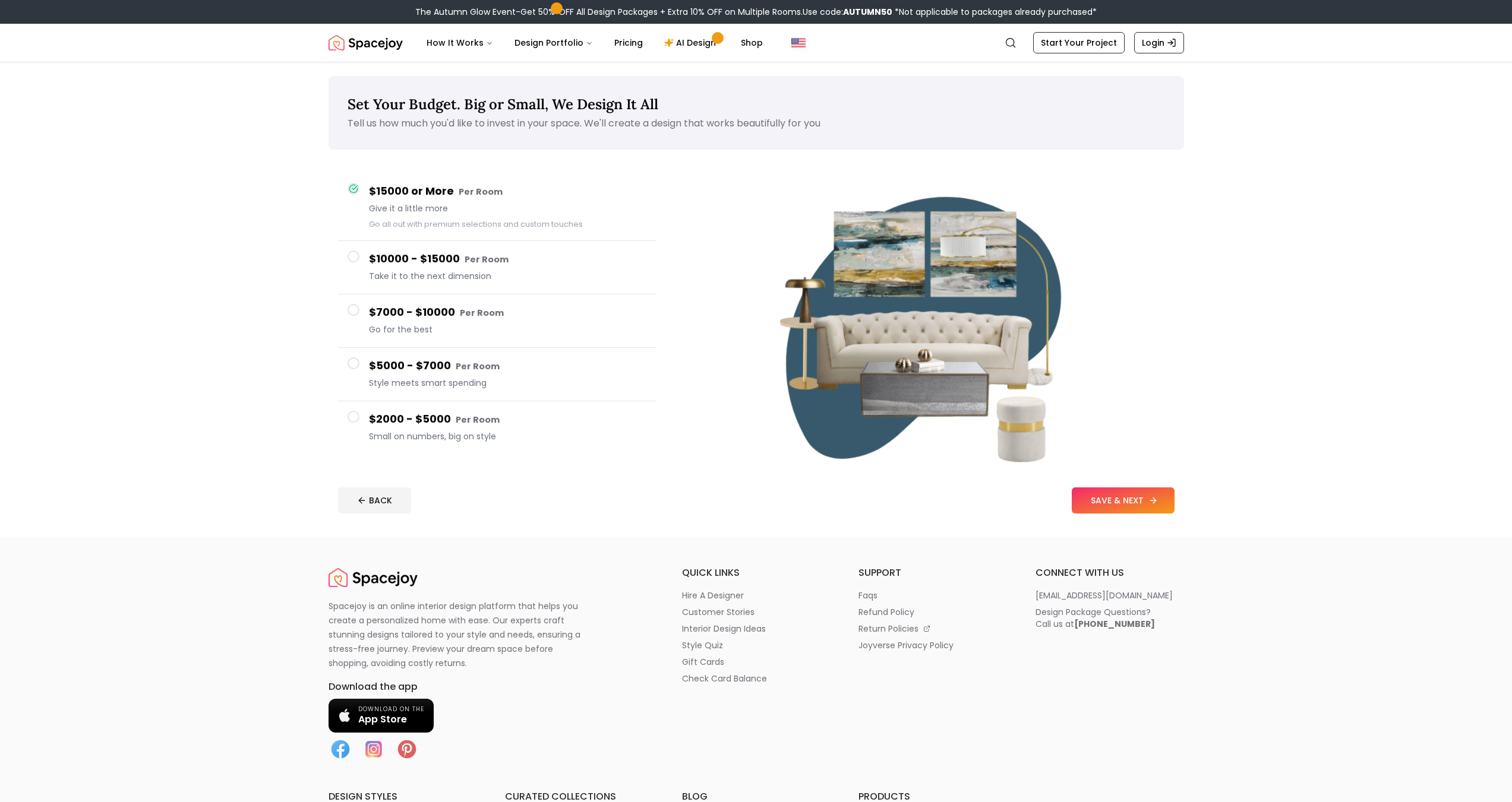
click at [1121, 498] on button "SAVE & NEXT" at bounding box center [1122, 500] width 103 height 26
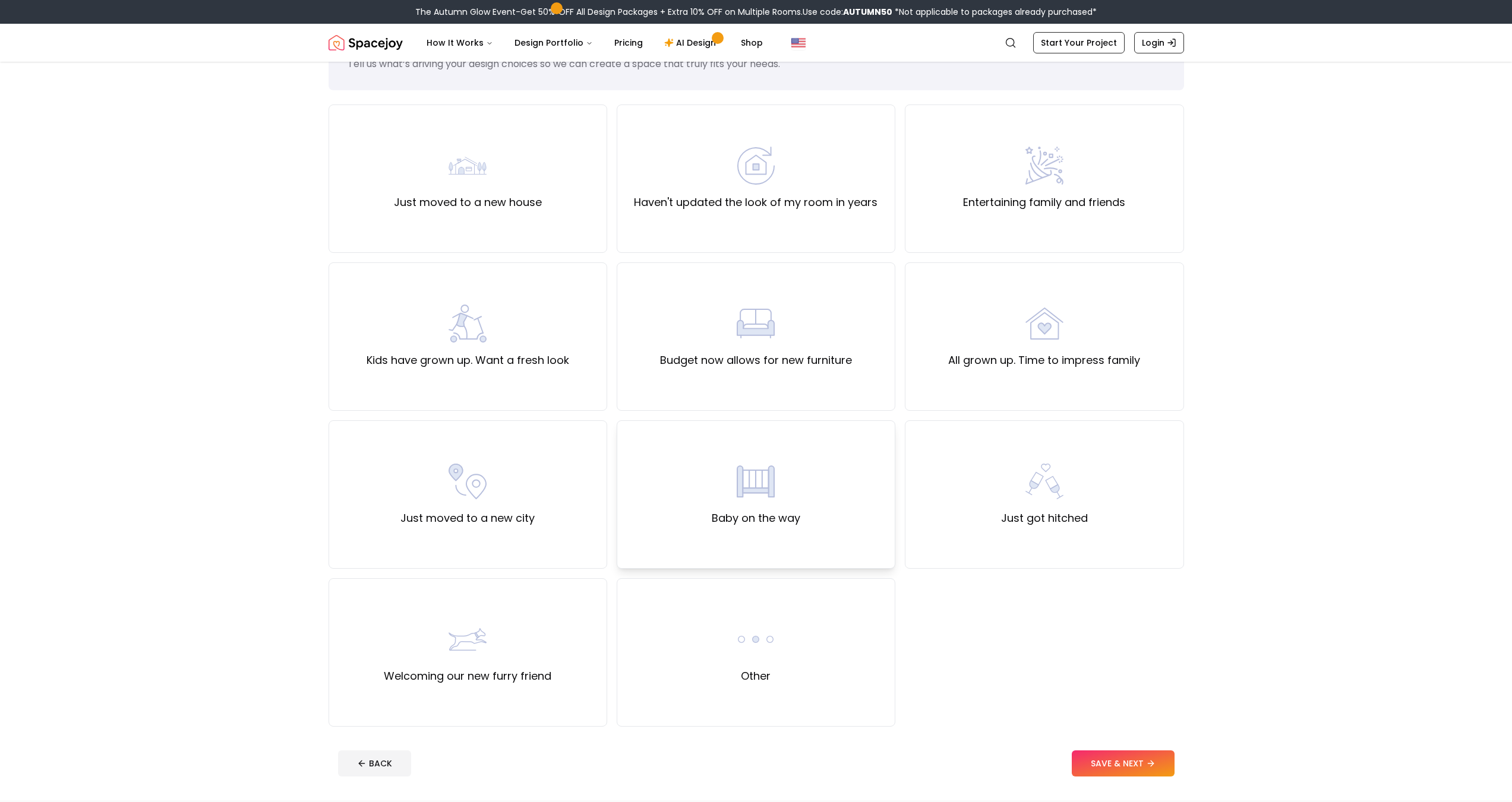
scroll to position [119, 0]
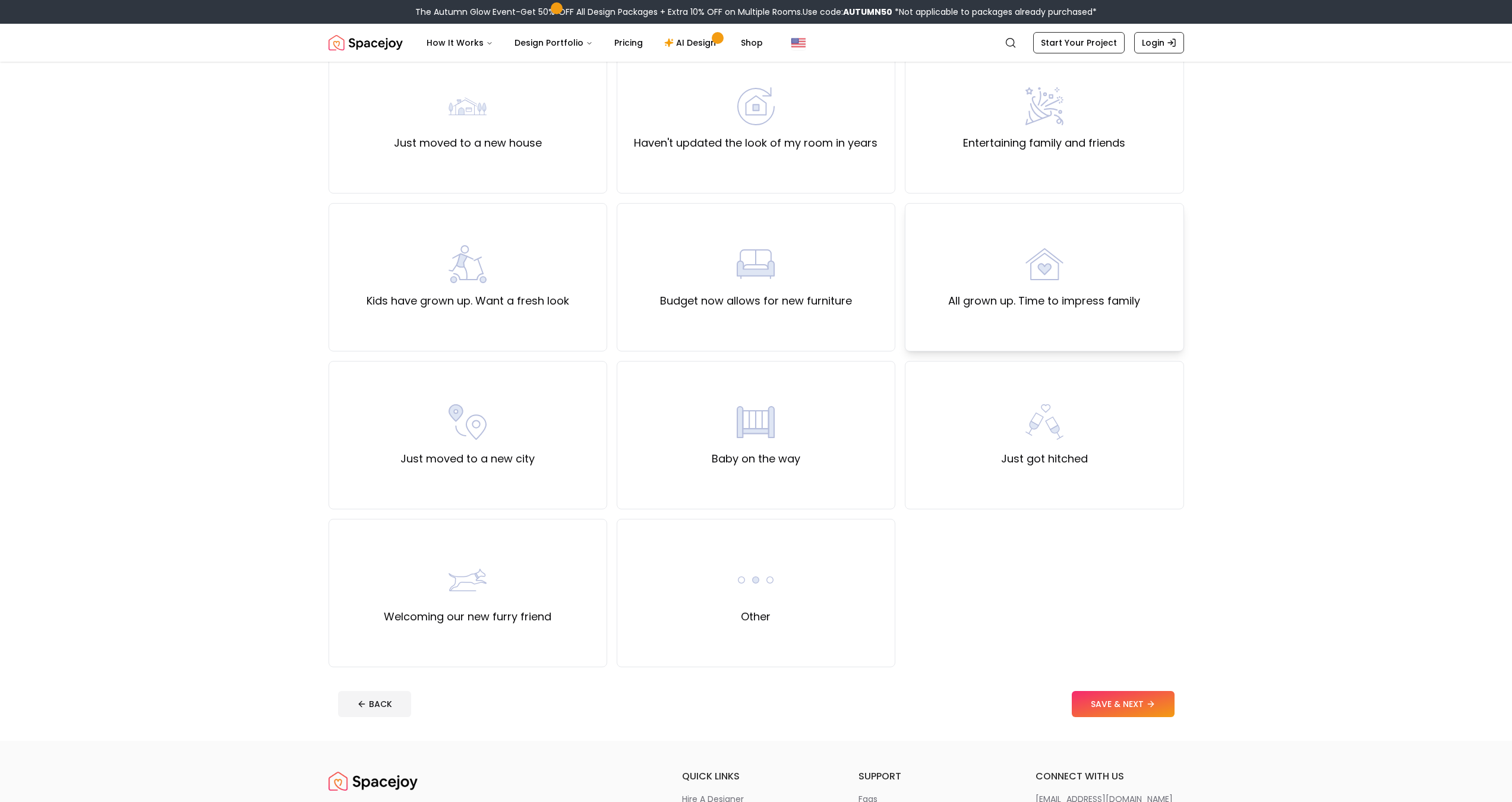
click at [1004, 292] on div "All grown up. Time to impress family" at bounding box center [1044, 278] width 192 height 64
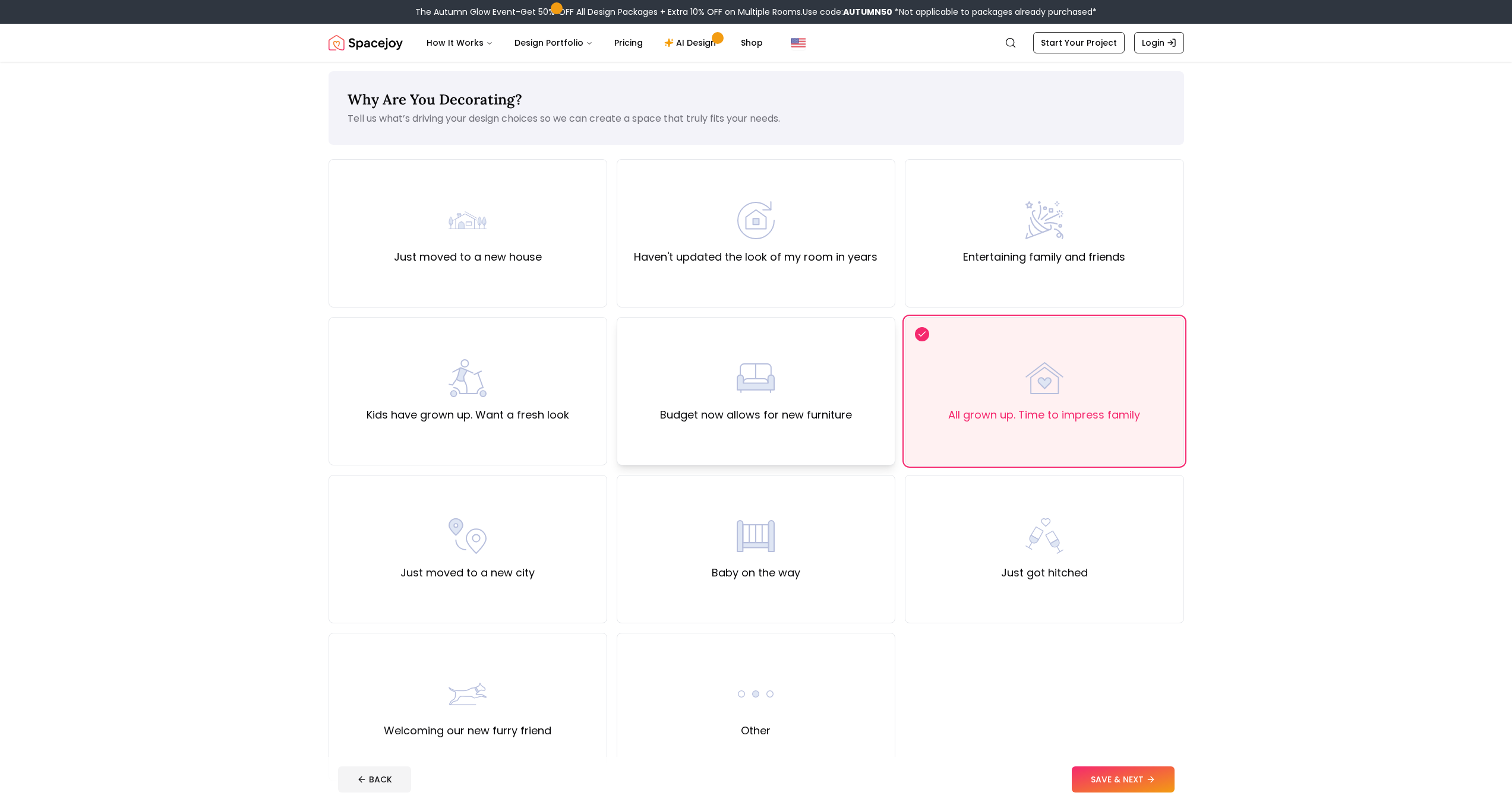
scroll to position [0, 0]
drag, startPoint x: 525, startPoint y: 275, endPoint x: 831, endPoint y: 237, distance: 308.4
click at [532, 273] on div "Just moved to a new house" at bounding box center [468, 238] width 279 height 149
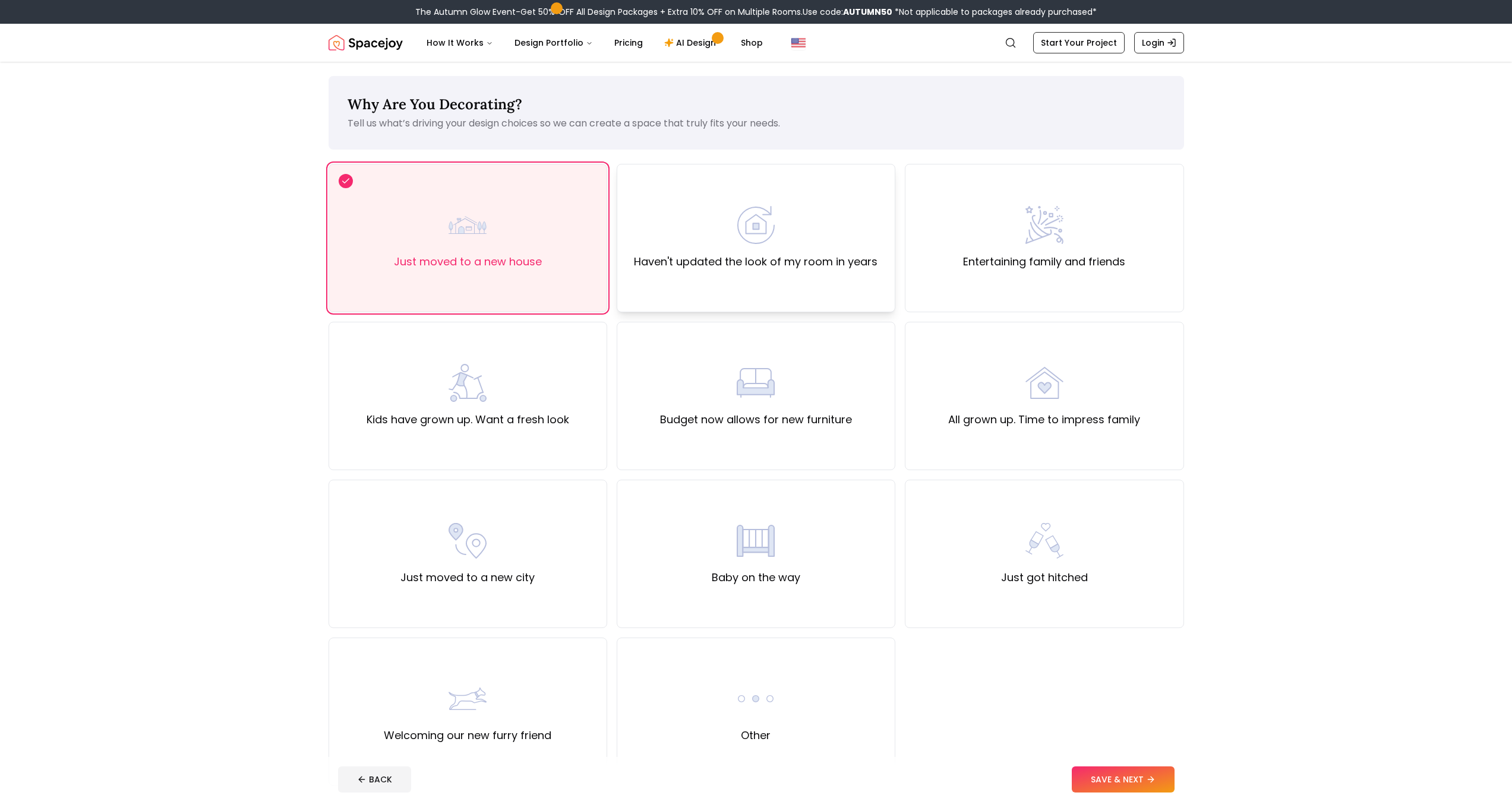
click at [831, 237] on div "Haven't updated the look of my room in years" at bounding box center [756, 238] width 244 height 64
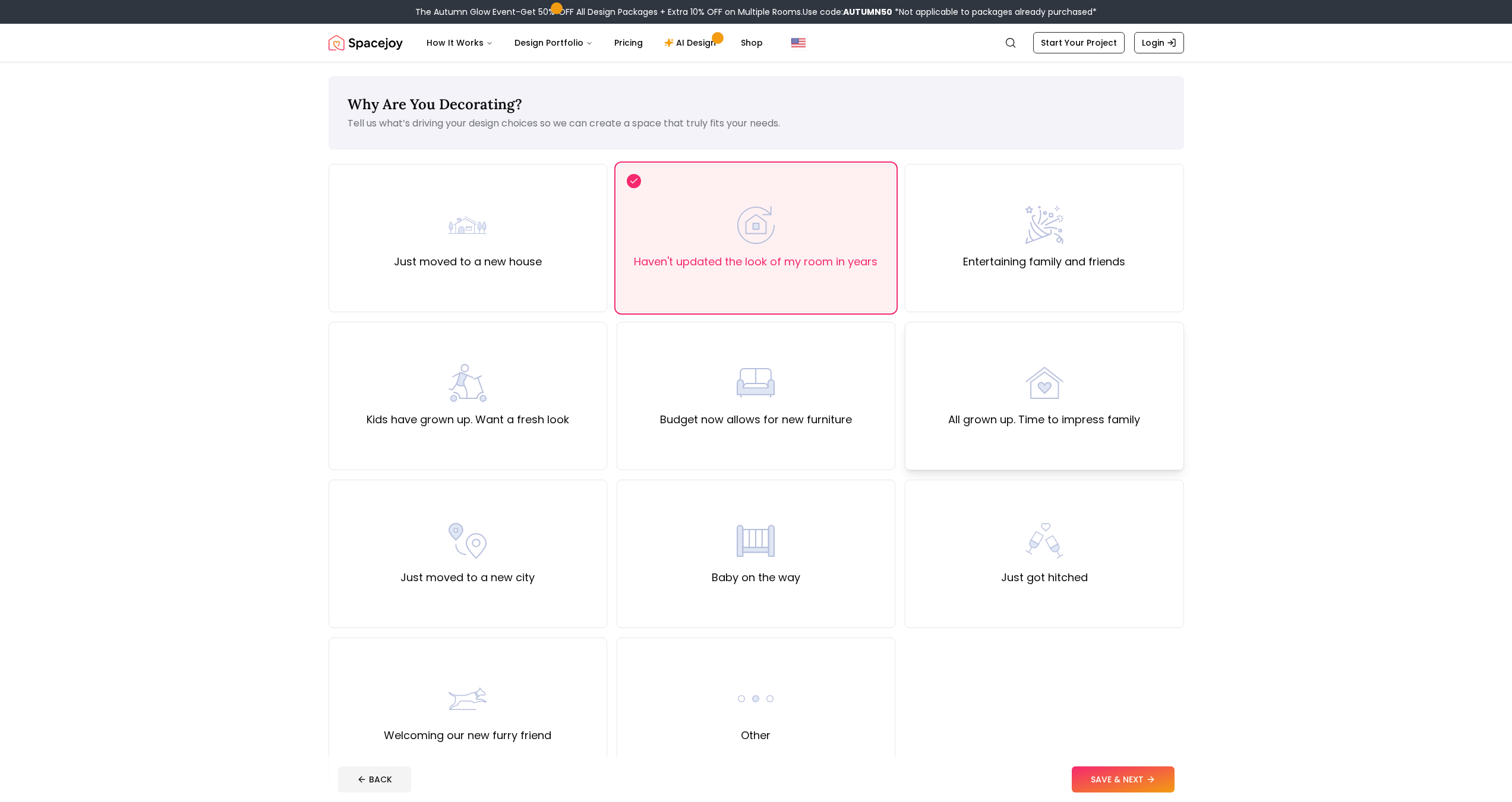
click at [942, 341] on div "All grown up. Time to impress family" at bounding box center [1043, 396] width 279 height 149
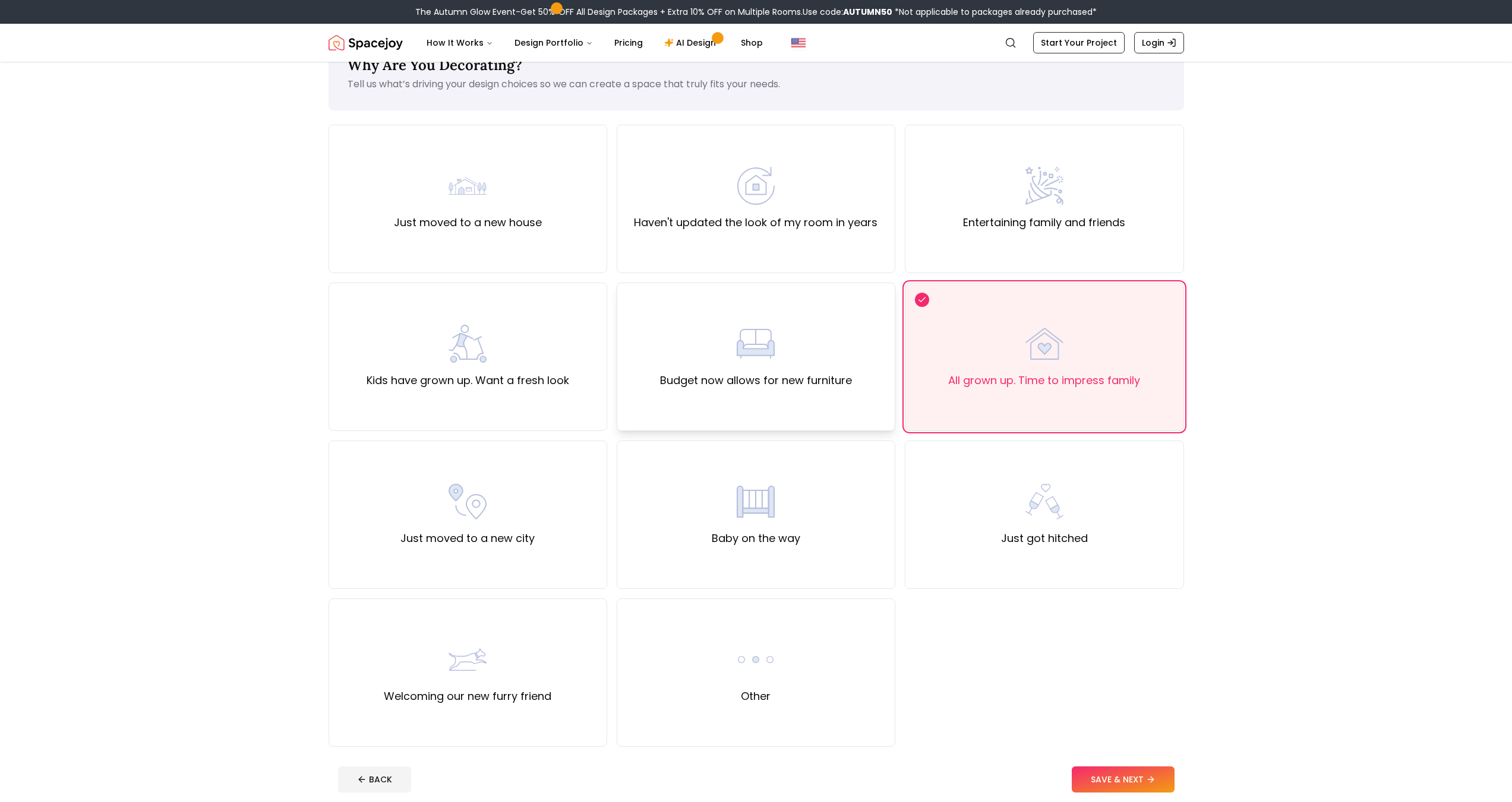
scroll to position [59, 0]
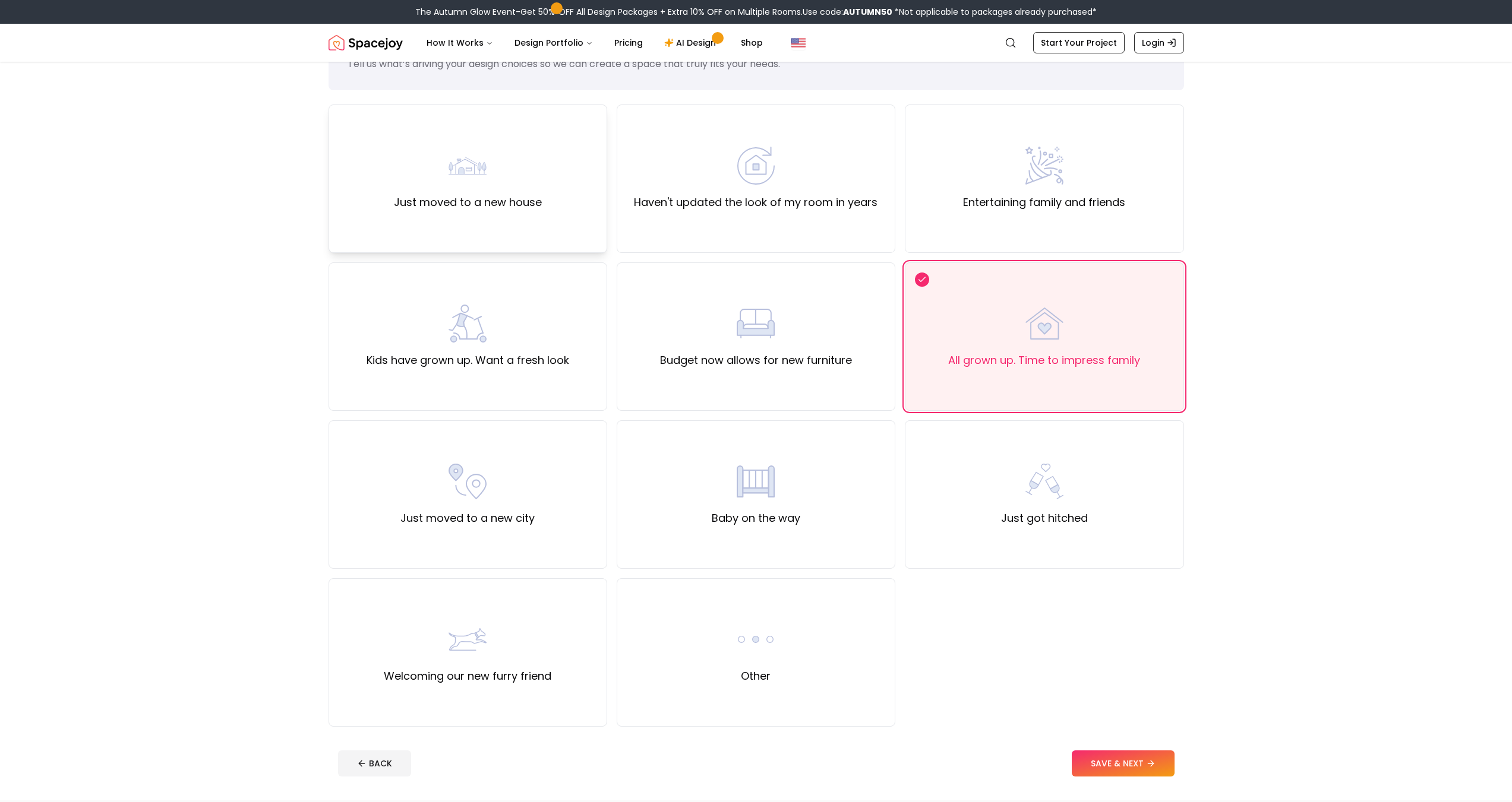
click at [537, 168] on div "Just moved to a new house" at bounding box center [468, 179] width 148 height 64
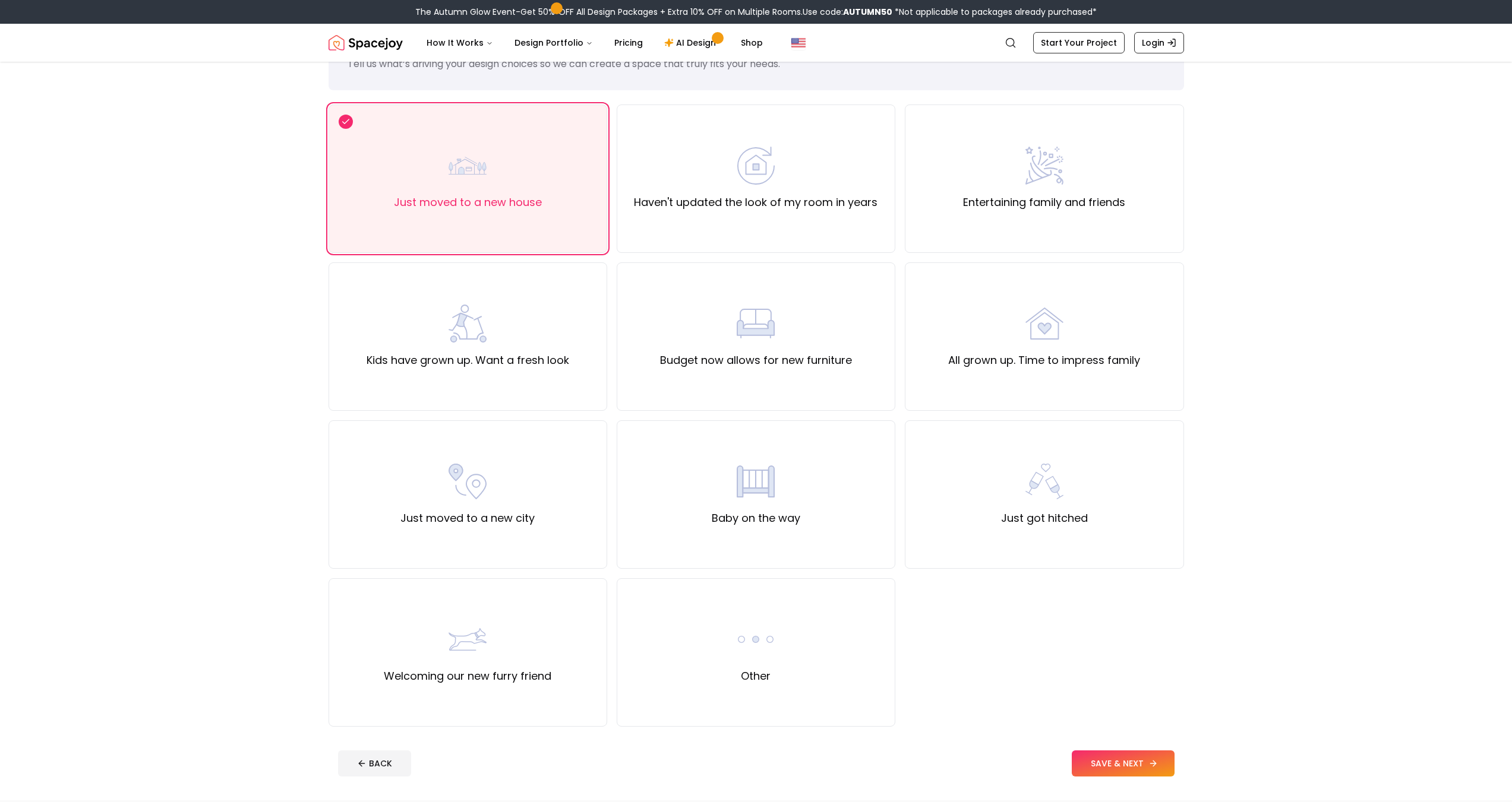
click at [1142, 759] on button "SAVE & NEXT" at bounding box center [1122, 763] width 103 height 26
